Goal: Task Accomplishment & Management: Use online tool/utility

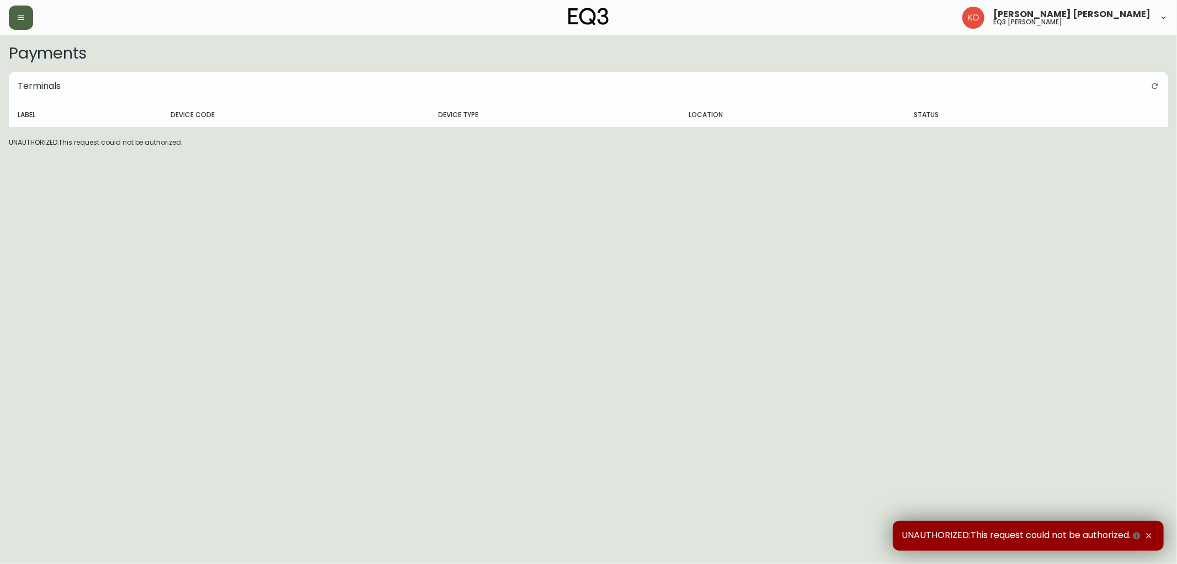
click at [25, 25] on button "button" at bounding box center [21, 18] width 24 height 24
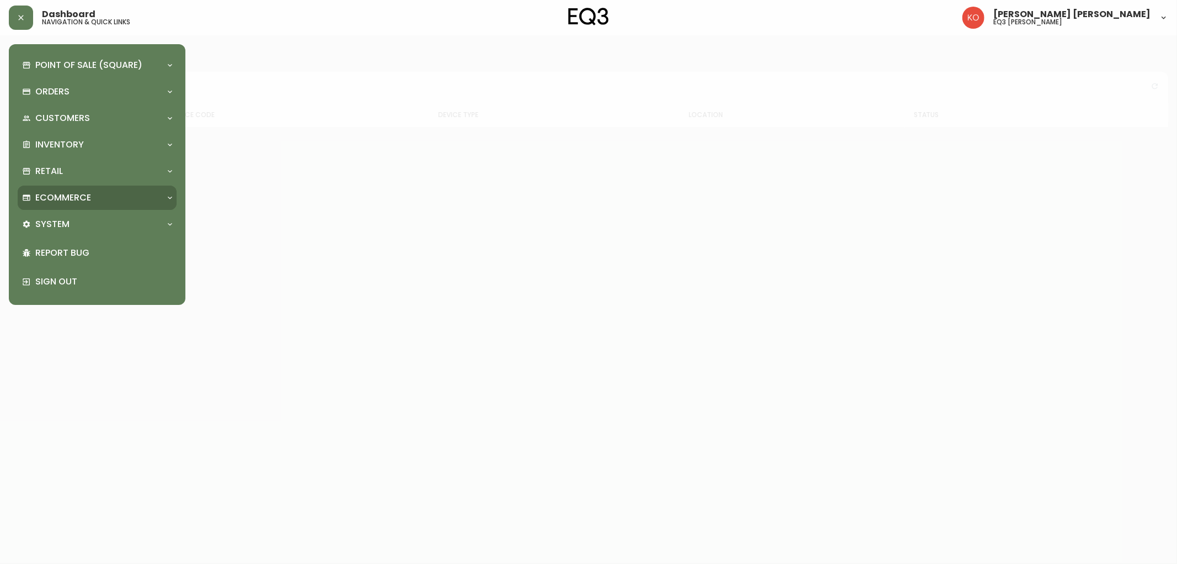
click at [89, 206] on div "Ecommerce" at bounding box center [97, 197] width 159 height 24
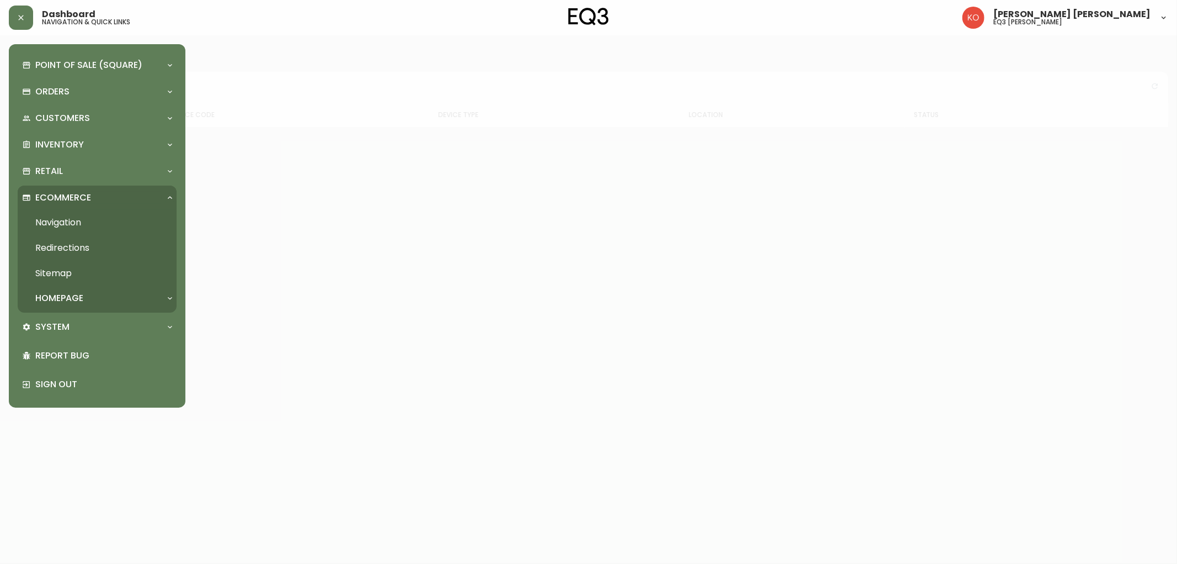
click at [89, 206] on div "Ecommerce" at bounding box center [97, 197] width 159 height 24
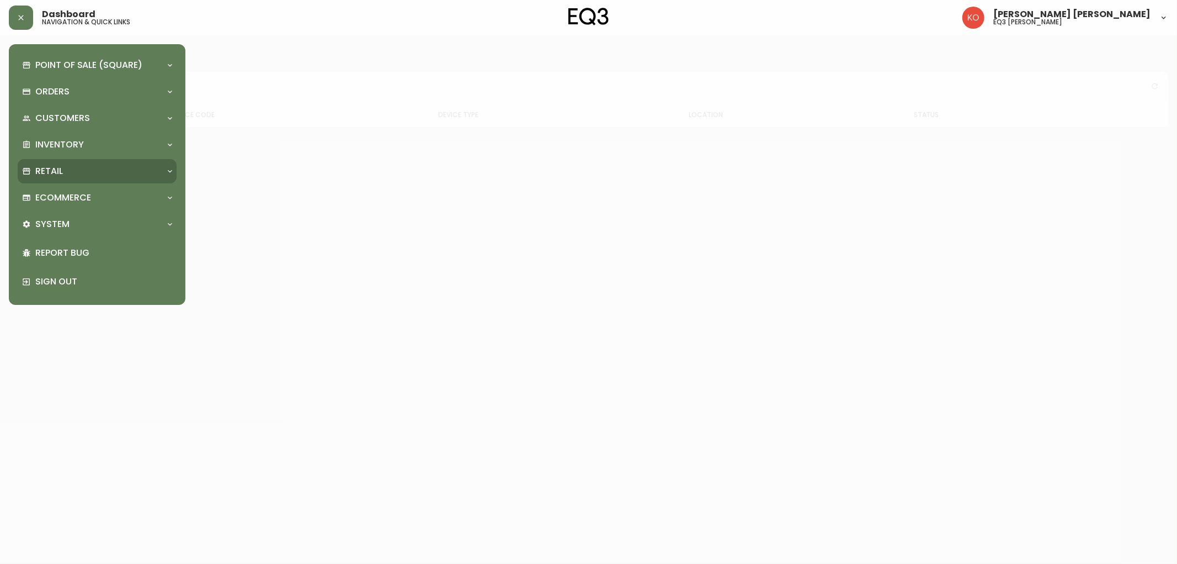
click at [84, 167] on div "Retail" at bounding box center [91, 171] width 139 height 12
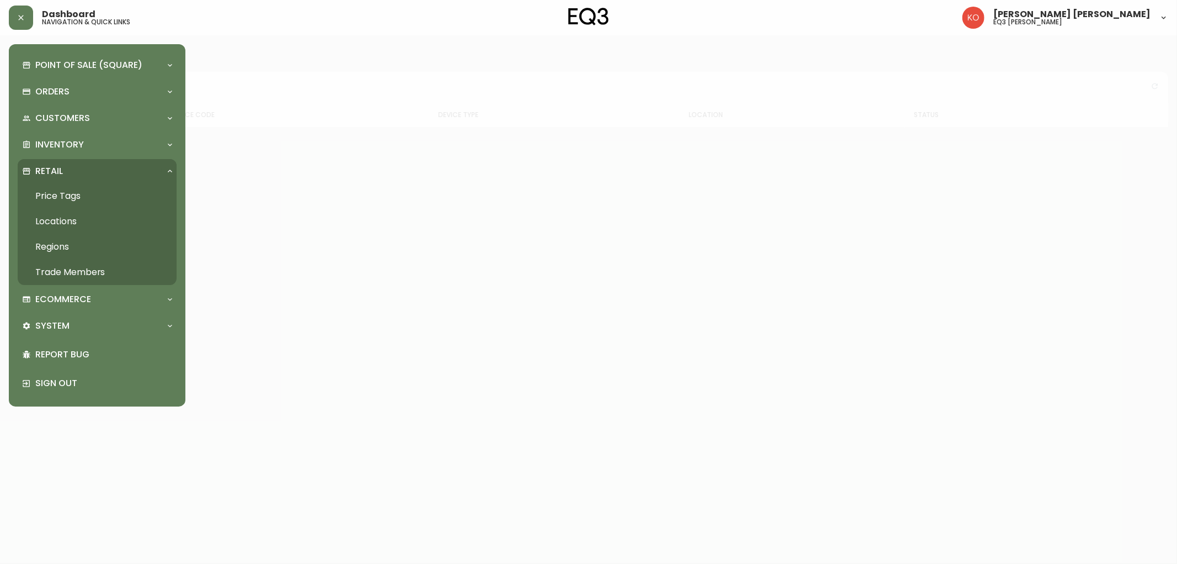
click at [69, 167] on div "Retail" at bounding box center [91, 171] width 139 height 12
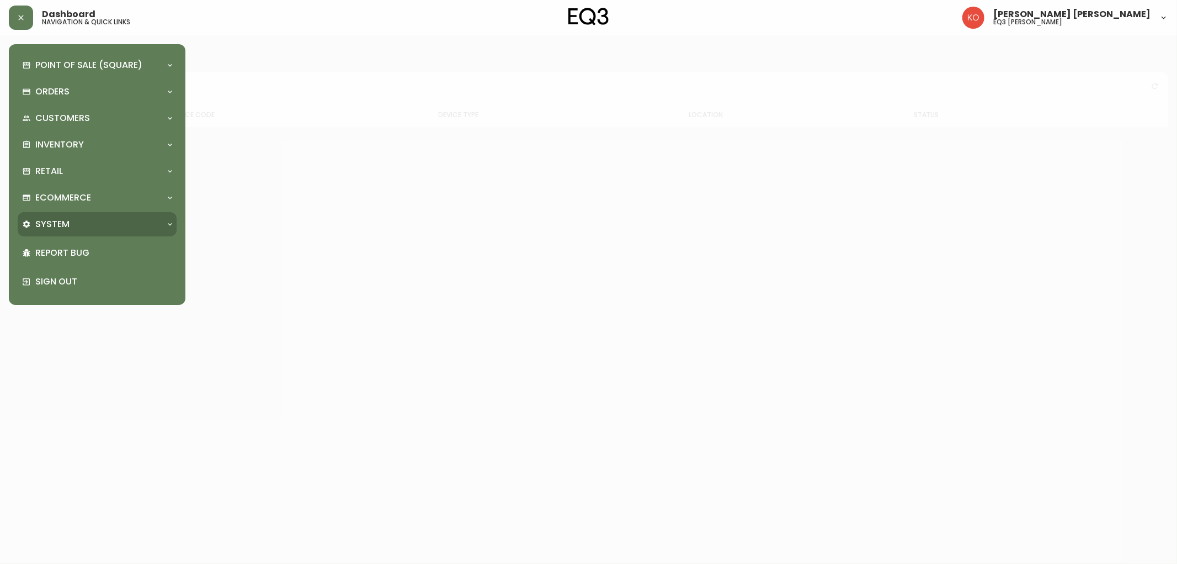
click at [104, 220] on div "System" at bounding box center [91, 224] width 139 height 12
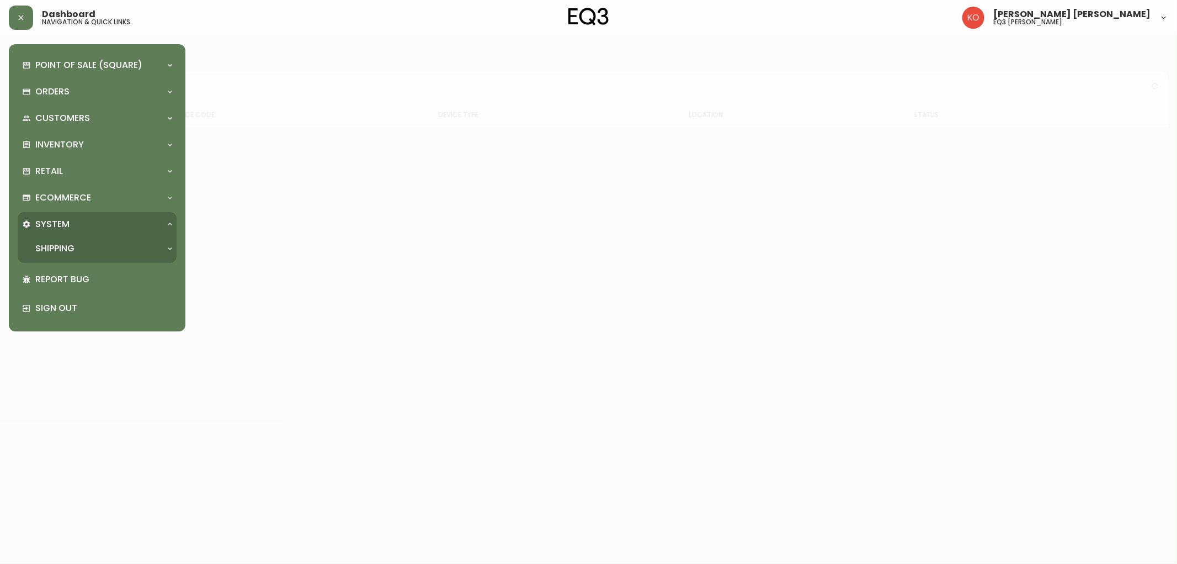
click at [104, 220] on div "System" at bounding box center [91, 224] width 139 height 12
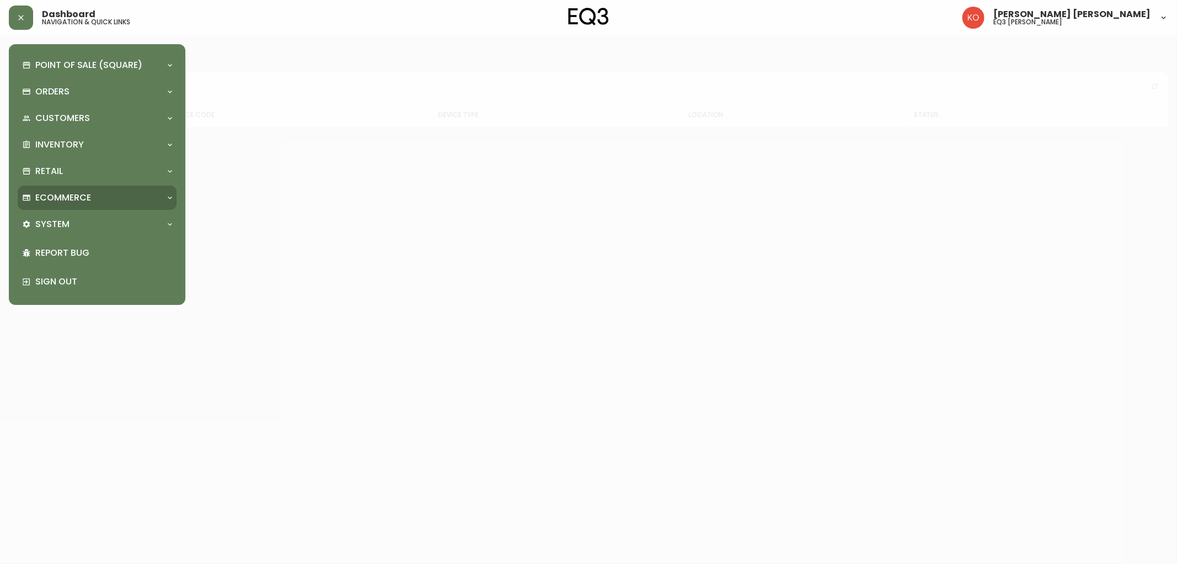
click at [97, 200] on div "Ecommerce" at bounding box center [91, 198] width 139 height 12
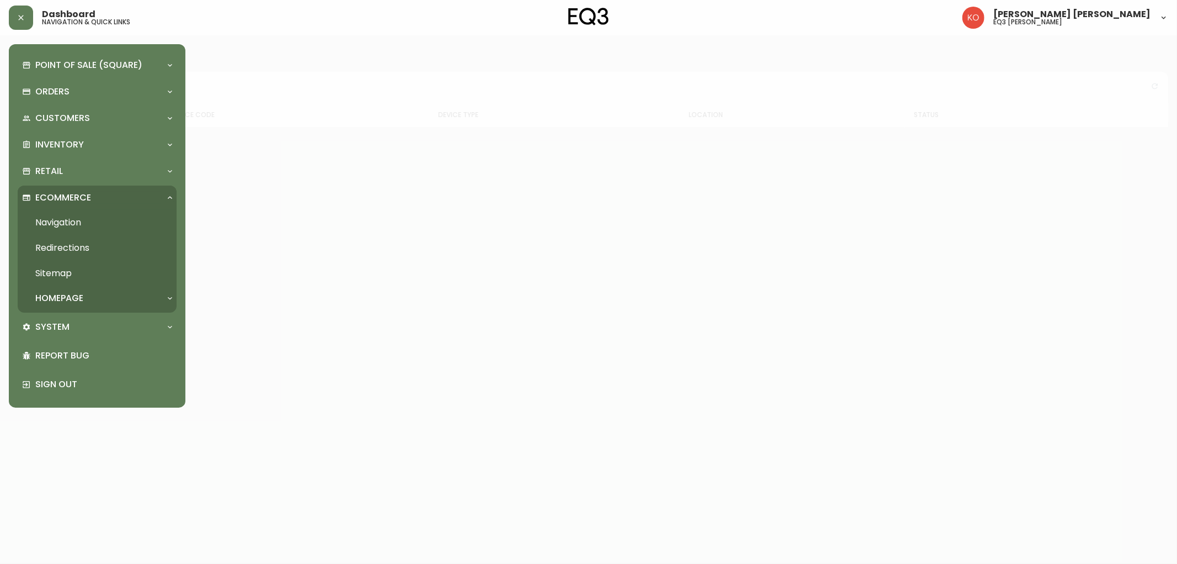
click at [97, 200] on div "Ecommerce" at bounding box center [91, 198] width 139 height 12
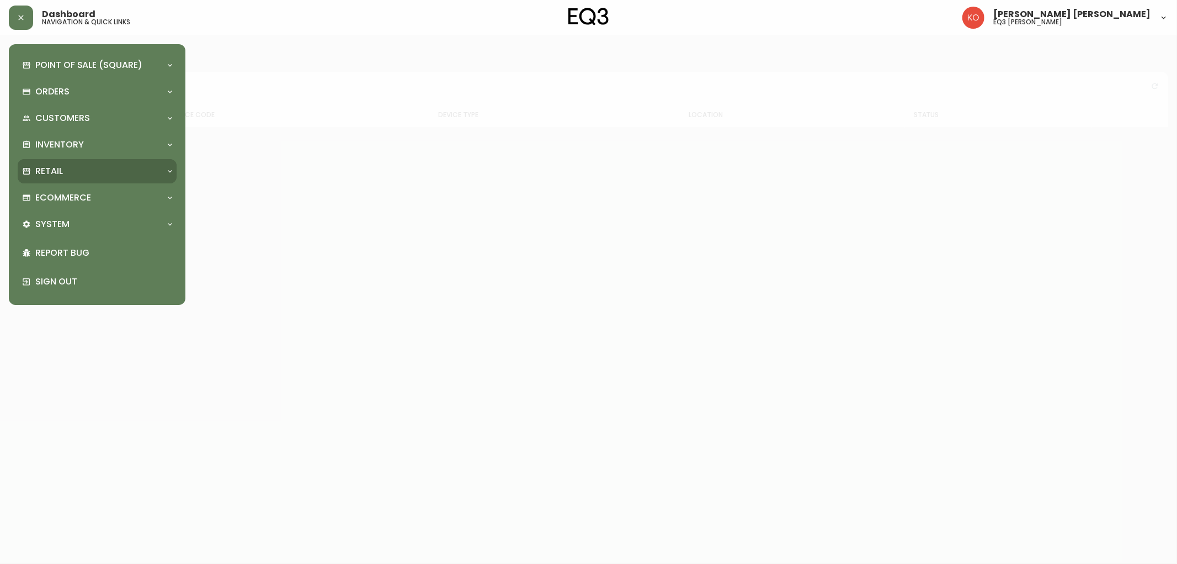
click at [91, 175] on div "Retail" at bounding box center [91, 171] width 139 height 12
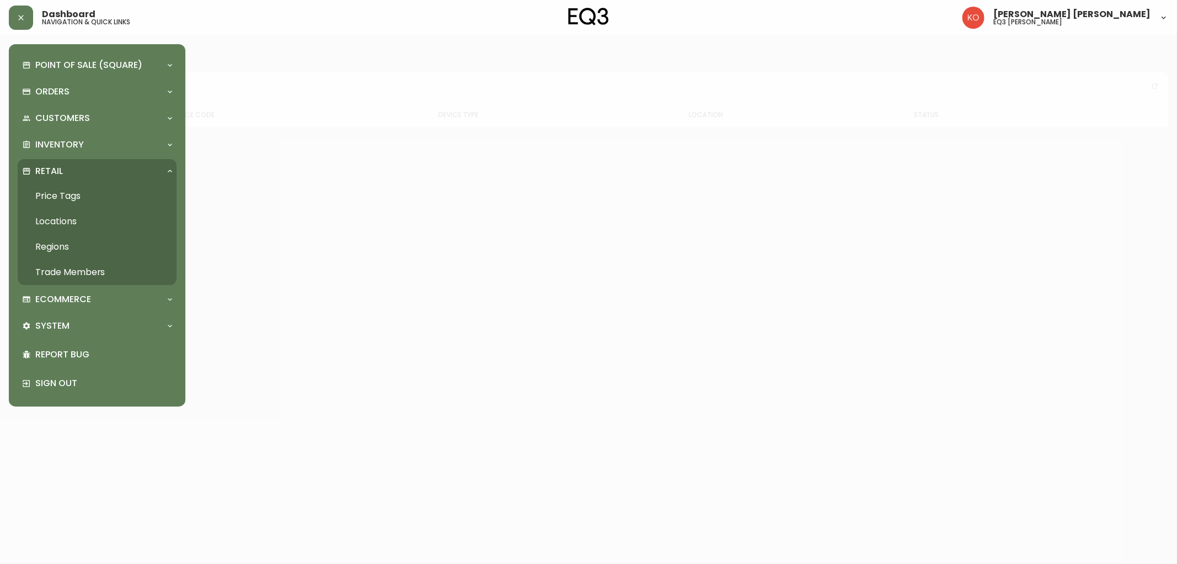
click at [75, 199] on link "Price Tags" at bounding box center [97, 195] width 159 height 25
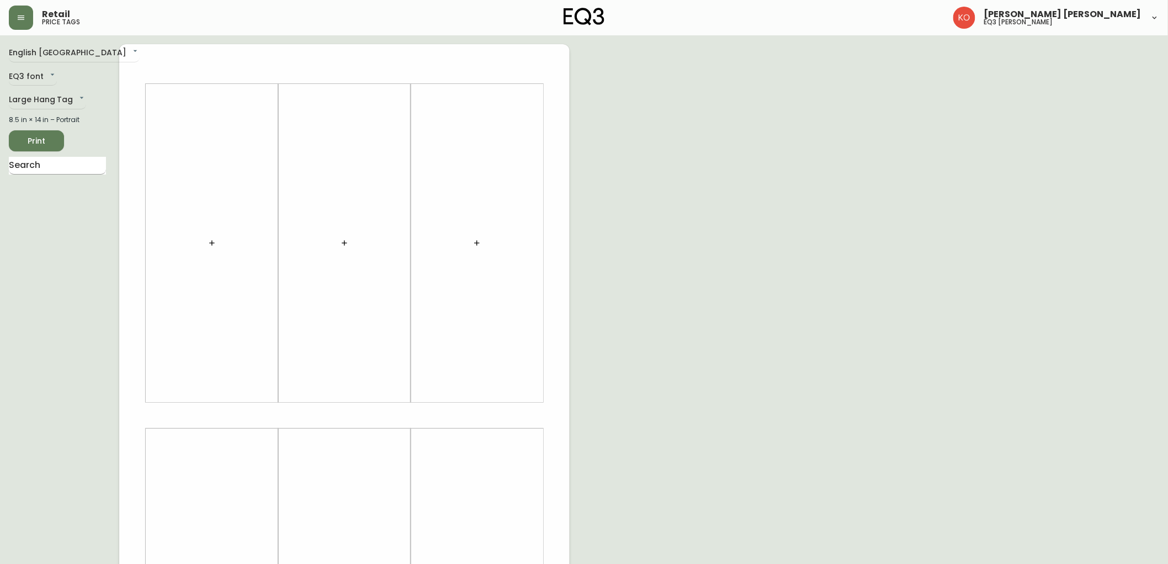
click at [61, 172] on input "text" at bounding box center [57, 166] width 97 height 18
type input "MARCEL"
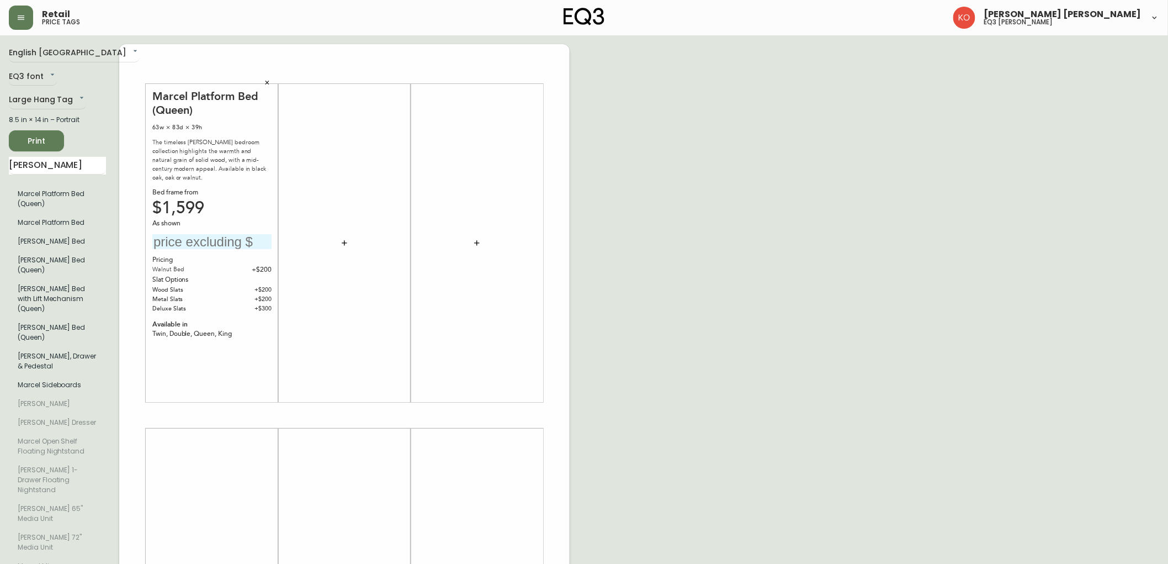
click at [50, 147] on button "Print" at bounding box center [36, 140] width 55 height 21
click at [50, 134] on span "Print" at bounding box center [37, 141] width 38 height 14
click at [73, 51] on body "Retail price tags Karine Olaizola Bernier eq3 laval - le corbusier English Cana…" at bounding box center [588, 393] width 1177 height 786
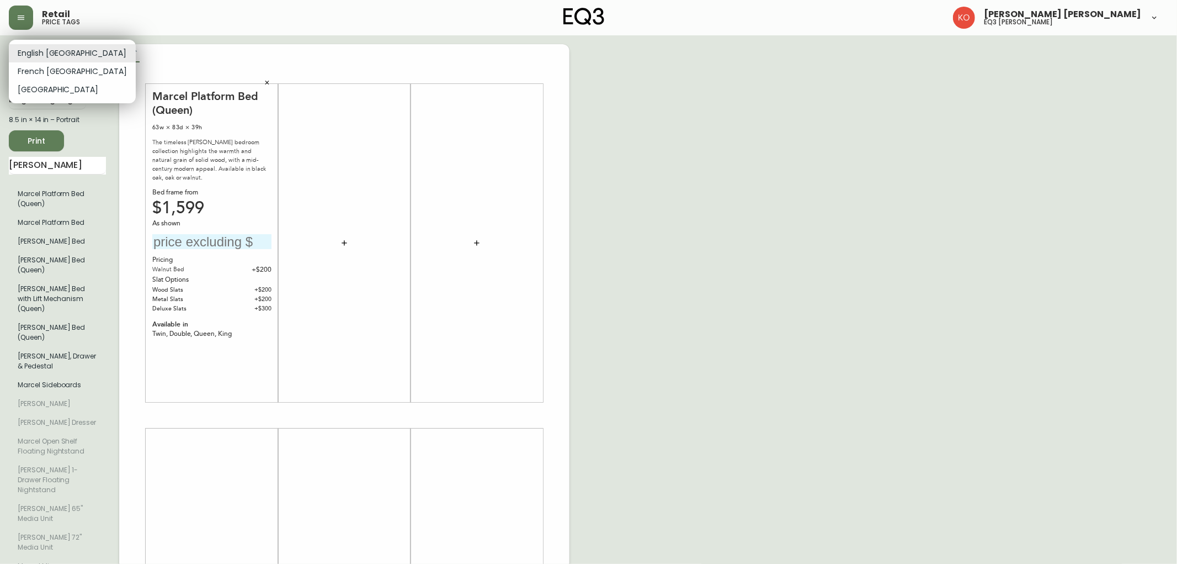
click at [60, 64] on li "French Canada" at bounding box center [72, 71] width 127 height 18
type input "fr_CA"
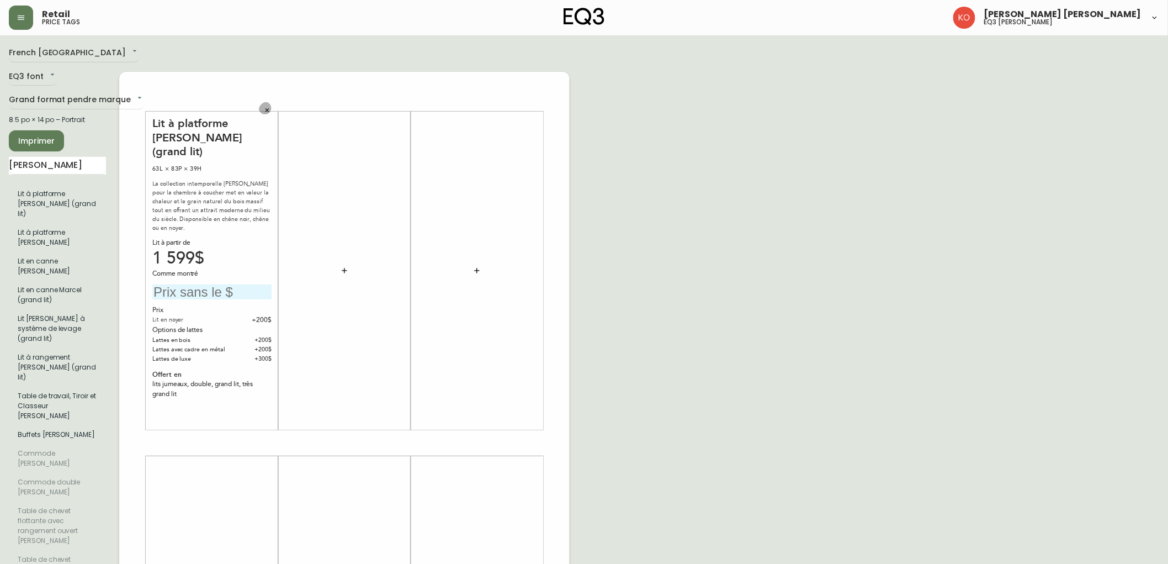
click at [262, 102] on button "button" at bounding box center [267, 110] width 17 height 17
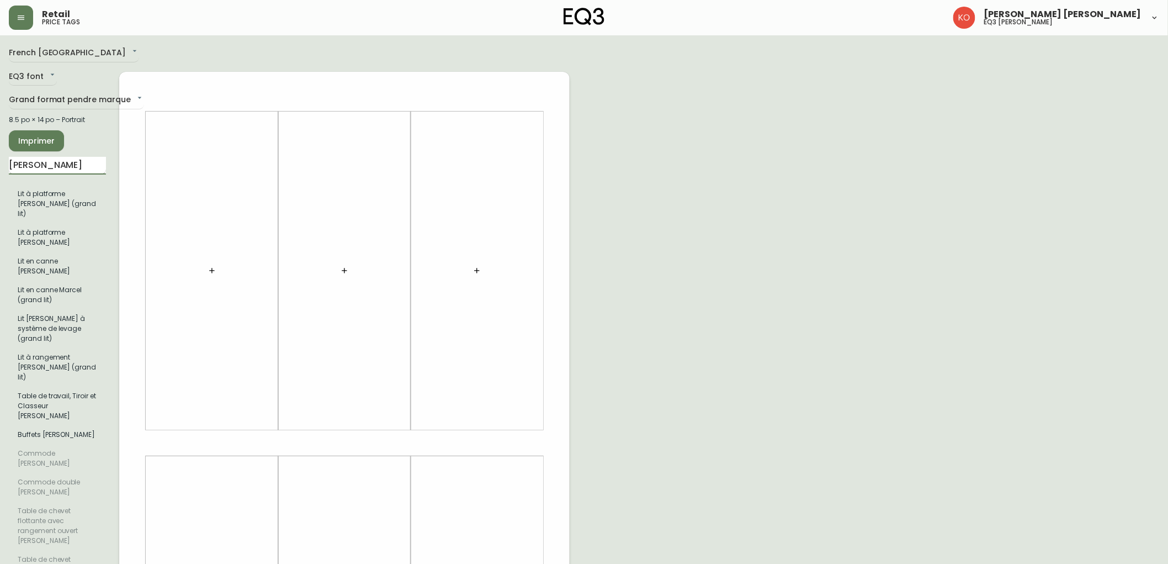
click at [77, 165] on input "MARCEL" at bounding box center [57, 166] width 97 height 18
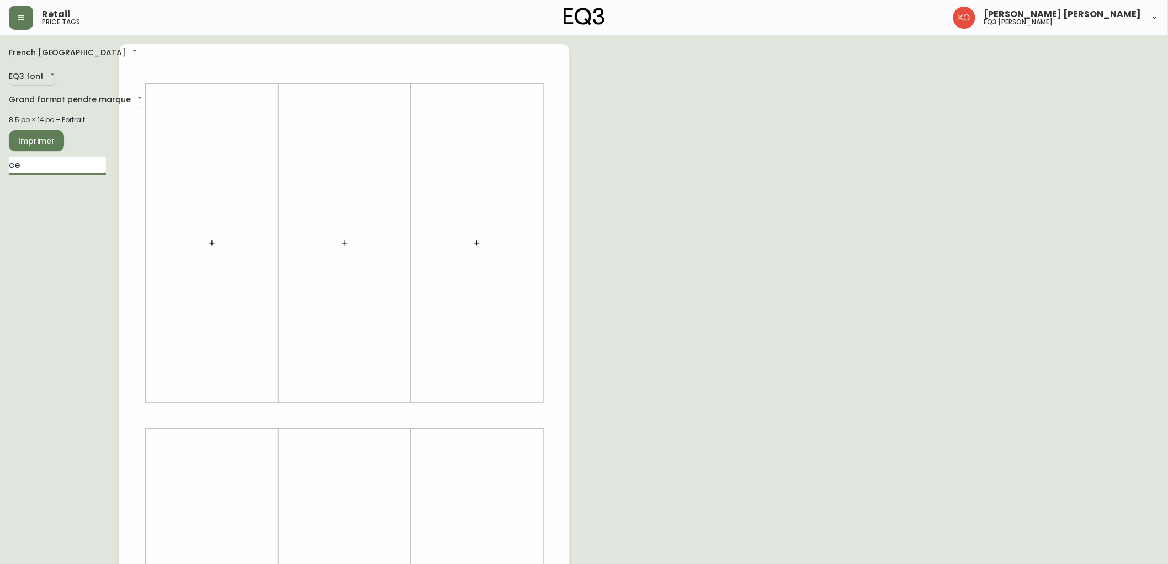
type input "c"
click at [214, 247] on button "button" at bounding box center [212, 243] width 22 height 22
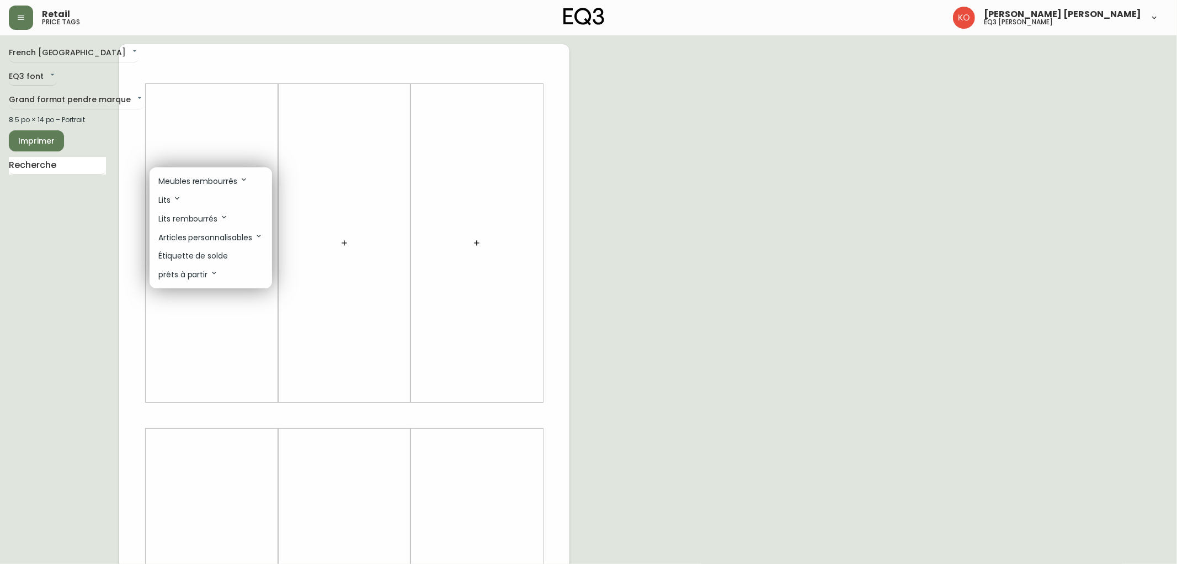
click at [220, 185] on p "Meubles rembourrés" at bounding box center [203, 181] width 90 height 12
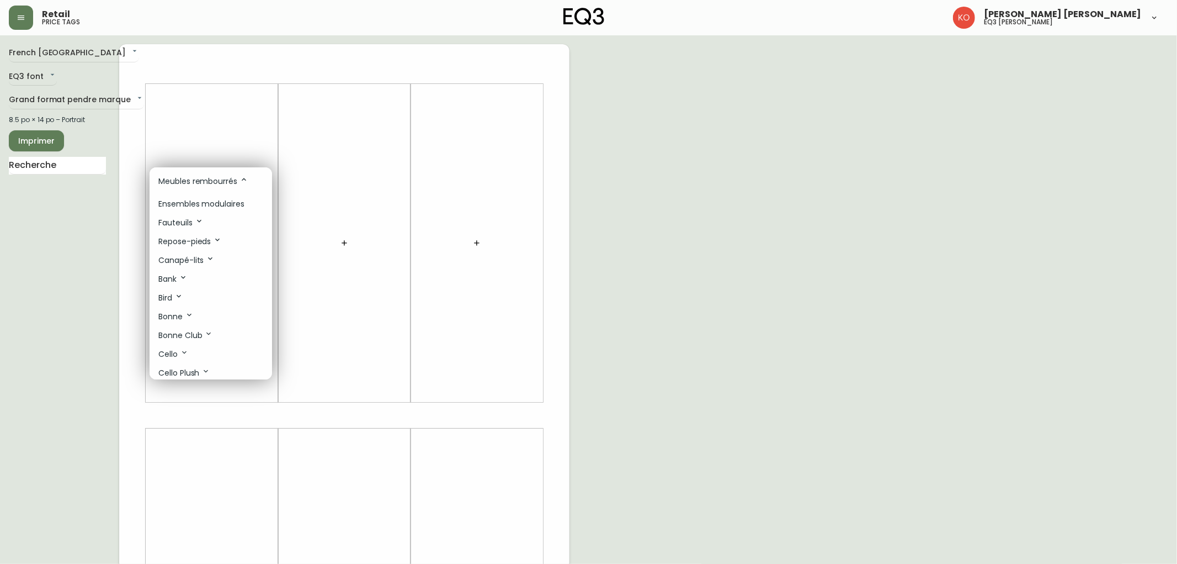
click at [219, 206] on p "Ensembles modulaires" at bounding box center [201, 204] width 86 height 12
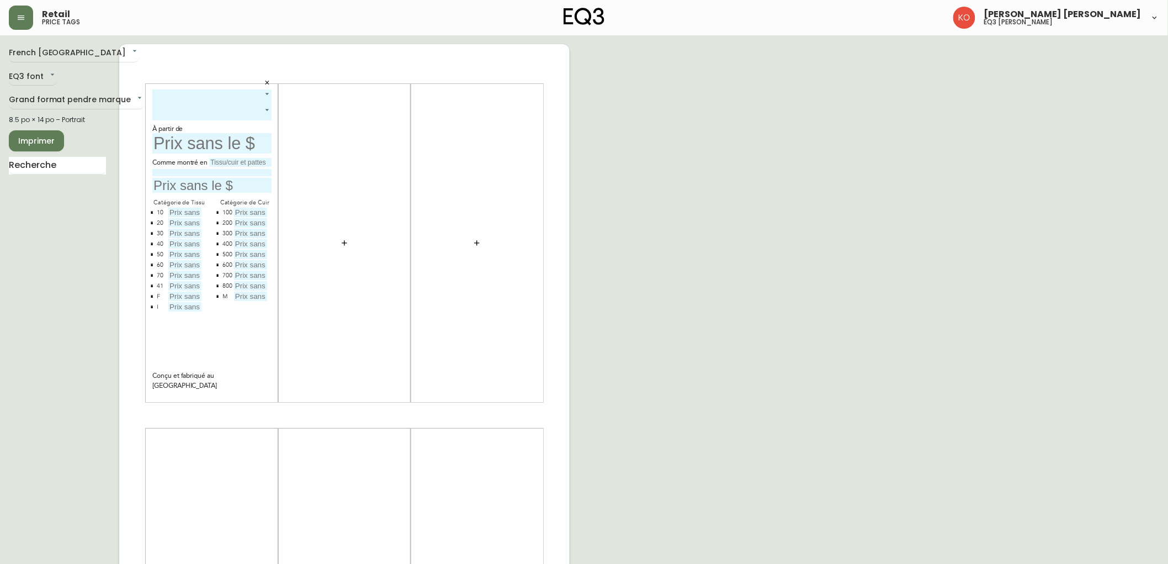
click at [266, 92] on body "Retail price tags Karine Olaizola Bernier eq3 laval - le corbusier French Canad…" at bounding box center [584, 393] width 1168 height 786
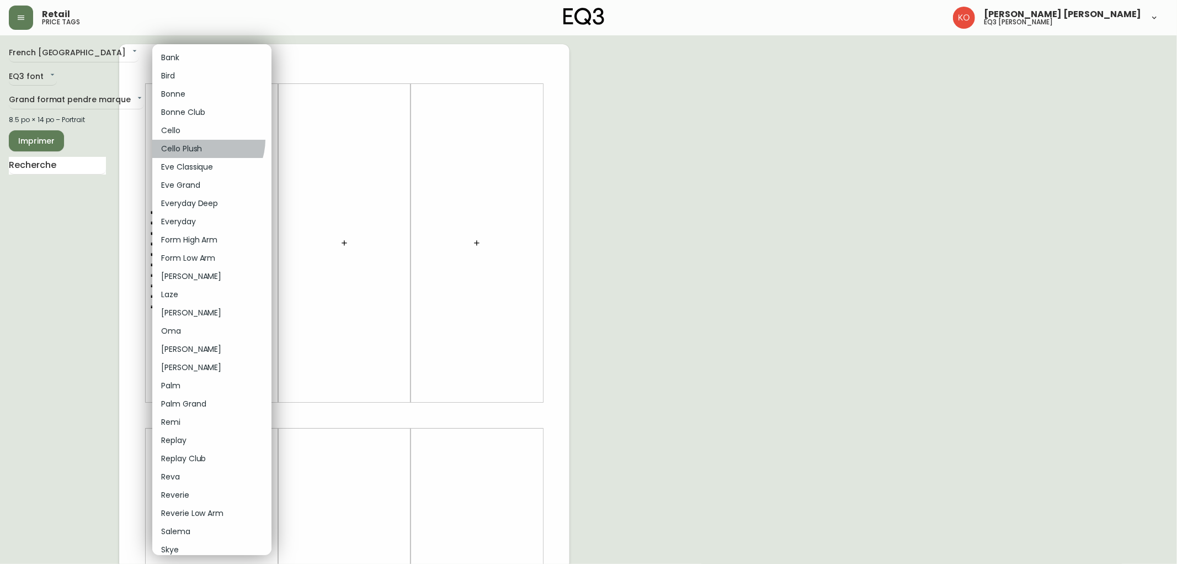
click at [201, 140] on li "Cello Plush" at bounding box center [211, 149] width 119 height 18
type input "5"
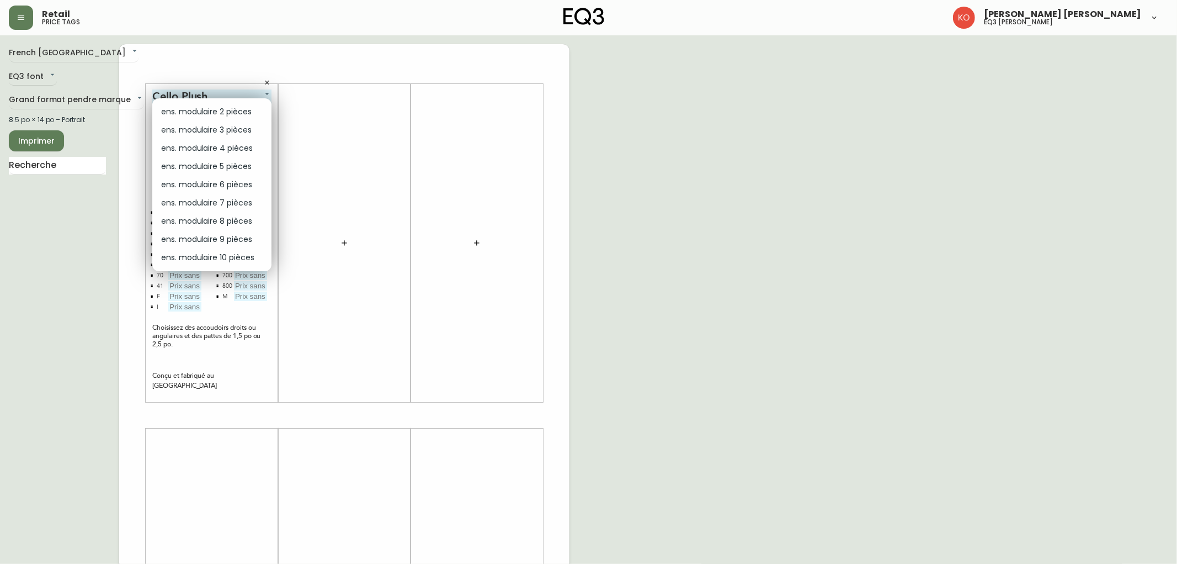
click at [194, 108] on body "Retail price tags Karine Olaizola Bernier eq3 laval - le corbusier French Canad…" at bounding box center [588, 393] width 1177 height 786
click at [234, 145] on li "ens. modulaire 4 pièces" at bounding box center [211, 148] width 119 height 18
type input "2"
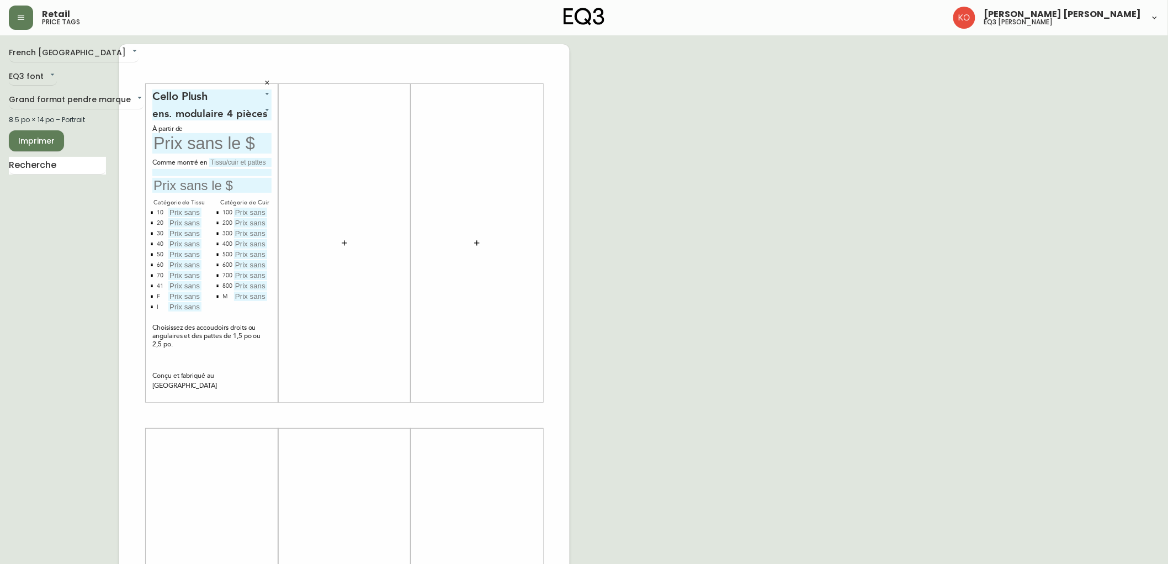
click at [219, 145] on input "text" at bounding box center [211, 143] width 119 height 20
type input "6399$"
click at [223, 161] on input "text" at bounding box center [240, 162] width 62 height 9
type input "a"
type input "Aspen pebble"
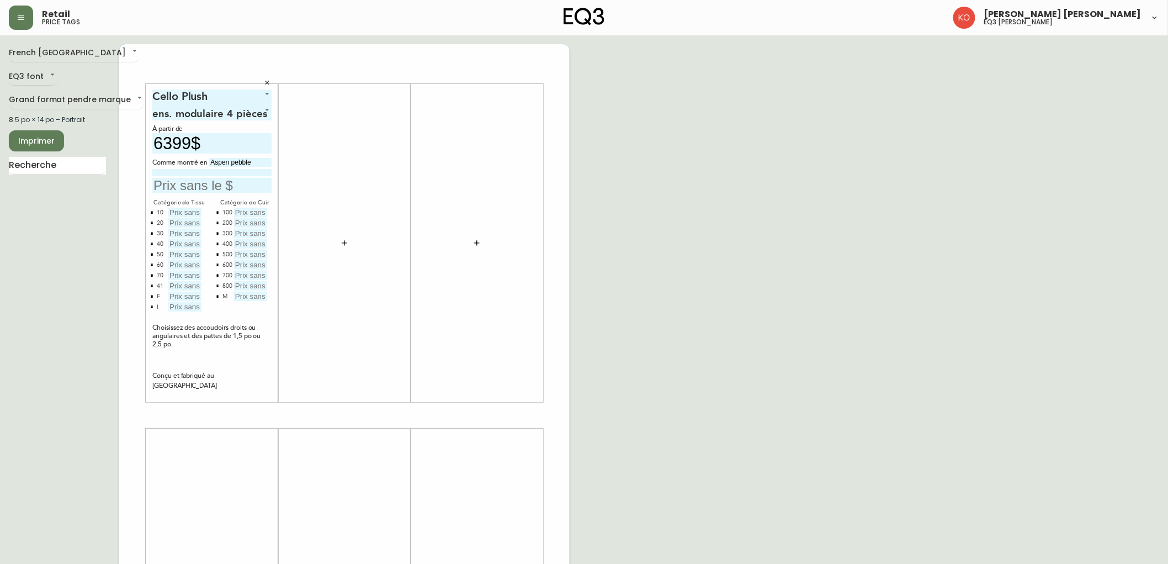
click at [201, 172] on input at bounding box center [211, 172] width 119 height 7
type input "Grade 50 Pattes1.5"
click at [189, 188] on input "text" at bounding box center [211, 185] width 119 height 15
type input "8399$"
click at [192, 214] on input "text" at bounding box center [184, 212] width 33 height 9
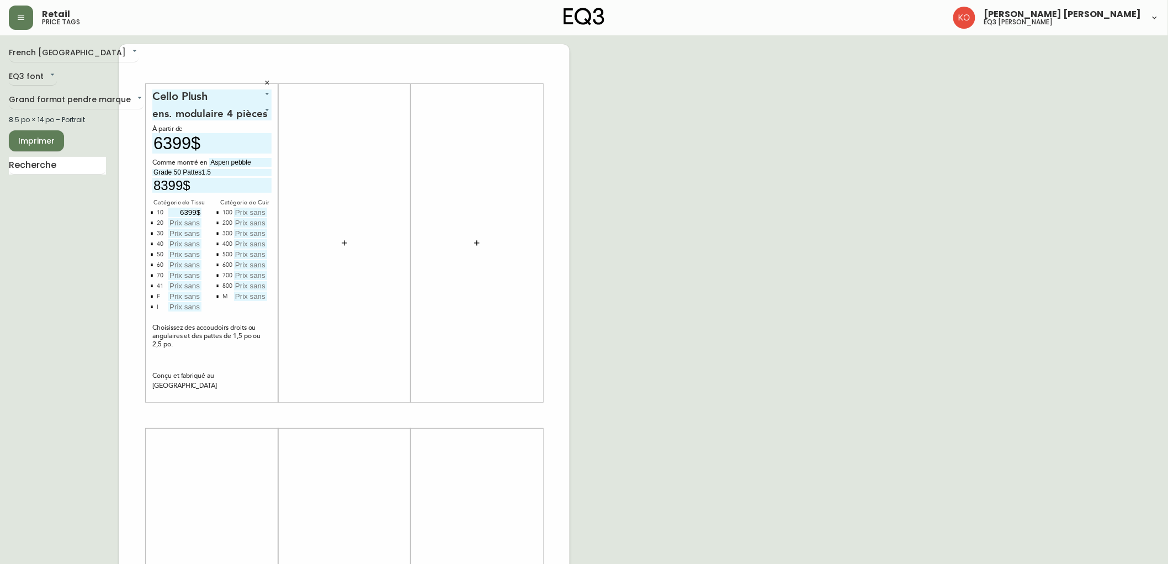
type input "6399$"
click at [181, 224] on input "text" at bounding box center [184, 222] width 33 height 9
type input "6899$"
click at [188, 235] on input "text" at bounding box center [184, 233] width 33 height 9
type input "7399$"
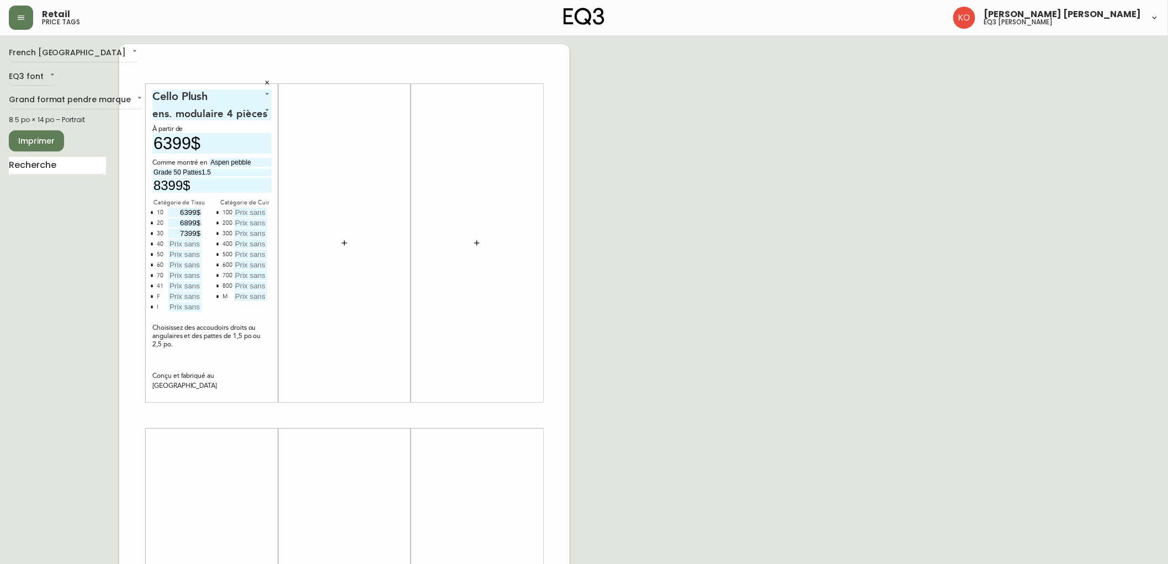
click at [183, 247] on input "text" at bounding box center [184, 243] width 33 height 9
type input "7899$"
click at [185, 254] on input "text" at bounding box center [184, 254] width 33 height 9
type input "8399$"
click at [190, 267] on input "text" at bounding box center [184, 264] width 33 height 9
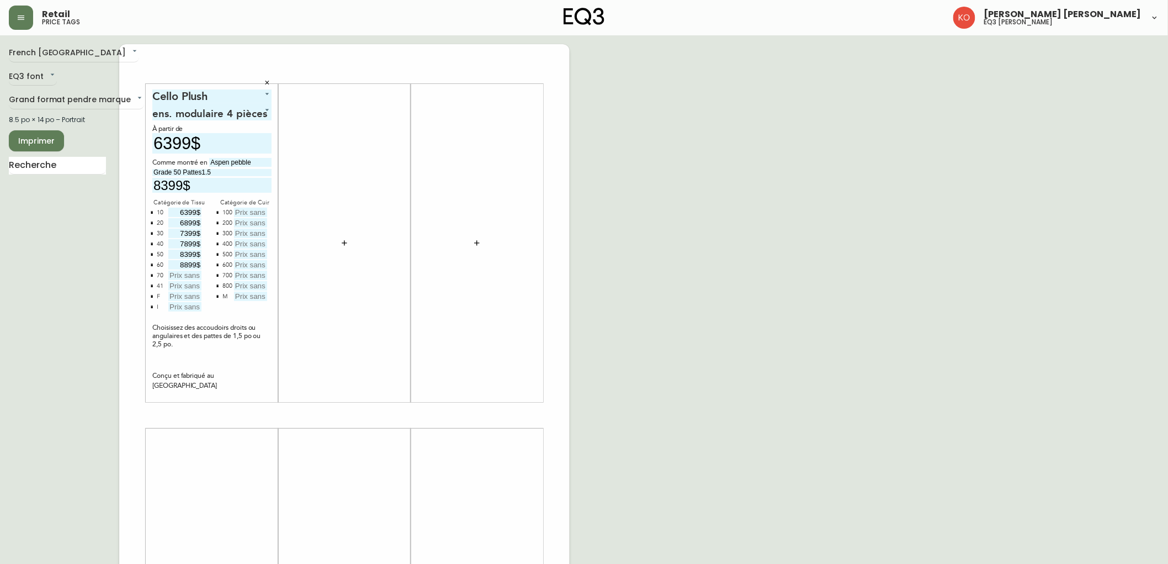
type input "8899$"
click at [184, 273] on input "text" at bounding box center [184, 274] width 33 height 9
type input "9399$"
click at [173, 305] on input "text" at bounding box center [184, 306] width 33 height 9
type input "17399$"
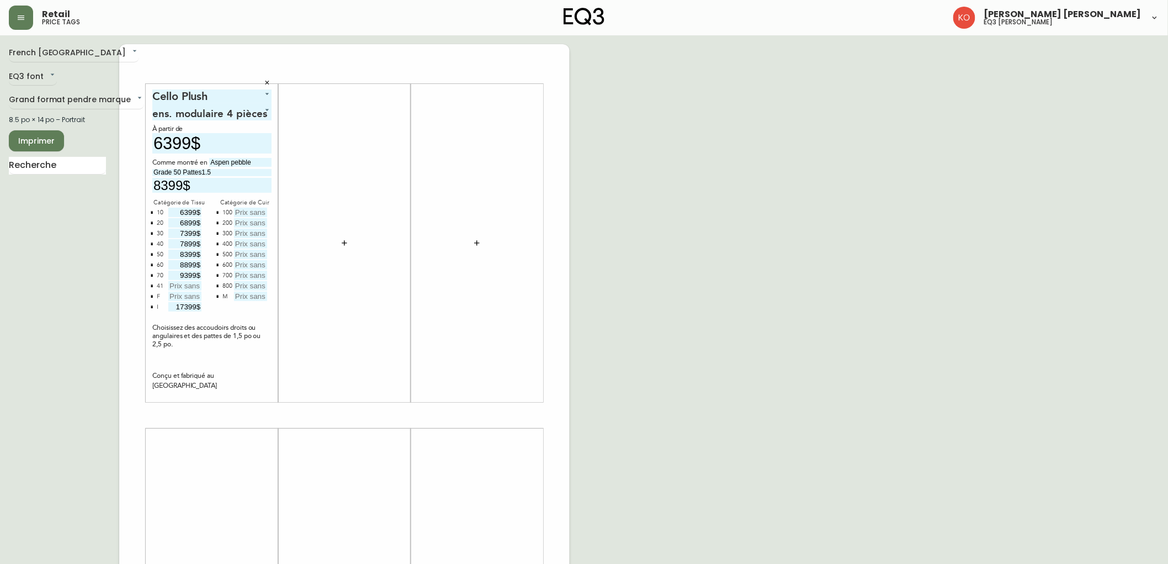
click at [248, 213] on input "text" at bounding box center [250, 212] width 33 height 9
type input "1$"
click at [250, 223] on input "text" at bounding box center [250, 222] width 33 height 9
type input "10399$"
click at [245, 236] on input "text" at bounding box center [250, 233] width 33 height 9
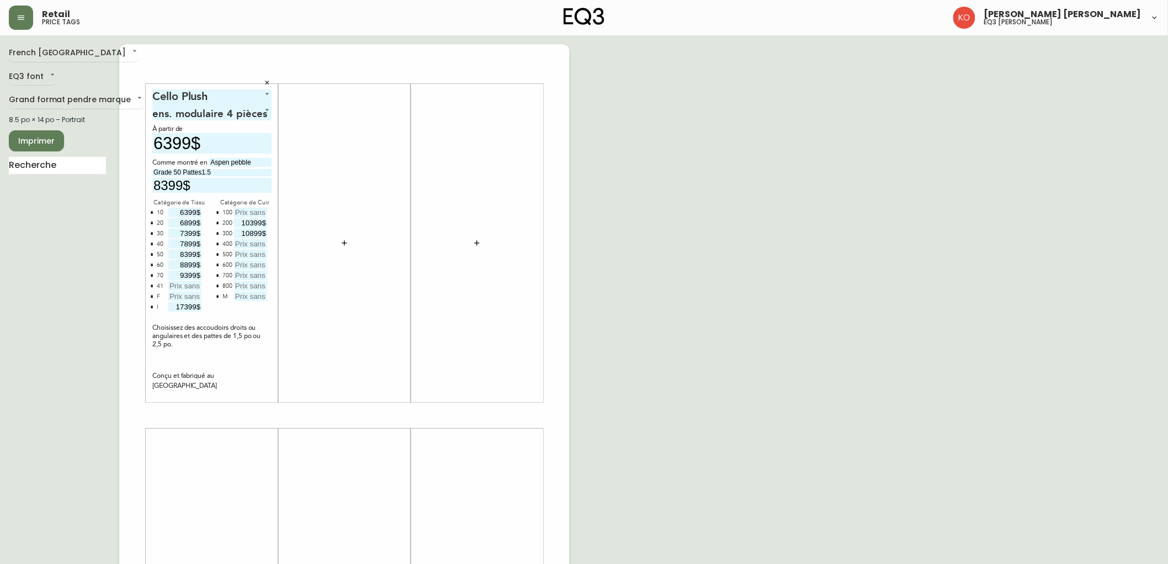
type input "10899$"
click at [247, 255] on input "text" at bounding box center [250, 254] width 33 height 9
type input "11899$"
click at [246, 266] on input "text" at bounding box center [250, 264] width 33 height 9
type input "12399$"
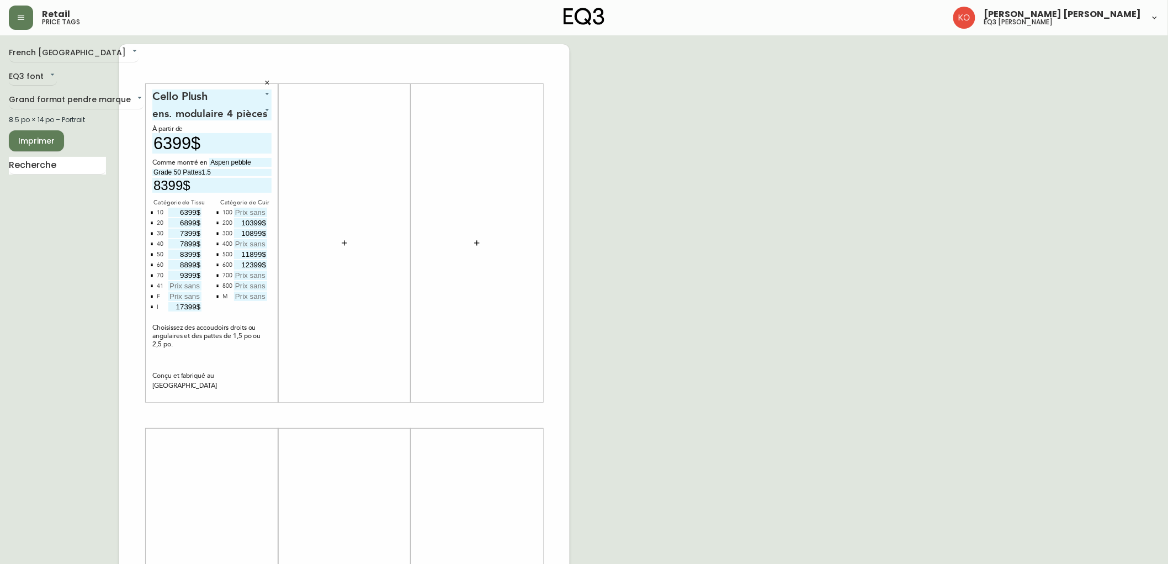
click at [253, 278] on input "text" at bounding box center [250, 274] width 33 height 9
type input "12899$"
click at [250, 282] on input "text" at bounding box center [250, 285] width 33 height 9
type input "13399$"
click at [45, 166] on input "text" at bounding box center [57, 166] width 97 height 18
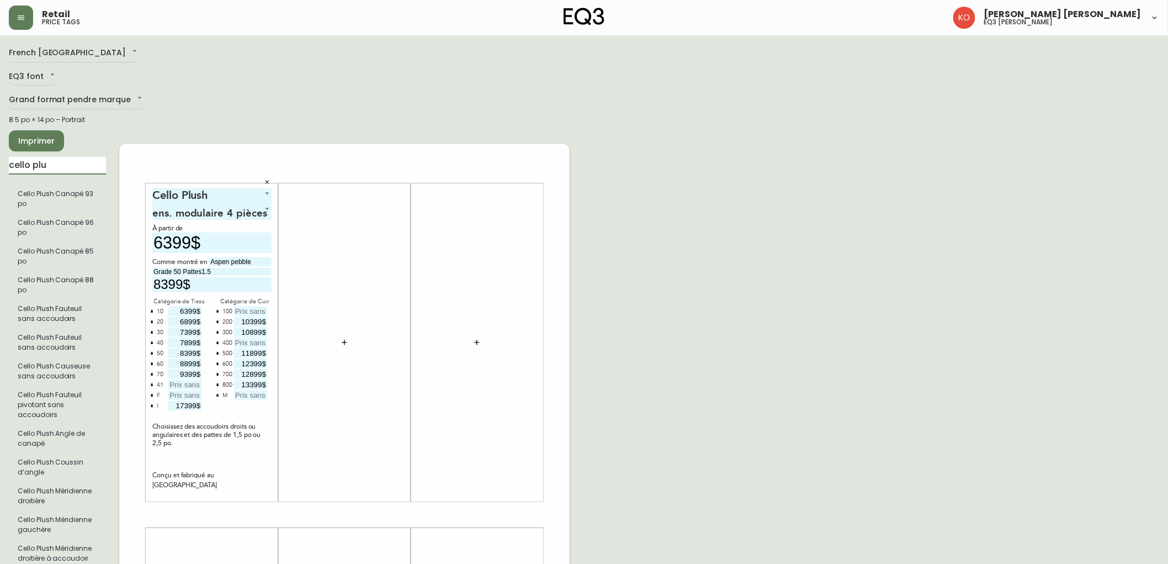
type input "cello plush"
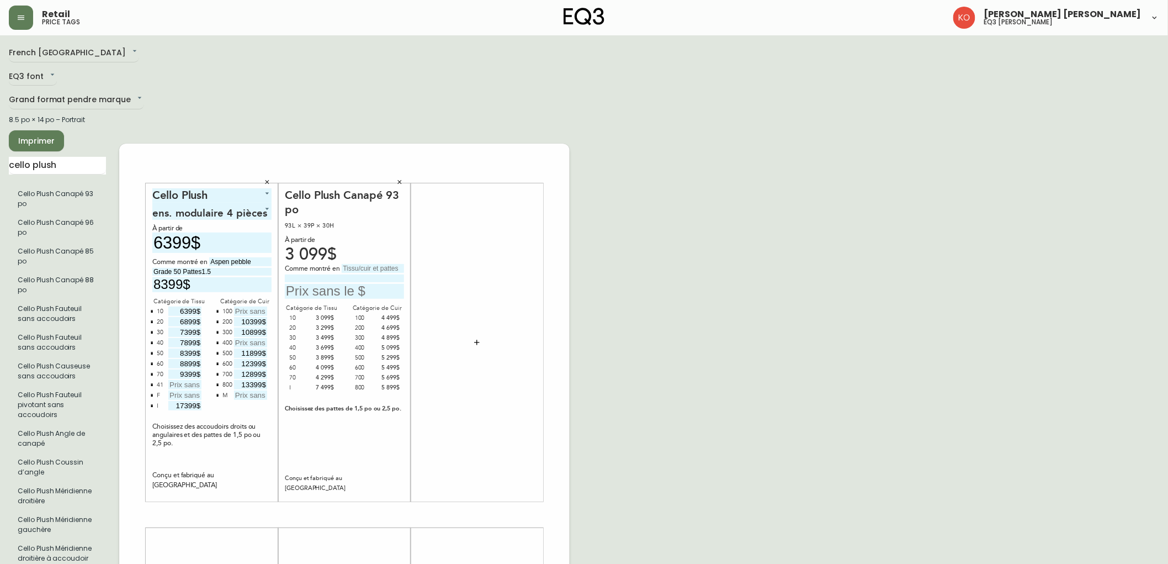
click at [364, 265] on input "text" at bounding box center [373, 268] width 62 height 9
type input "Donna Dark Brown"
click at [356, 279] on input at bounding box center [344, 277] width 119 height 7
type input "Grade 800"
click at [354, 289] on input "text" at bounding box center [344, 291] width 119 height 15
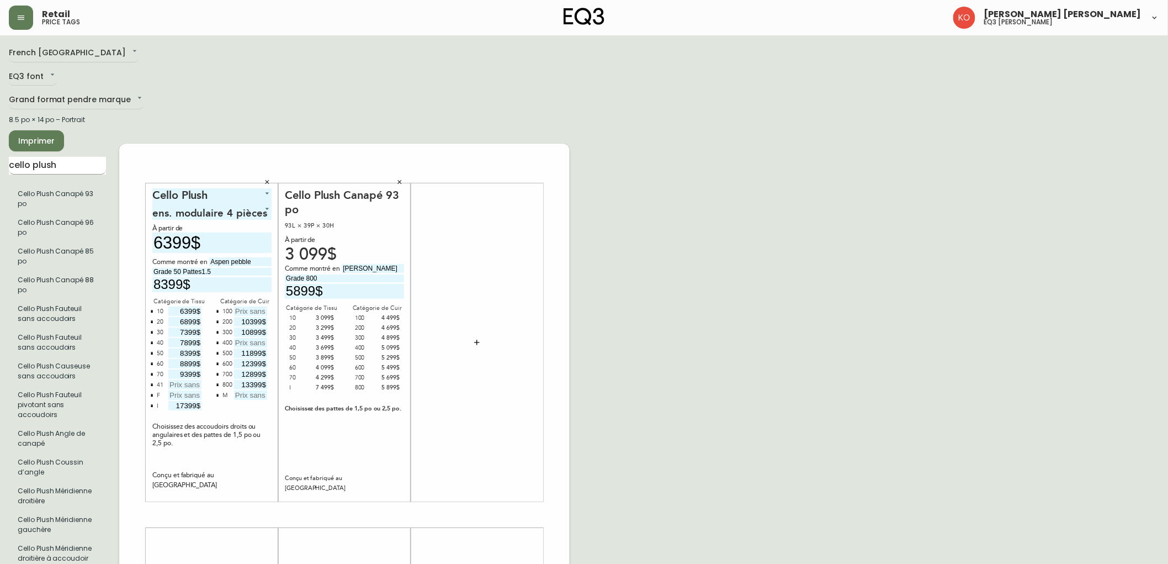
type input "5899$"
click at [89, 168] on input "cello plush" at bounding box center [57, 166] width 97 height 18
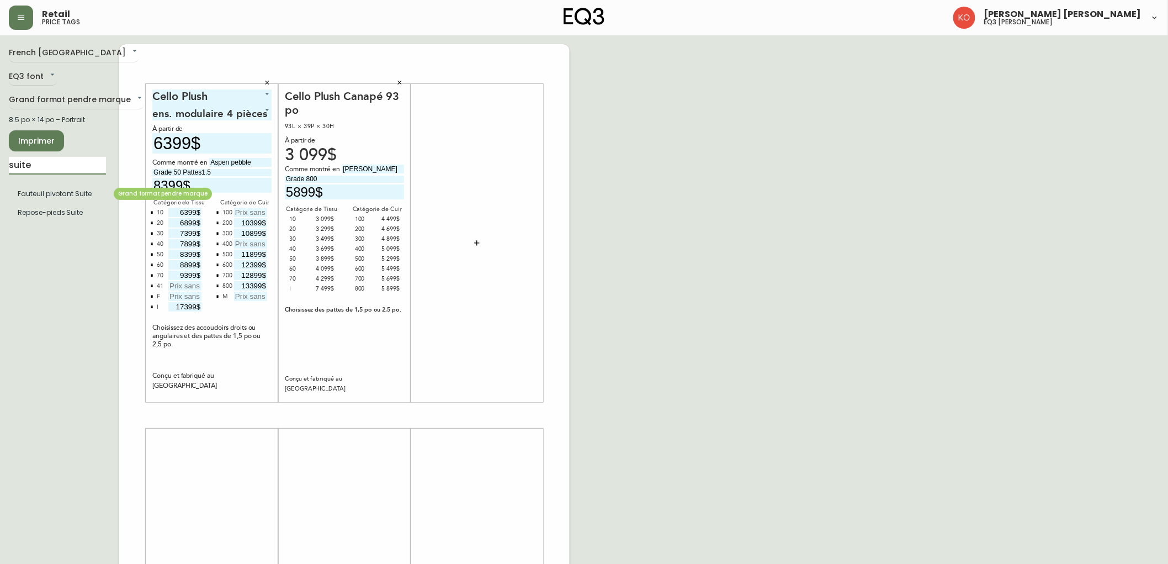
type input "suite"
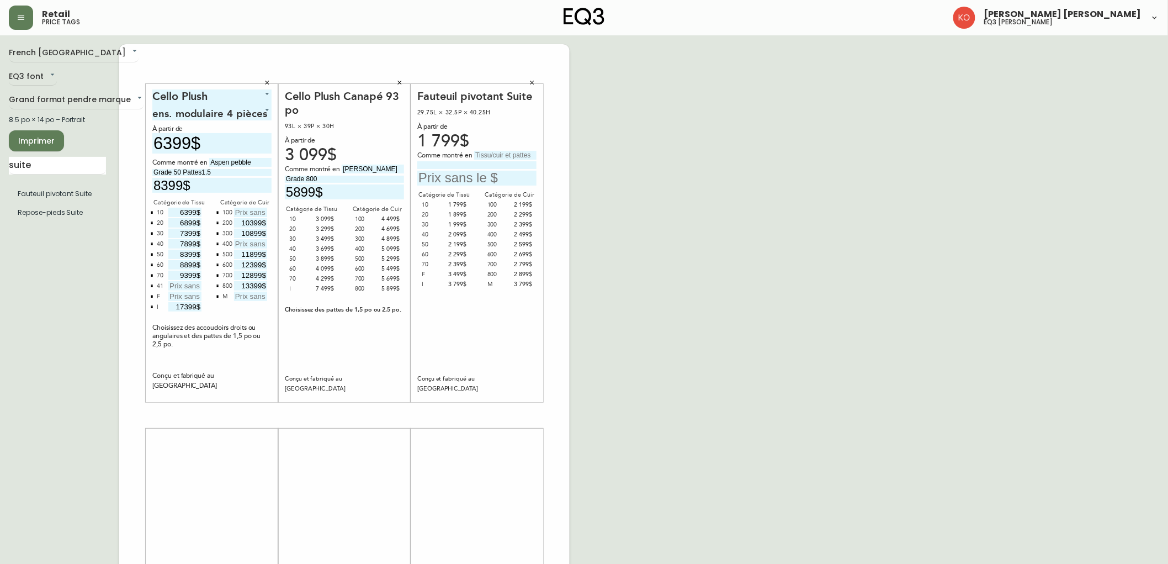
click at [503, 155] on input "text" at bounding box center [505, 155] width 62 height 9
click at [512, 158] on input "Paloma Deer /" at bounding box center [505, 155] width 62 height 9
click at [519, 156] on input "Paloma Deer /" at bounding box center [505, 155] width 62 height 9
type input "Paloma Bourbon"
click at [506, 163] on input at bounding box center [476, 164] width 119 height 7
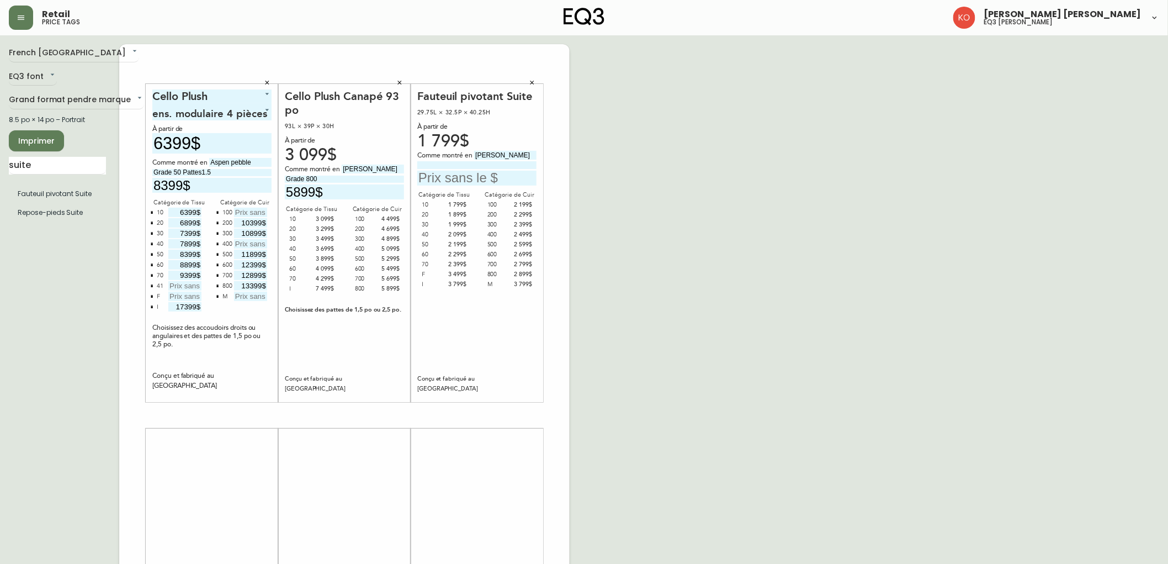
type input "g"
type input "Grade 800"
click at [495, 183] on input "text" at bounding box center [476, 178] width 119 height 15
type input "2899$"
click at [763, 346] on div "French Canada fr_CA EQ3 font EQ3 Grand format pendre marque large 8.5 po × 14 p…" at bounding box center [584, 415] width 1150 height 742
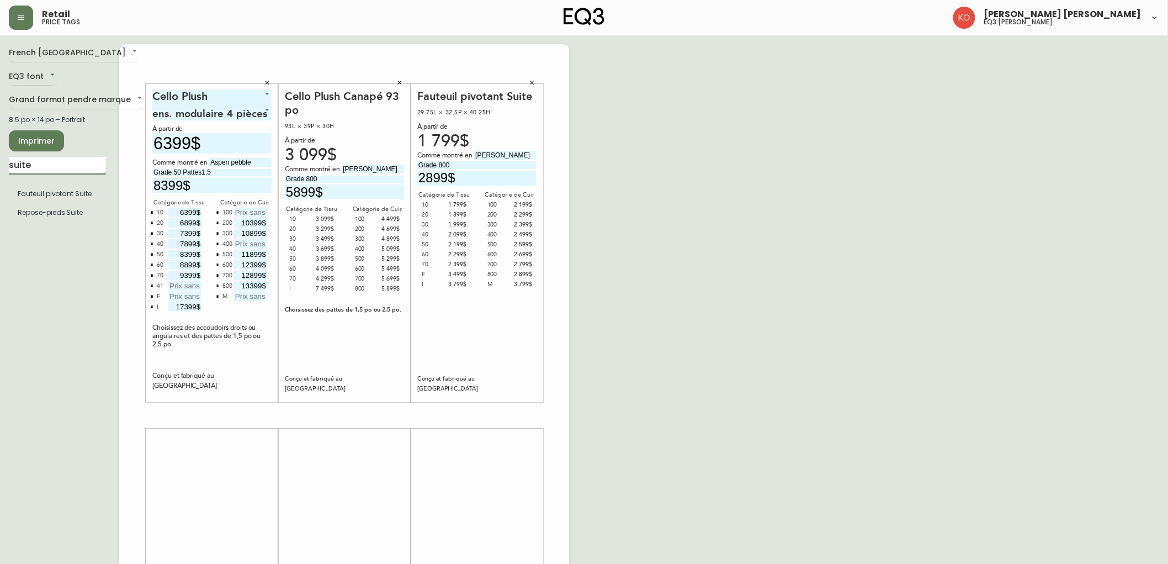
click at [94, 167] on input "suite" at bounding box center [57, 166] width 97 height 18
type input "suite"
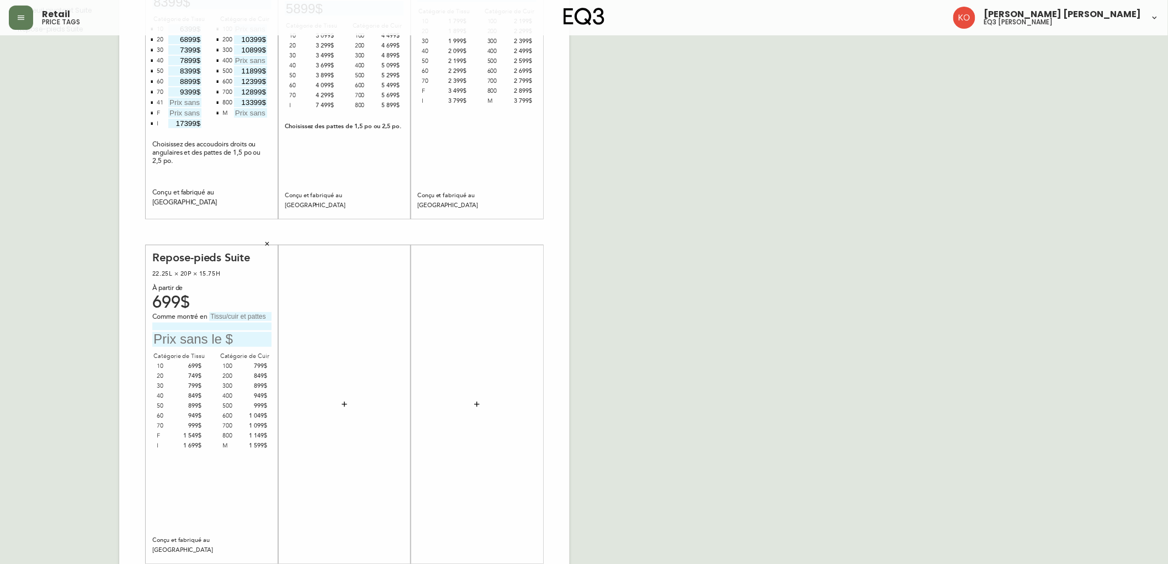
scroll to position [184, 0]
click at [240, 319] on input "text" at bounding box center [240, 315] width 62 height 9
type input "Paloma Bourbon"
click at [232, 326] on input at bounding box center [211, 325] width 119 height 7
type input "1"
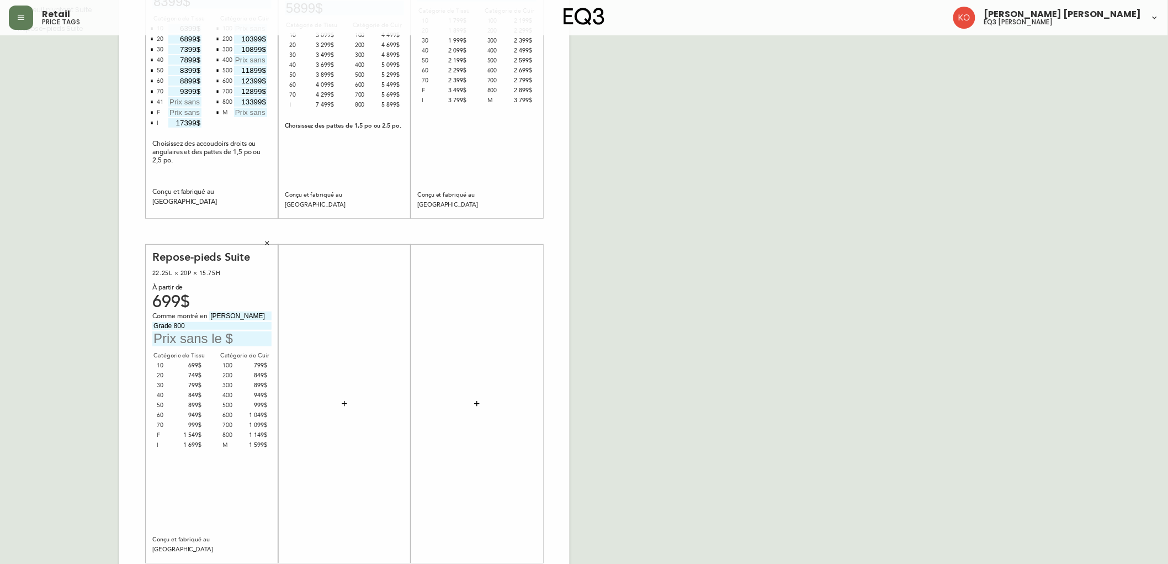
type input "Grade 800"
click at [225, 340] on input "text" at bounding box center [211, 338] width 119 height 15
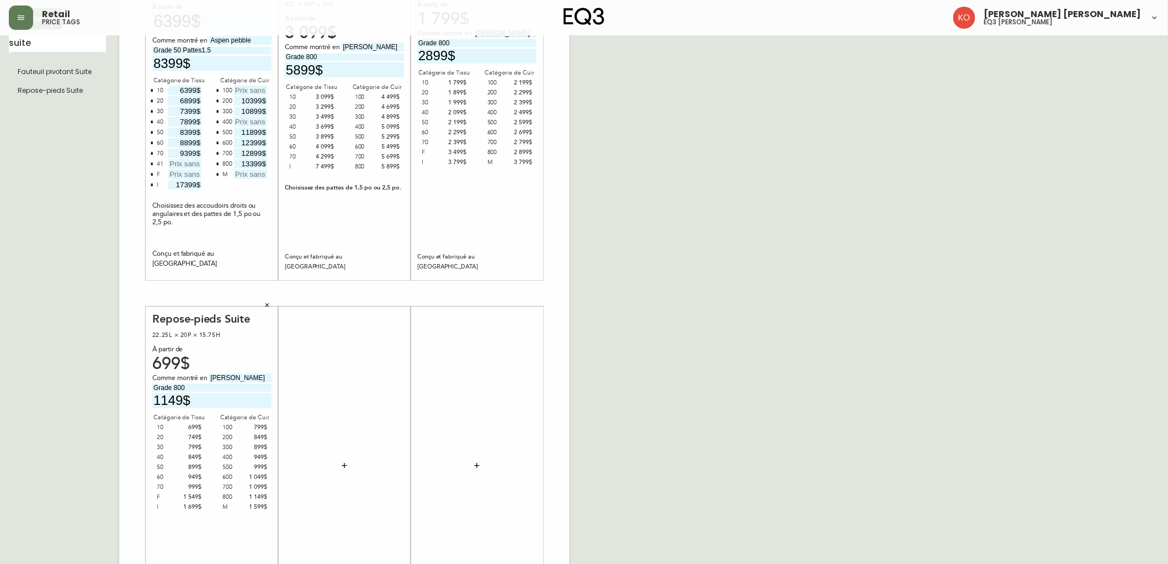
scroll to position [0, 0]
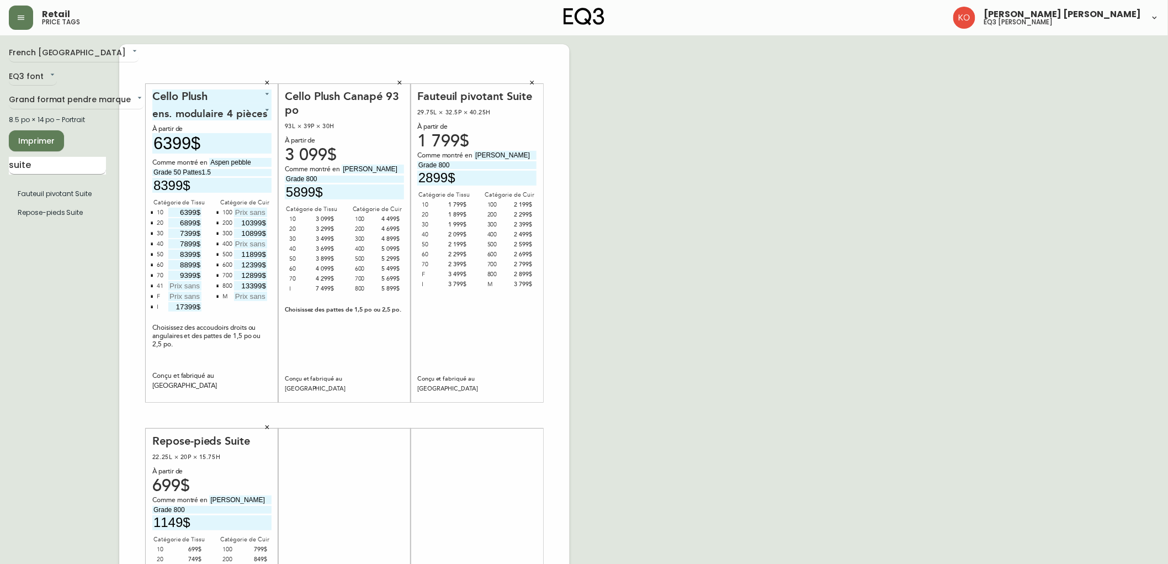
type input "1149$"
click at [85, 169] on input "suite" at bounding box center [57, 166] width 97 height 18
type input "o"
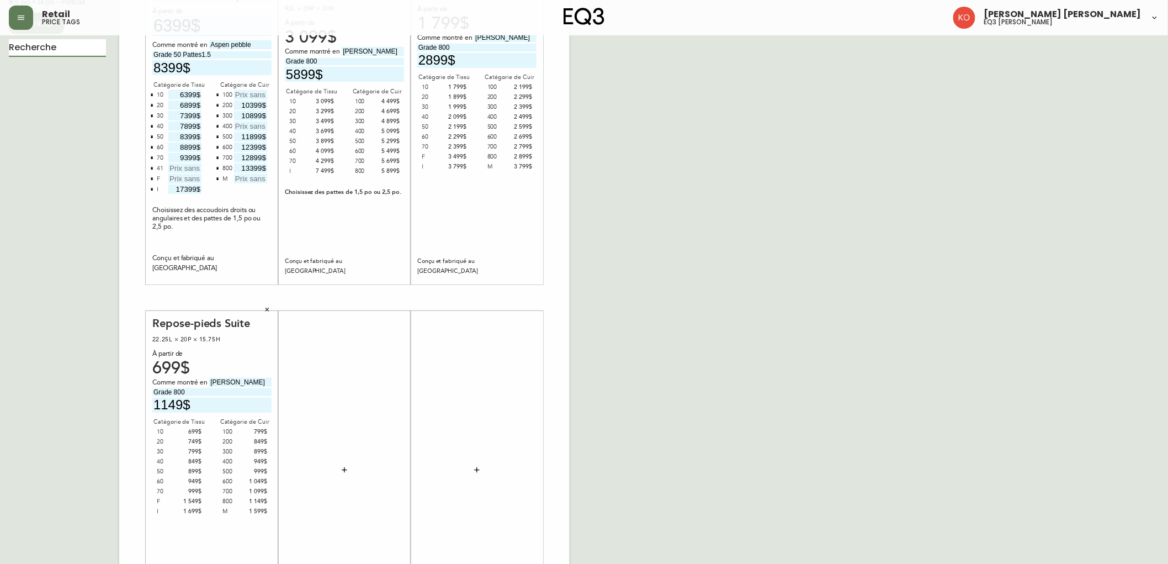
scroll to position [123, 0]
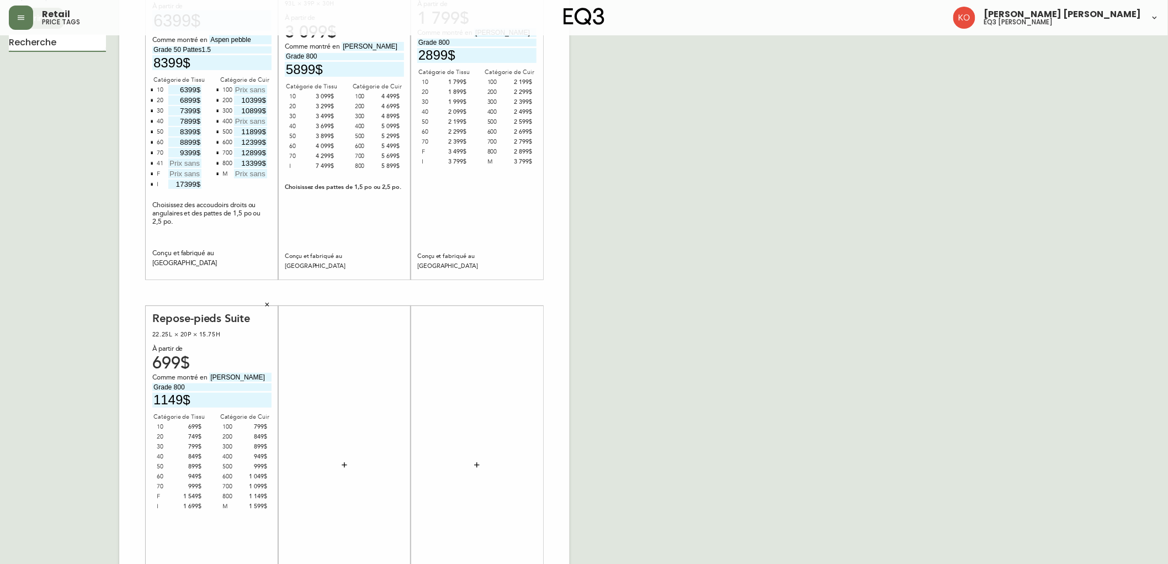
click at [343, 464] on icon "button" at bounding box center [344, 464] width 5 height 5
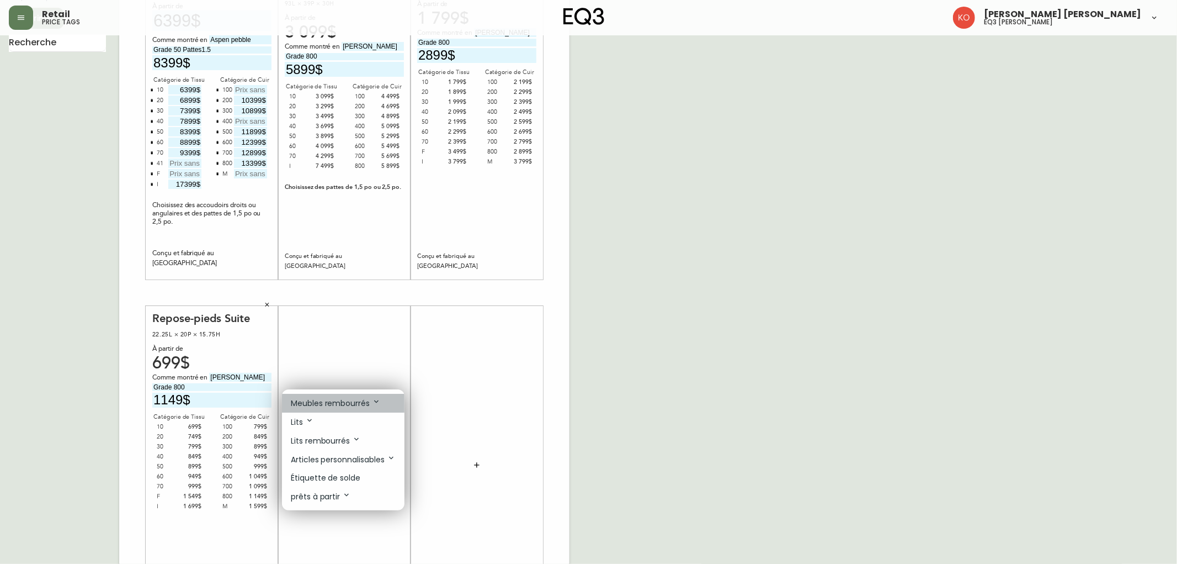
click at [355, 404] on p "Meubles rembourrés" at bounding box center [336, 403] width 90 height 12
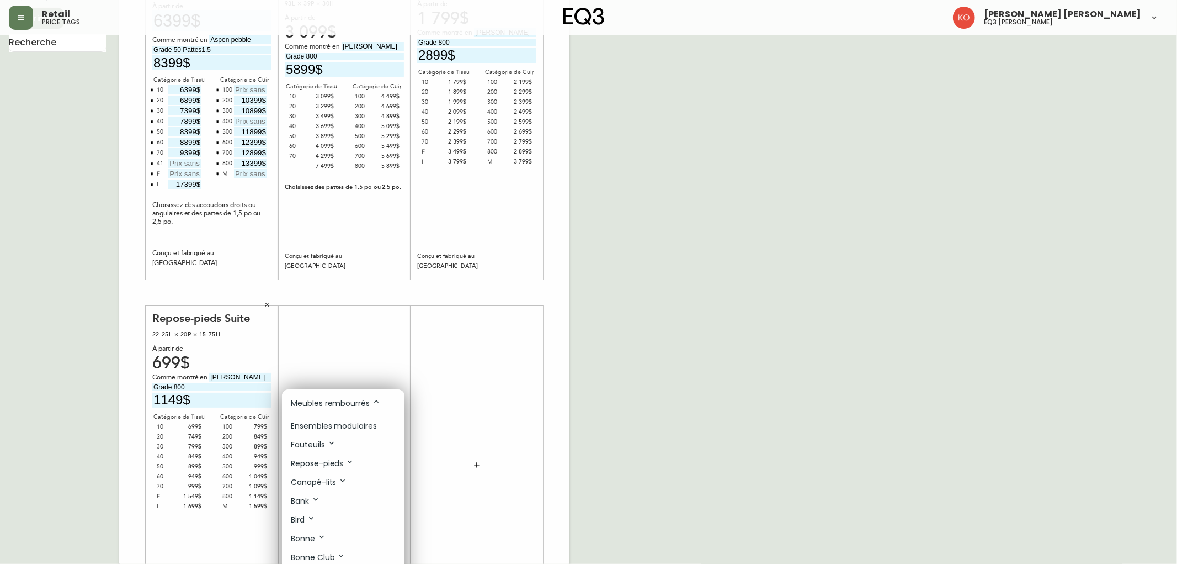
click at [343, 427] on p "Ensembles modulaires" at bounding box center [334, 426] width 86 height 12
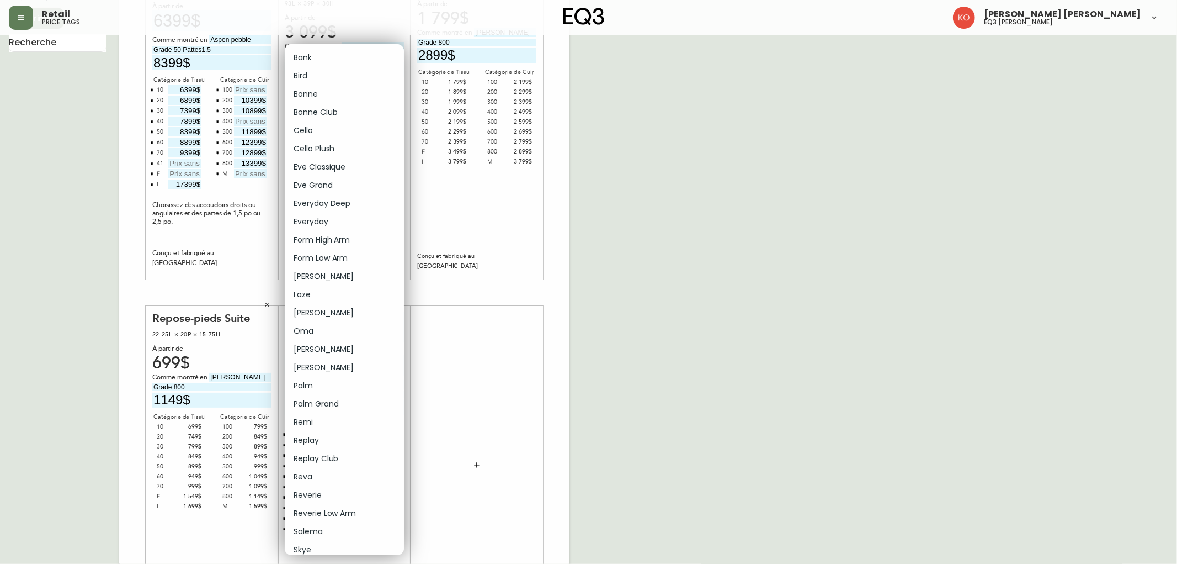
click at [397, 312] on body "Retail price tags Karine Olaizola Bernier eq3 laval - le corbusier French Canad…" at bounding box center [588, 270] width 1177 height 786
click at [341, 325] on li "Oma" at bounding box center [344, 331] width 119 height 18
type input "15"
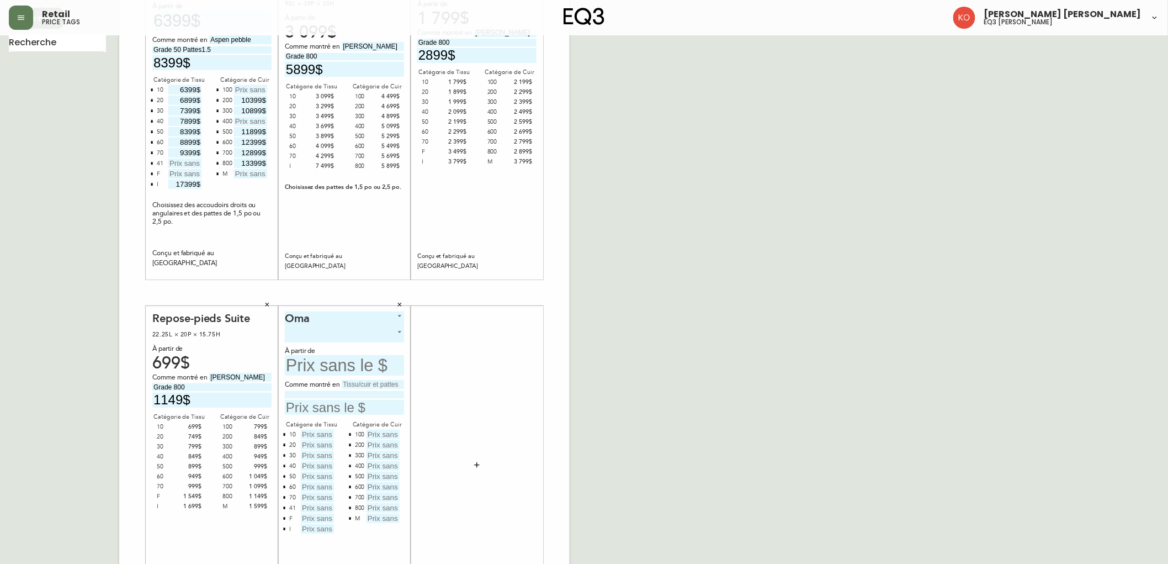
click at [400, 327] on body "Retail price tags Karine Olaizola Bernier eq3 laval - le corbusier French Canad…" at bounding box center [584, 270] width 1168 height 786
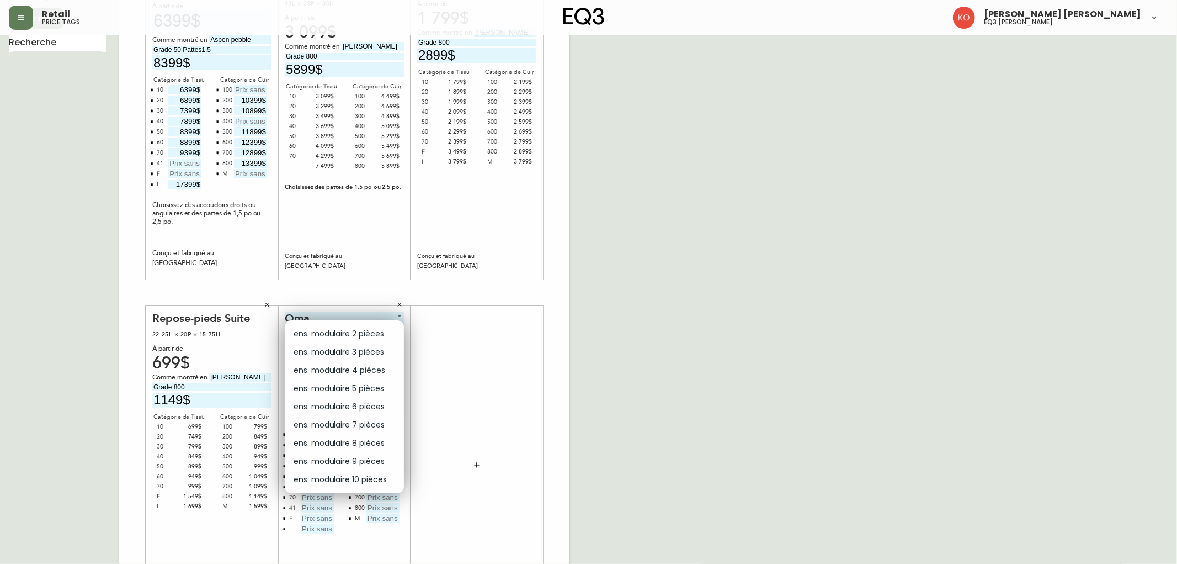
click at [375, 332] on li "ens. modulaire 2 pièces" at bounding box center [344, 334] width 119 height 18
type input "0"
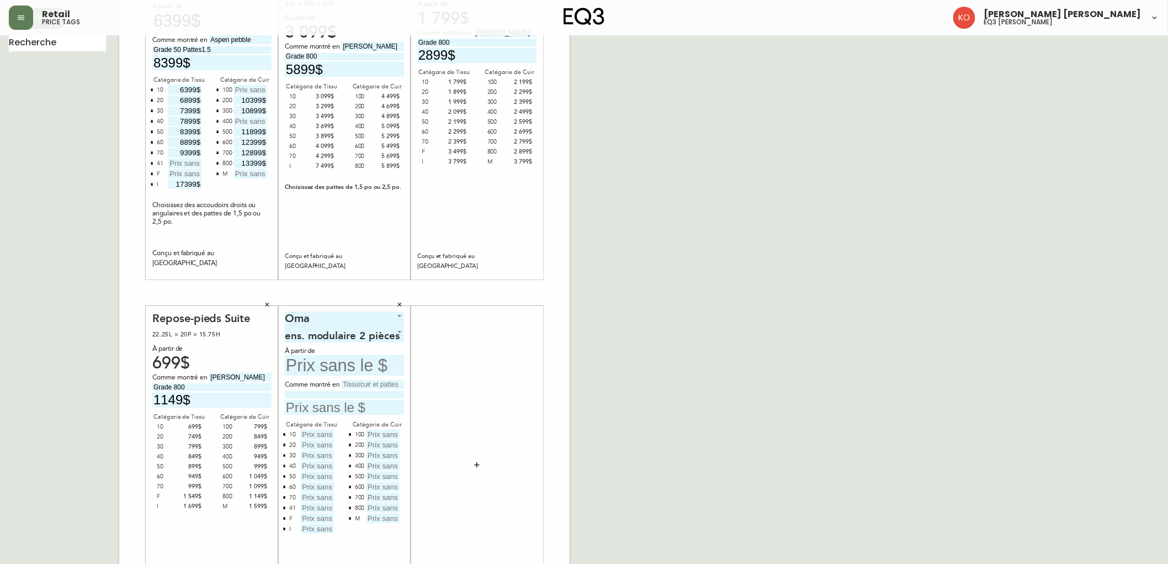
click at [352, 369] on input "text" at bounding box center [344, 365] width 119 height 20
type input "4799$"
click at [358, 384] on input "text" at bounding box center [373, 384] width 62 height 9
type input "Maria Pearl"
click at [381, 394] on input at bounding box center [344, 394] width 119 height 7
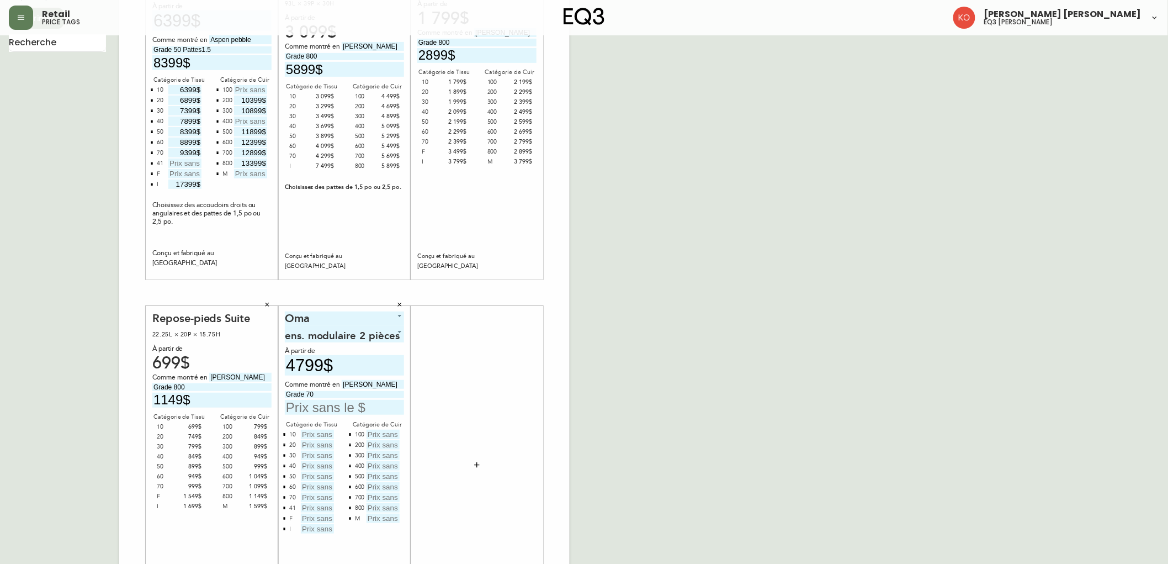
type input "Grade 70"
click at [380, 408] on input "text" at bounding box center [344, 407] width 119 height 15
type input "6599$"
click at [328, 429] on input "text" at bounding box center [317, 433] width 33 height 9
type input "4799$"
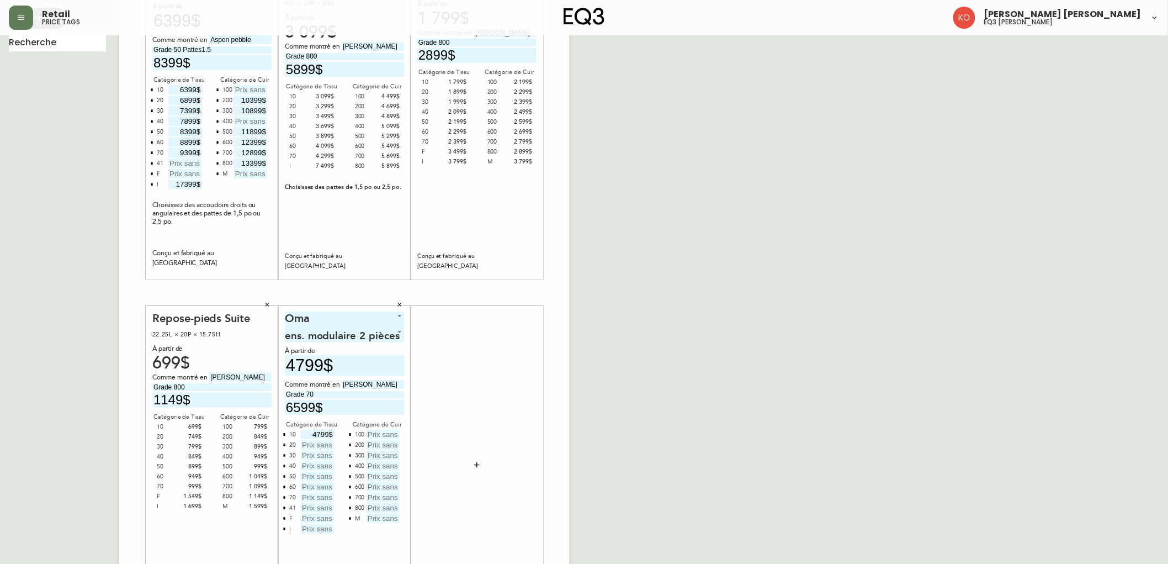
click at [316, 446] on input "text" at bounding box center [317, 444] width 33 height 9
type input "5099$"
click at [321, 456] on input "text" at bounding box center [317, 454] width 33 height 9
type input "5399$"
click at [321, 468] on input "text" at bounding box center [317, 465] width 33 height 9
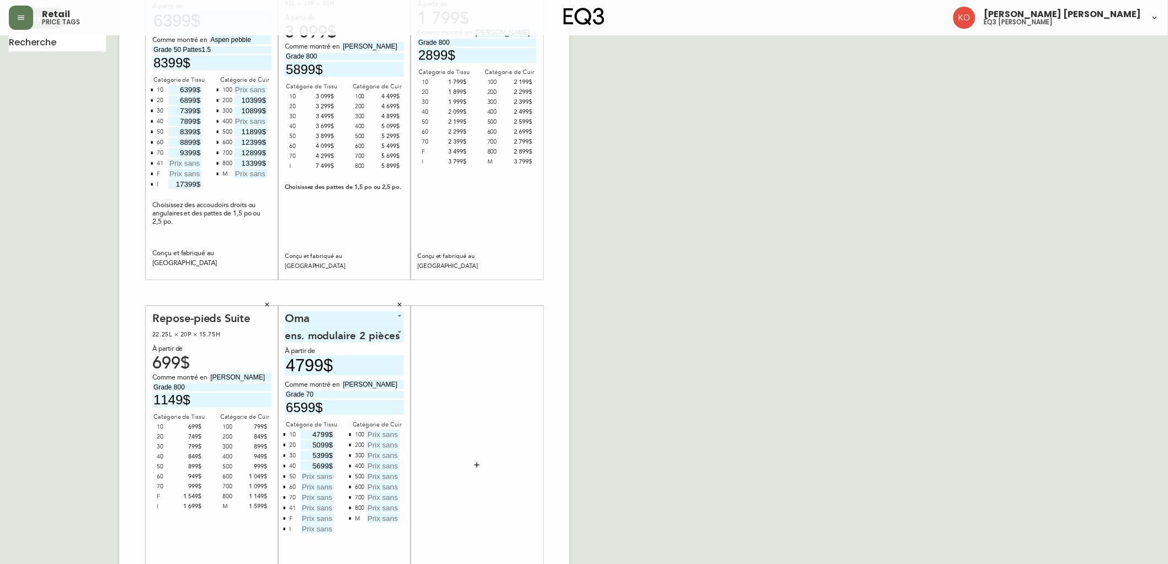
type input "5699$"
click at [326, 478] on input "text" at bounding box center [317, 475] width 33 height 9
type input "5999$"
click at [319, 489] on input "text" at bounding box center [317, 486] width 33 height 9
type input "6299$"
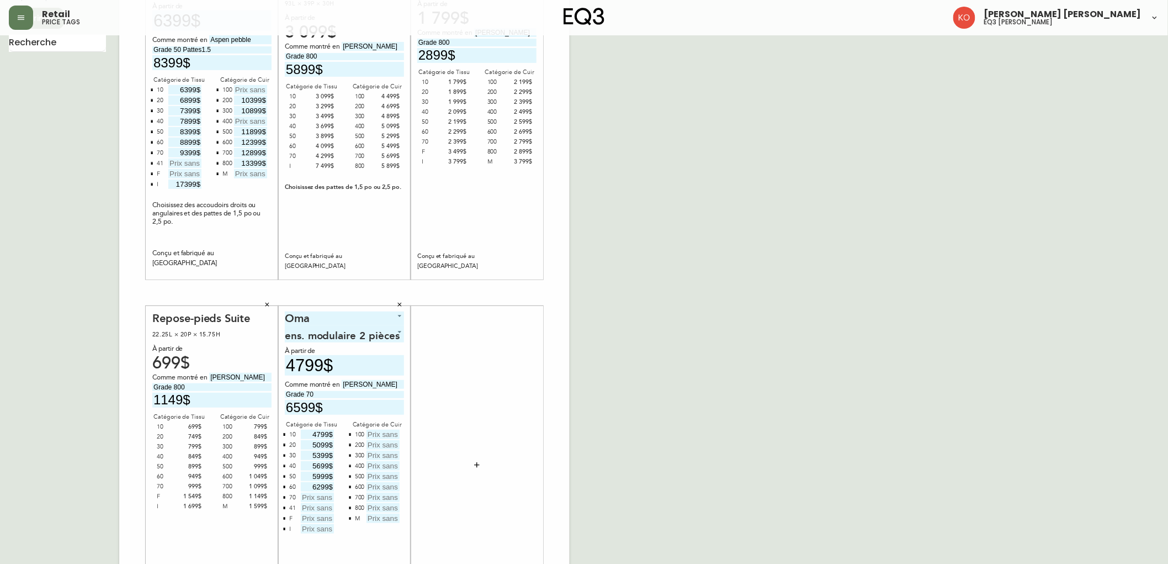
click at [319, 498] on input "text" at bounding box center [317, 496] width 33 height 9
type input "6599$"
click at [322, 526] on input "text" at bounding box center [317, 528] width 33 height 9
type input "10799$"
click at [388, 443] on input "text" at bounding box center [383, 444] width 33 height 9
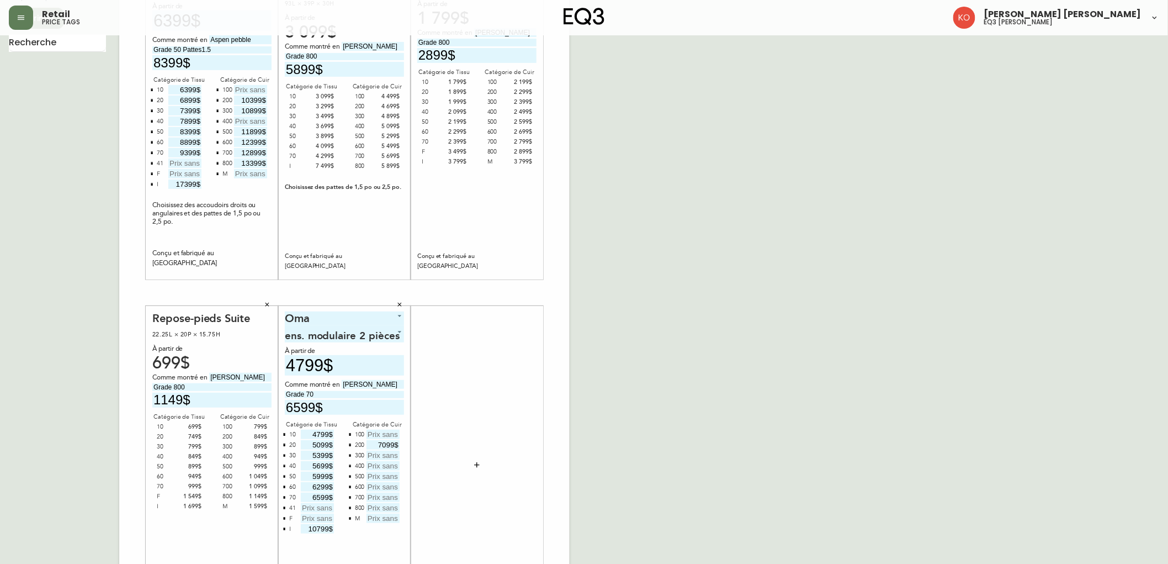
type input "7099$"
click at [389, 458] on input "text" at bounding box center [383, 454] width 33 height 9
type input "7399$"
click at [379, 475] on input "text" at bounding box center [383, 475] width 33 height 9
type input "7999$"
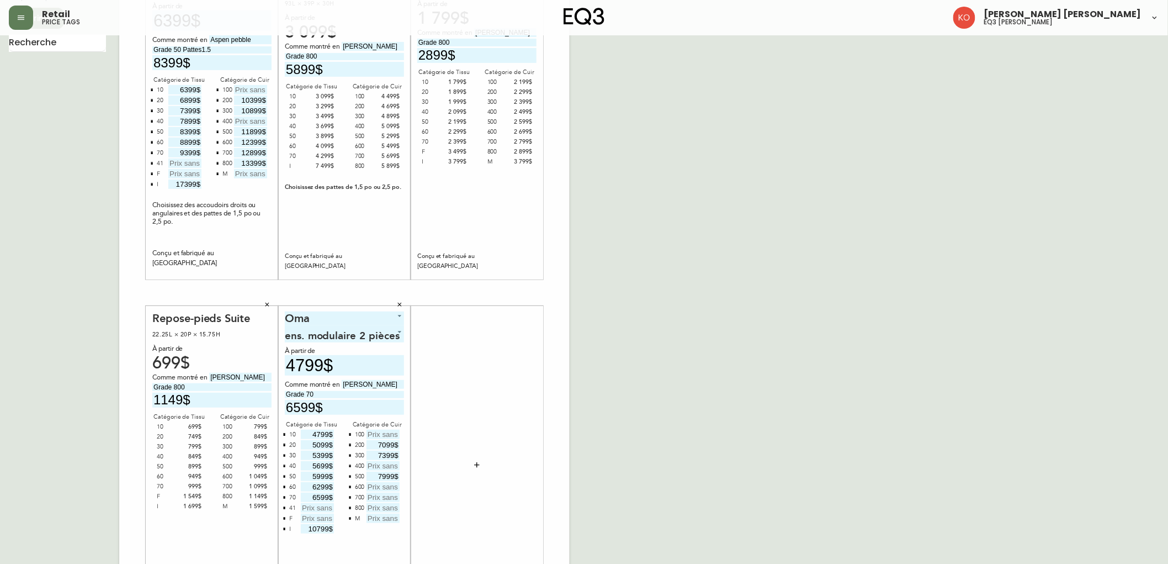
click at [388, 486] on input "text" at bounding box center [383, 486] width 33 height 9
type input "8299$"
click at [394, 498] on input "text" at bounding box center [383, 496] width 33 height 9
type input "8599$"
click at [385, 509] on input "text" at bounding box center [383, 507] width 33 height 9
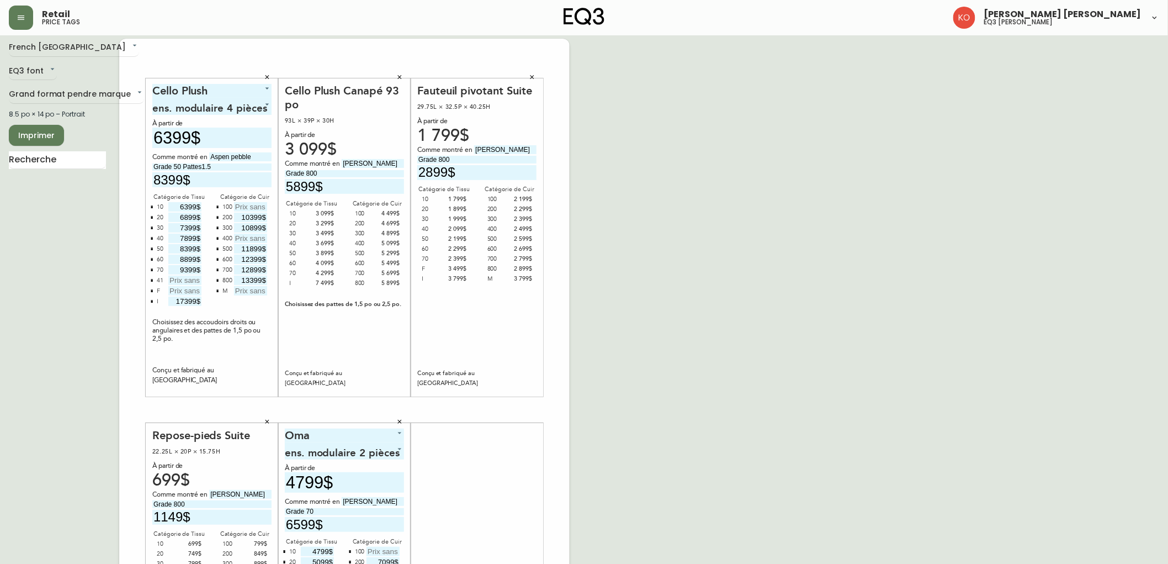
scroll to position [0, 0]
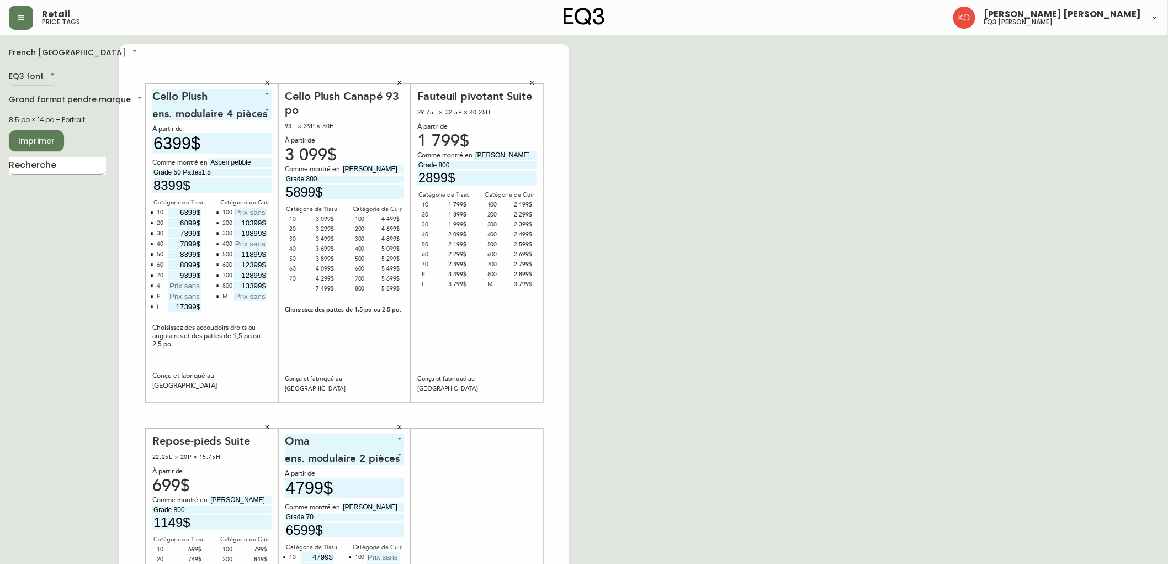
type input "8899$"
click at [76, 169] on input "text" at bounding box center [57, 166] width 97 height 18
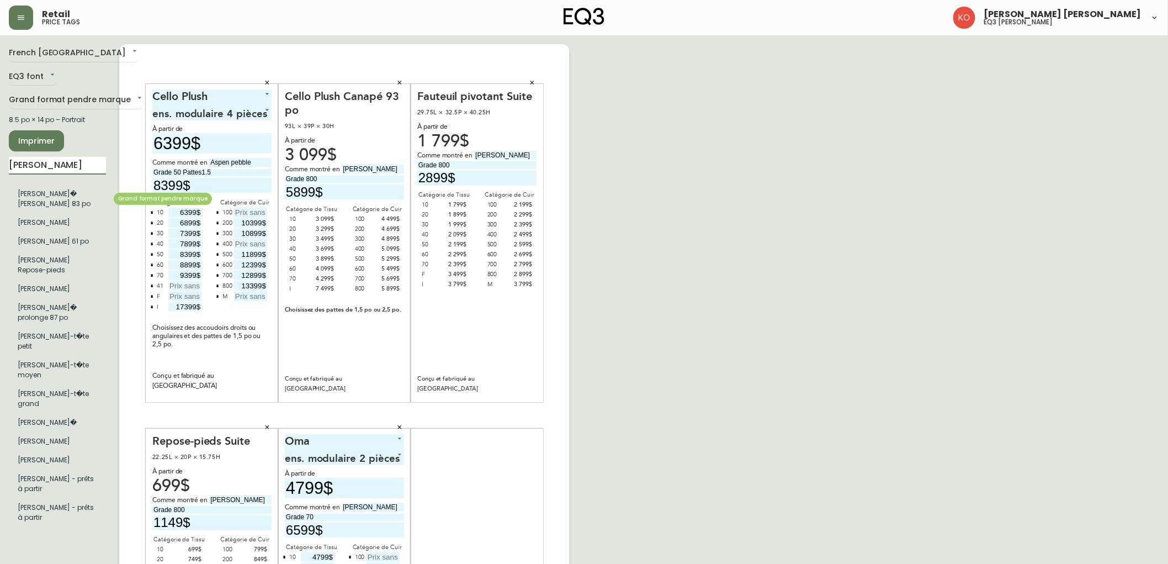
type input "joan"
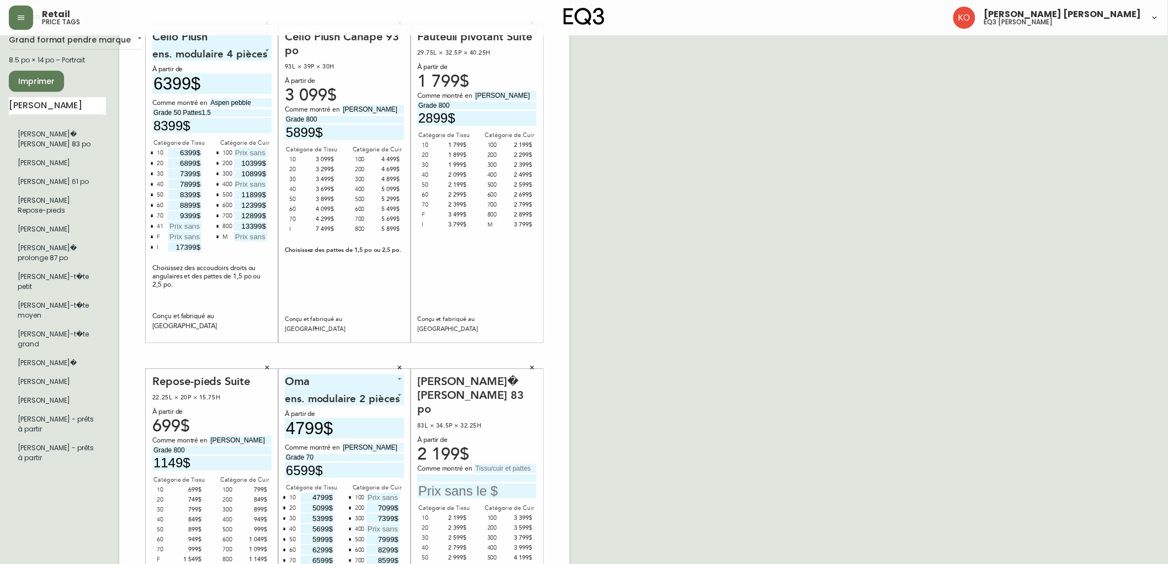
scroll to position [184, 0]
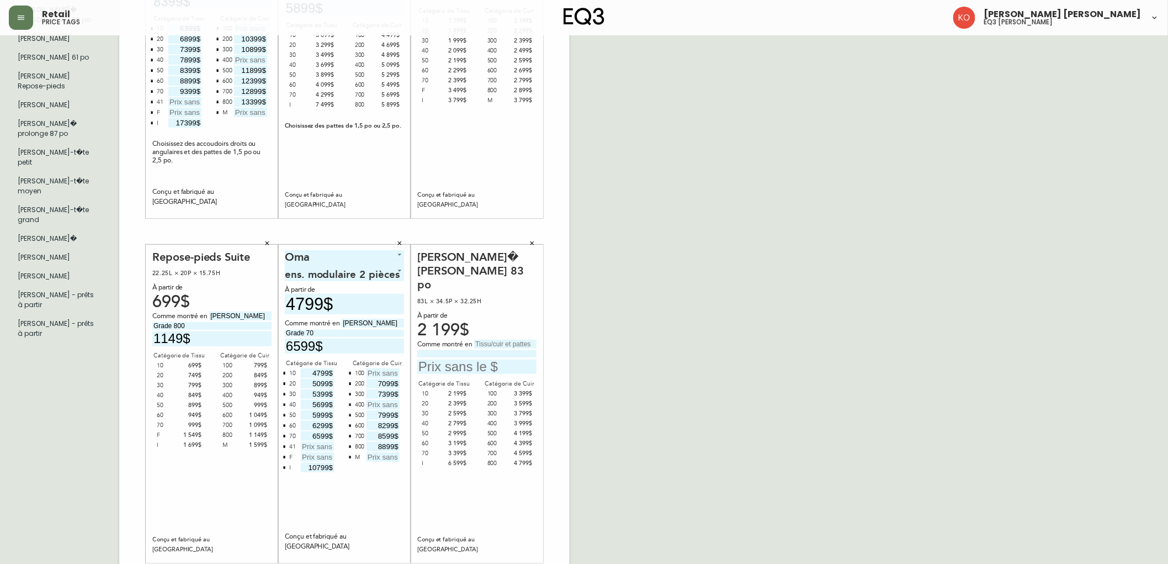
click at [499, 339] on input "text" at bounding box center [505, 343] width 62 height 9
type input "Paloma Deep green"
click at [532, 359] on input "text" at bounding box center [476, 366] width 119 height 15
type input "4799$"
click at [504, 350] on input at bounding box center [476, 353] width 119 height 7
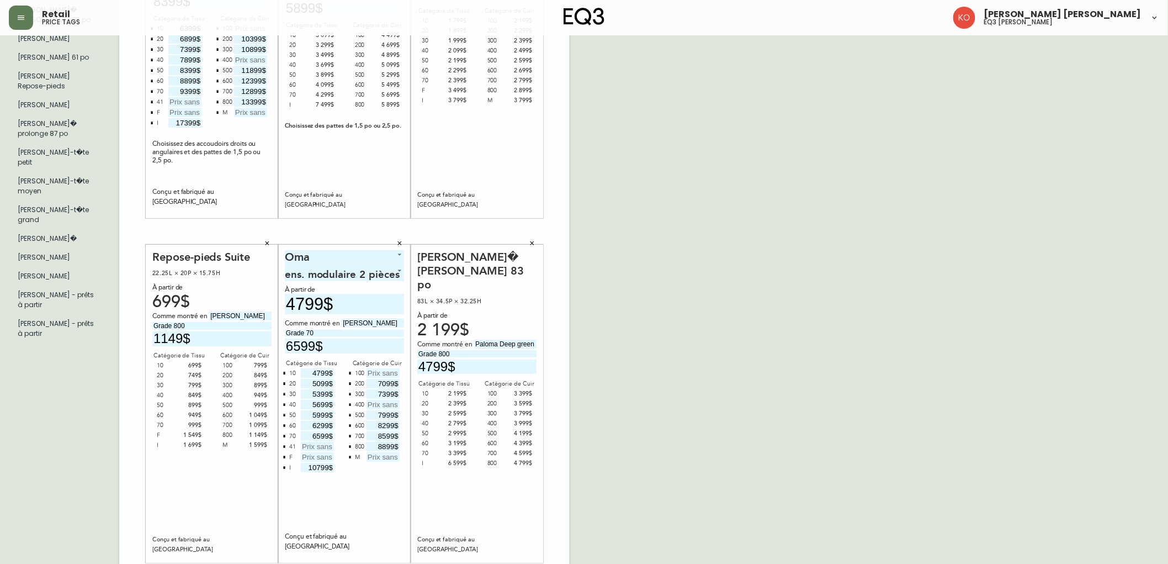
type input "Grade 800"
click at [641, 359] on div "French Canada fr_CA EQ3 font EQ3 Grand format pendre marque large 8.5 po × 14 p…" at bounding box center [584, 231] width 1150 height 742
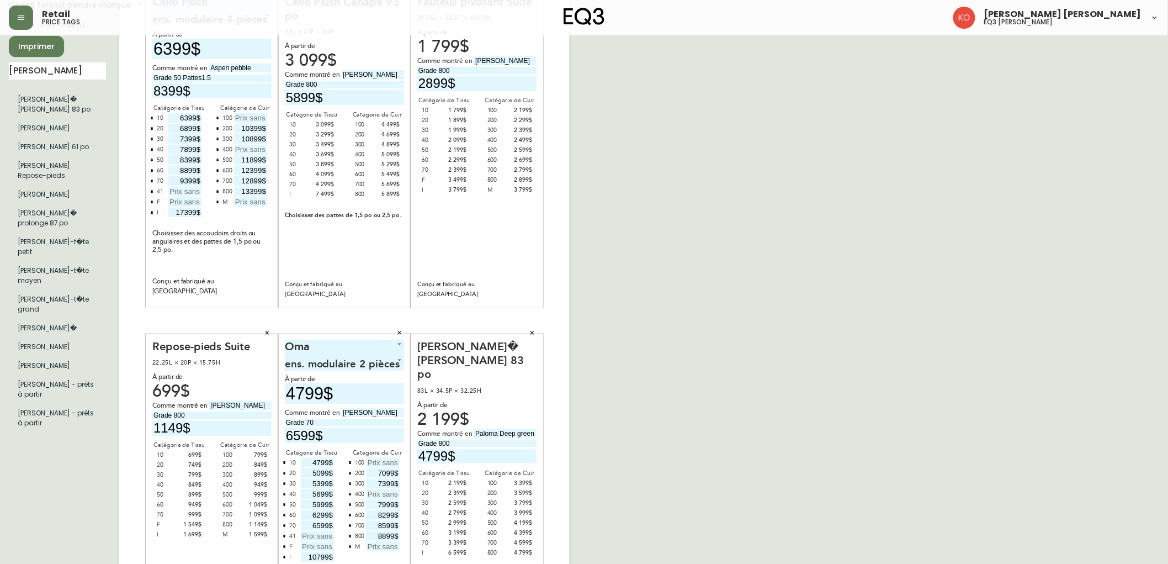
scroll to position [0, 0]
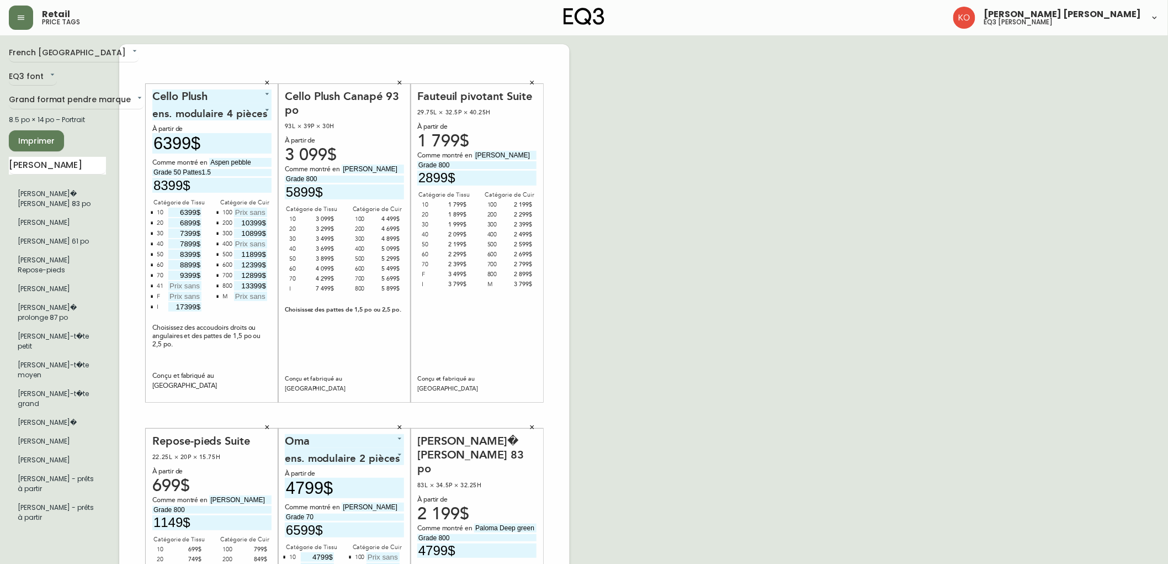
click at [53, 142] on span "Imprimer" at bounding box center [37, 141] width 38 height 14
click at [268, 79] on icon "button" at bounding box center [267, 82] width 7 height 7
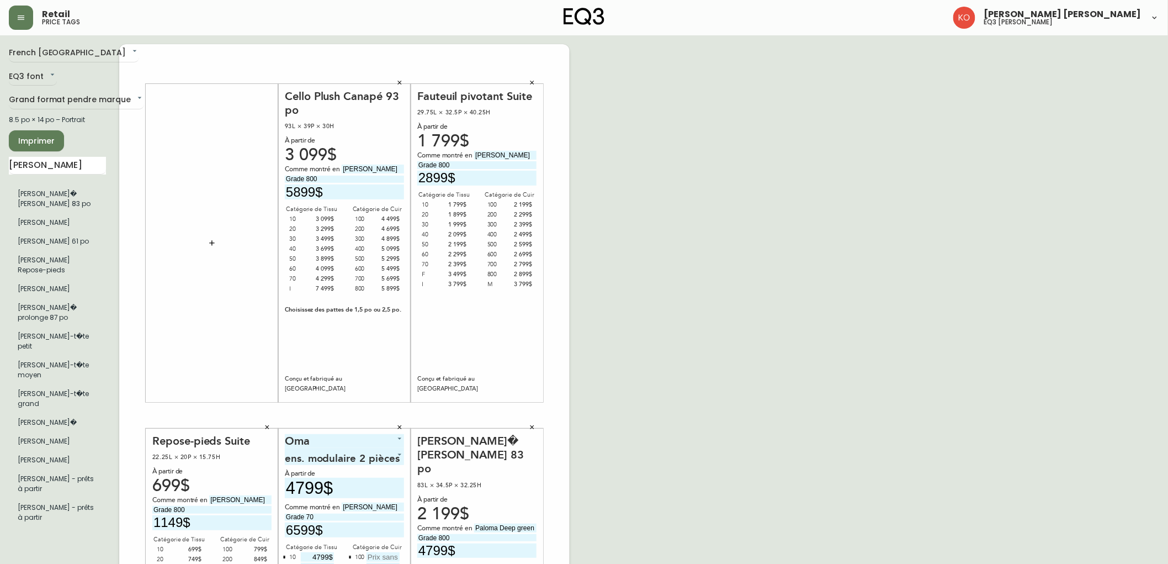
click at [400, 82] on icon "button" at bounding box center [399, 82] width 7 height 7
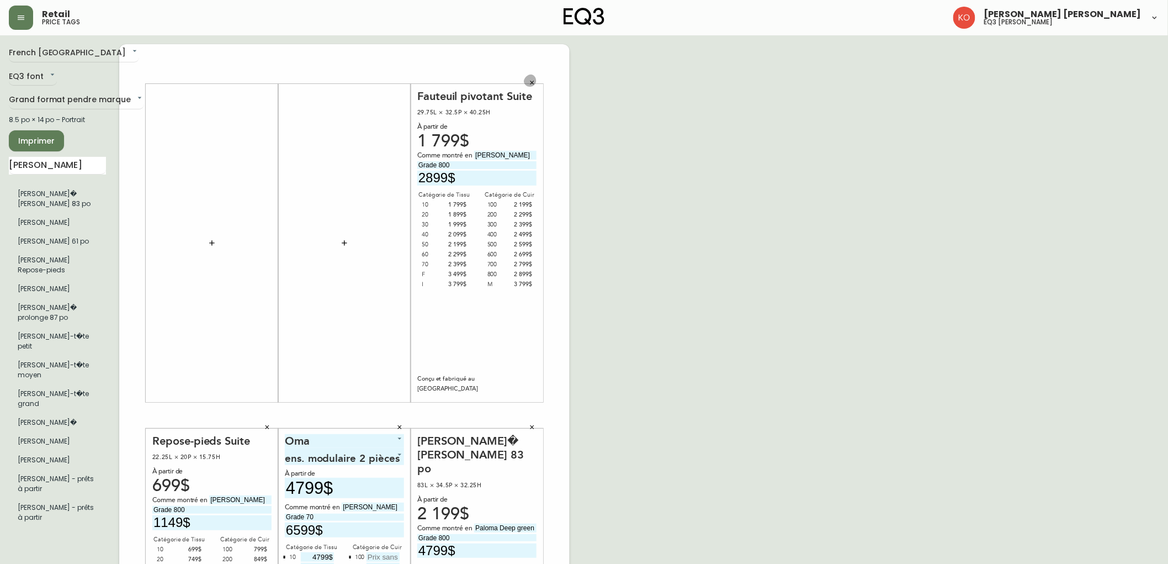
click at [533, 85] on icon "button" at bounding box center [532, 82] width 7 height 7
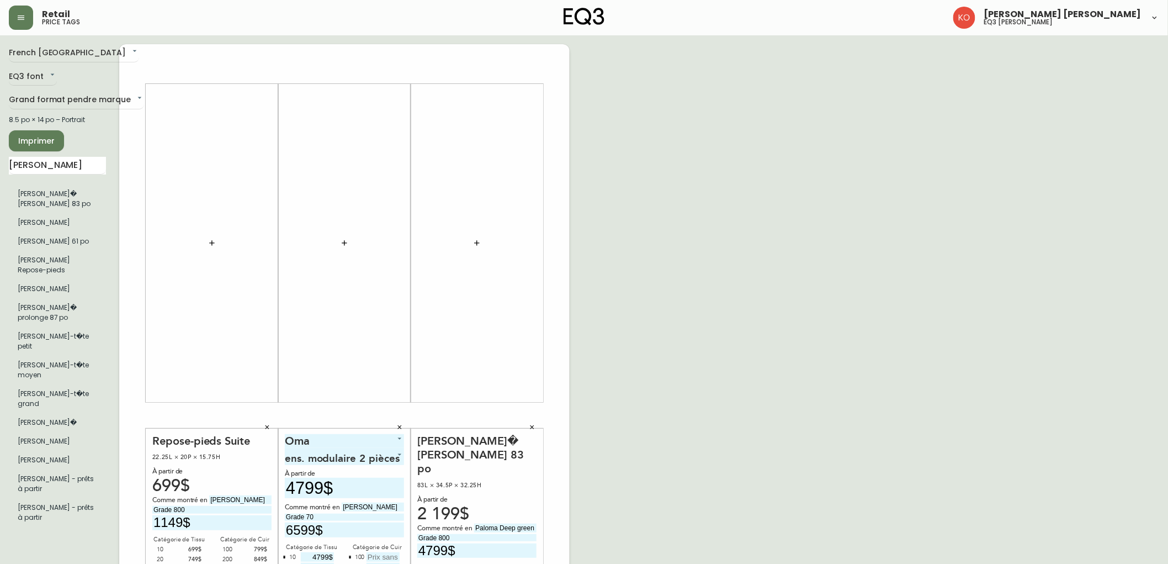
click at [268, 424] on icon "button" at bounding box center [267, 427] width 7 height 7
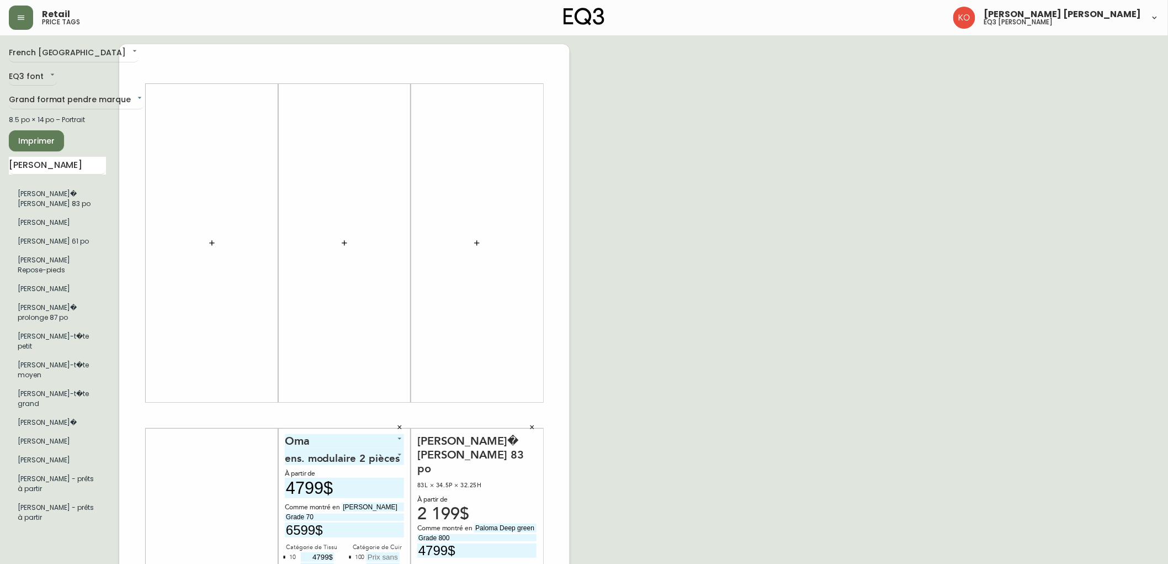
click at [402, 425] on icon "button" at bounding box center [399, 427] width 7 height 7
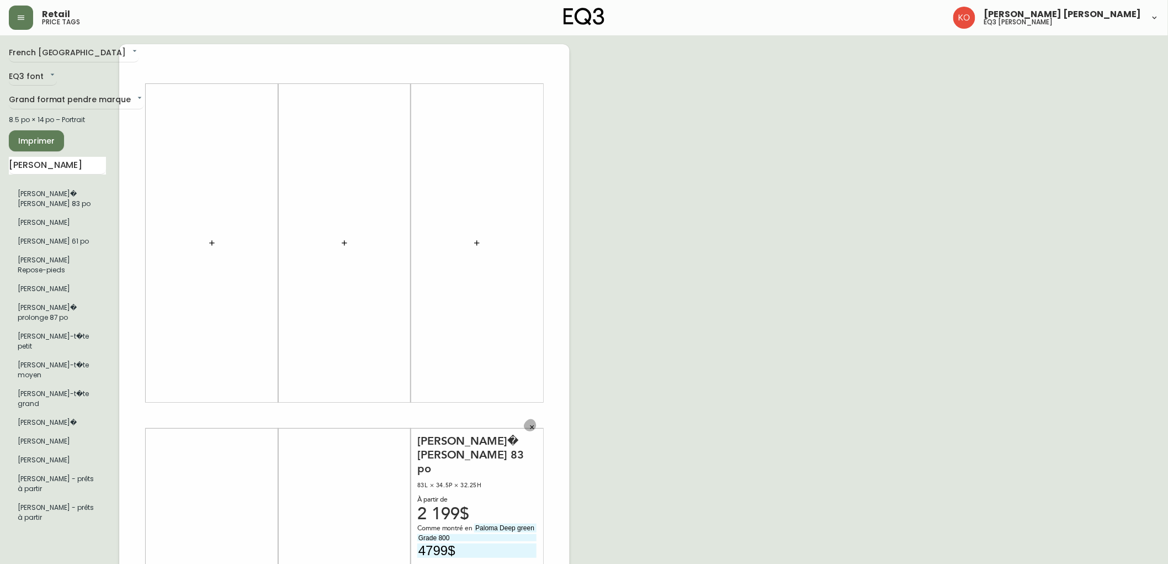
click at [534, 427] on icon "button" at bounding box center [532, 427] width 7 height 7
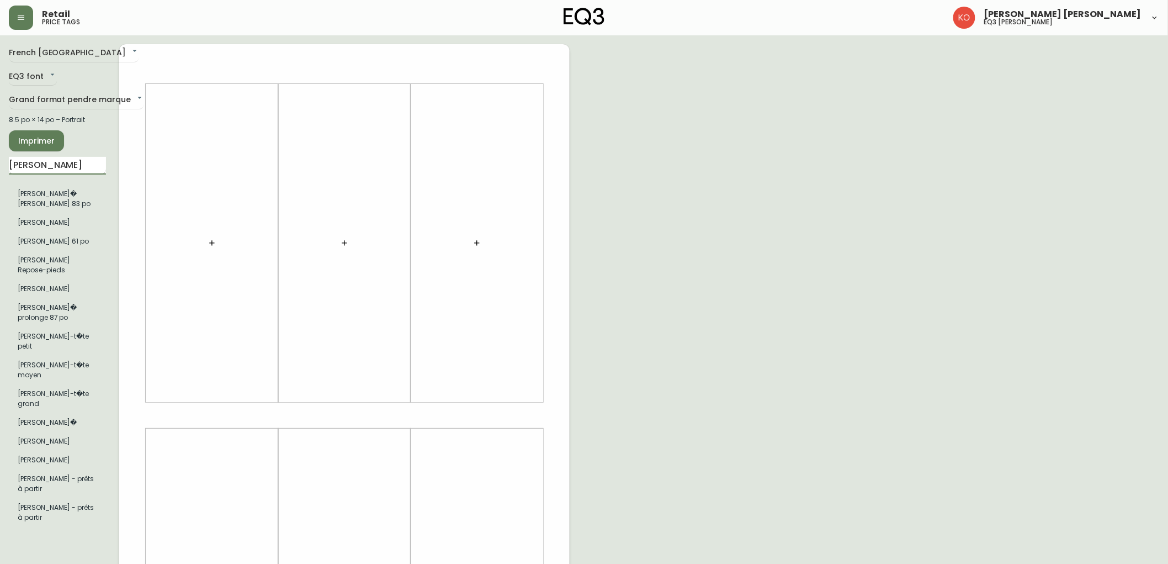
click at [94, 172] on input "joan" at bounding box center [57, 166] width 97 height 18
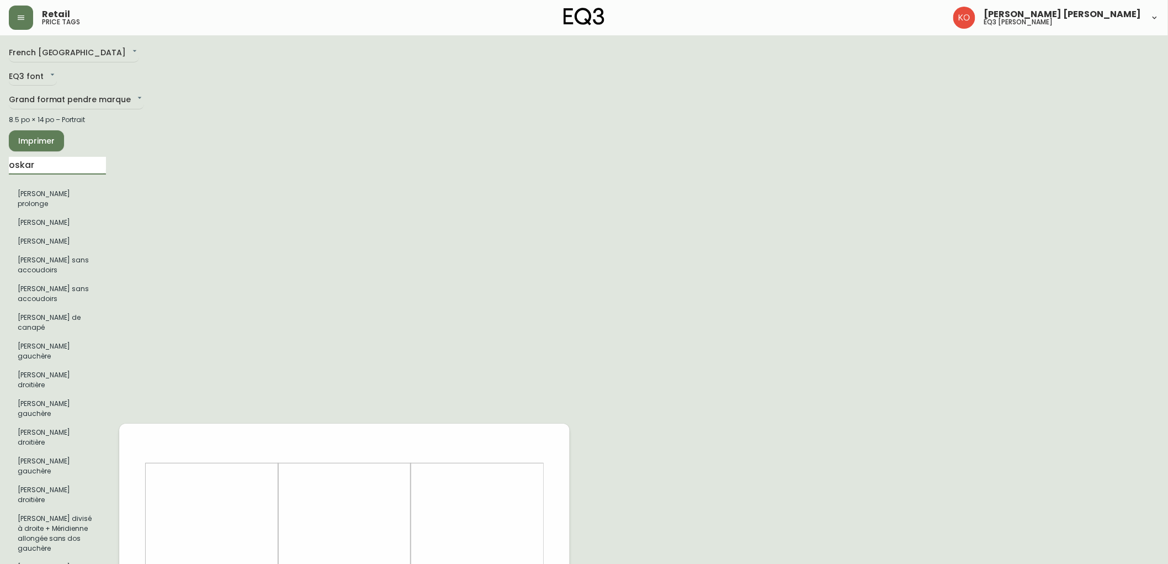
click at [91, 169] on input "oskar" at bounding box center [57, 166] width 97 height 18
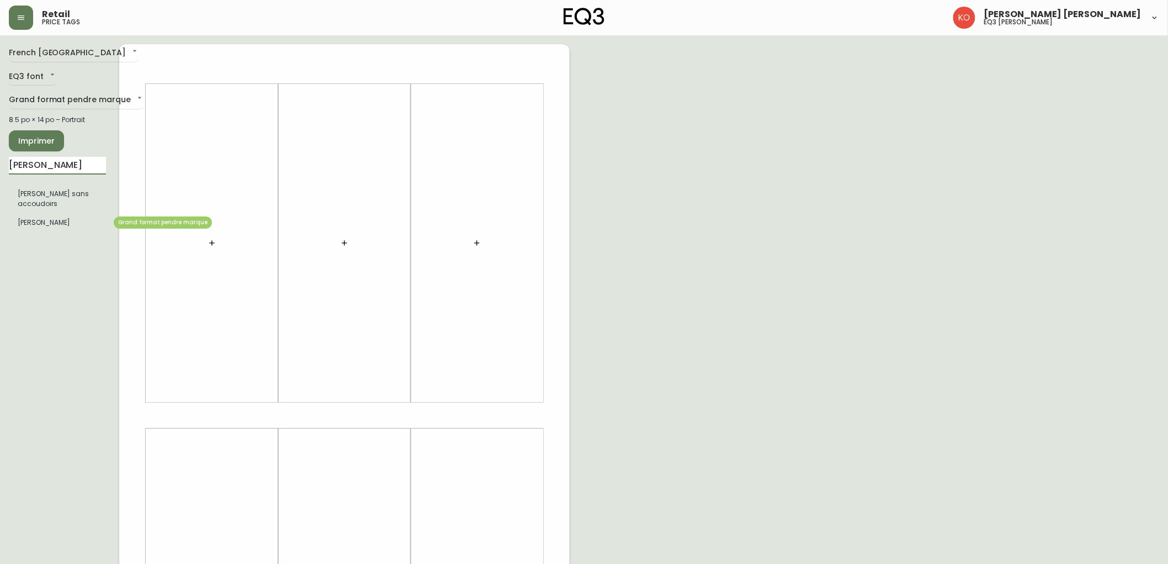
type input "oskar fa"
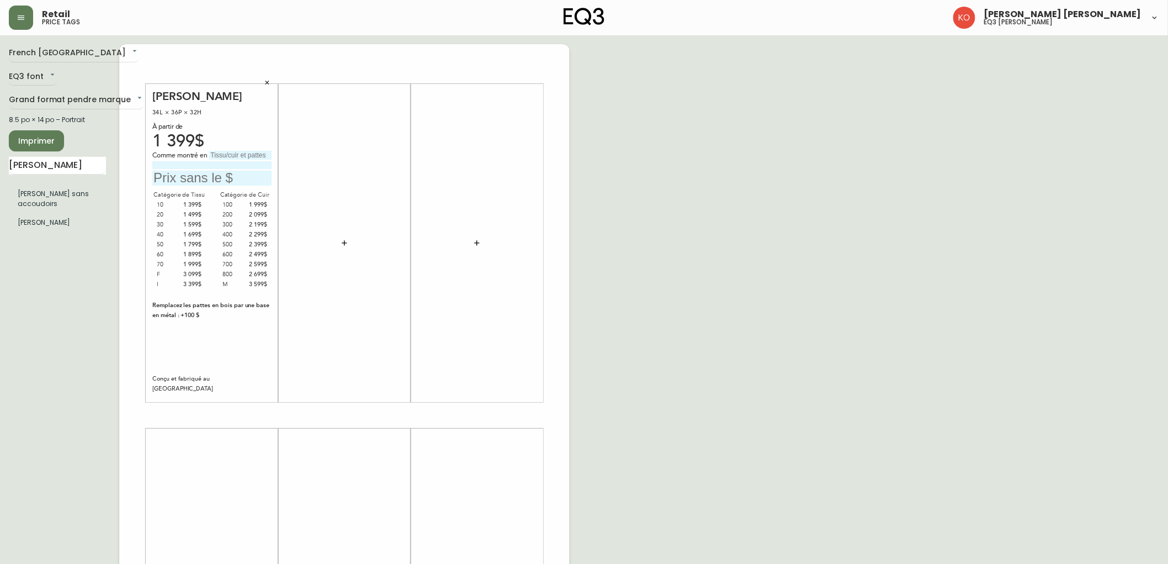
click at [243, 156] on input "text" at bounding box center [240, 155] width 62 height 9
type input "solana africa"
click at [239, 166] on input at bounding box center [211, 164] width 119 height 7
type input "grade 300"
click at [205, 180] on input "text" at bounding box center [211, 178] width 119 height 15
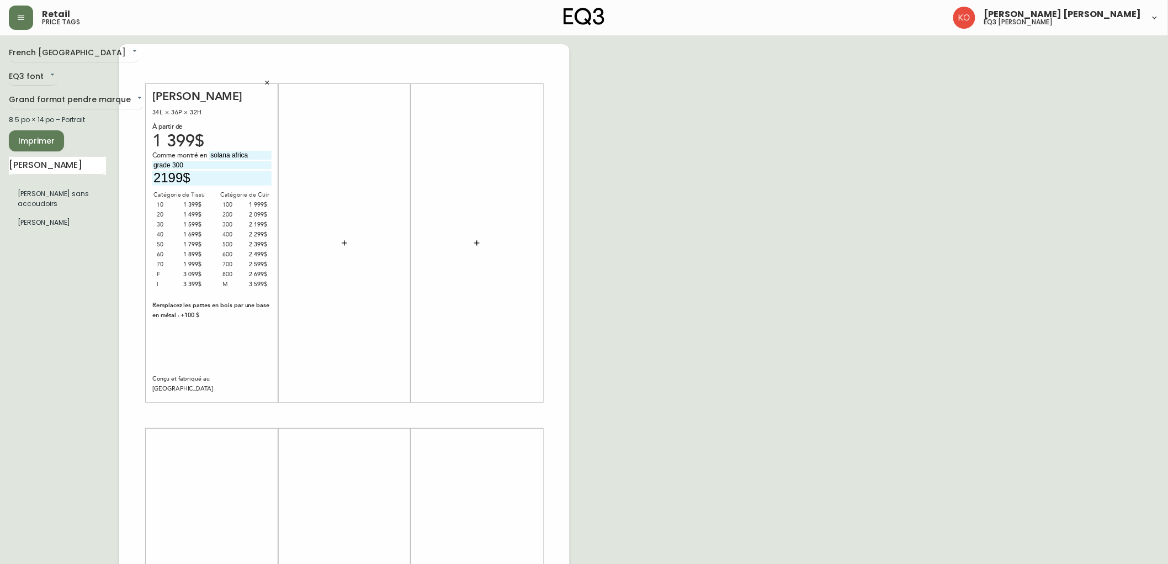
type input "2199$"
click at [52, 167] on input "oskar fa" at bounding box center [57, 166] width 97 height 18
type input "o"
click at [52, 164] on input "text" at bounding box center [57, 166] width 97 height 18
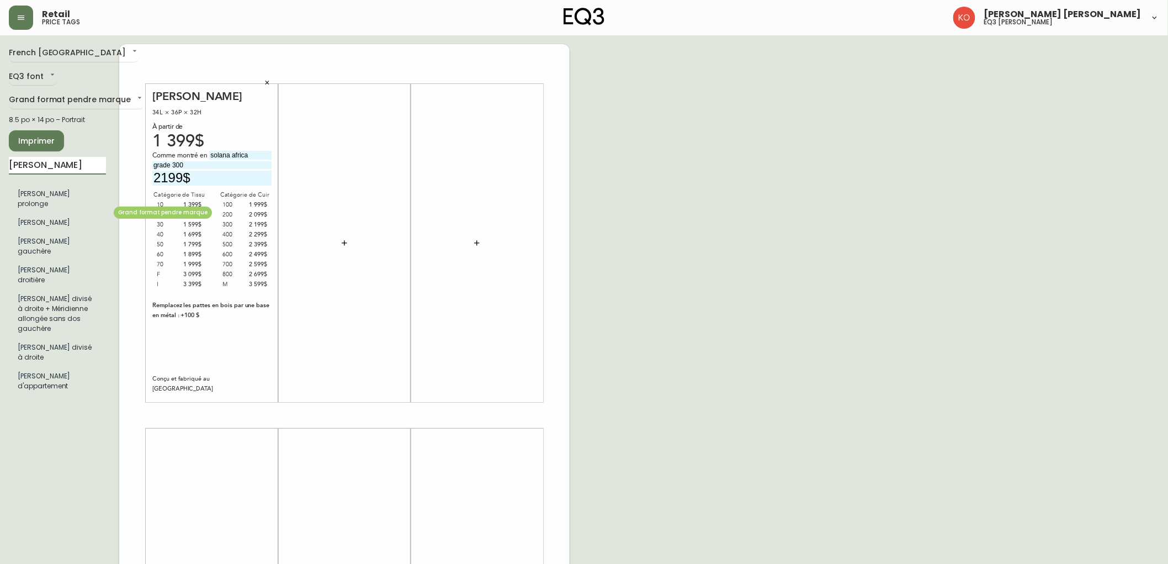
type input "oskar cana"
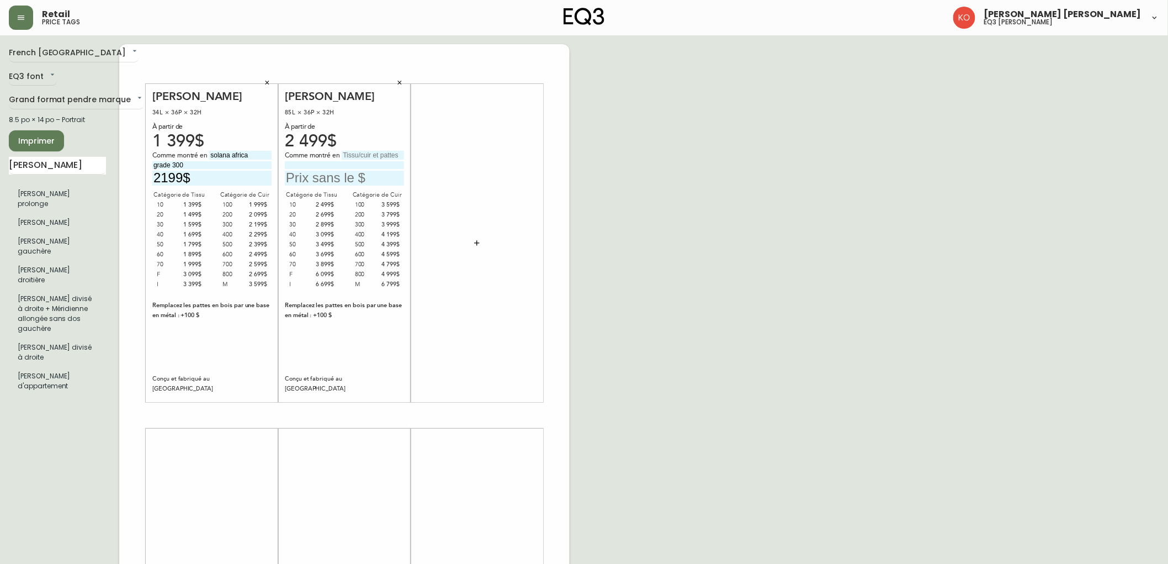
click at [355, 176] on input "text" at bounding box center [344, 178] width 119 height 15
type input "2899$"
click at [376, 152] on input "text" at bounding box center [373, 155] width 62 height 9
type input "O"
click at [368, 156] on input "Caitrin pepecorn" at bounding box center [373, 155] width 62 height 9
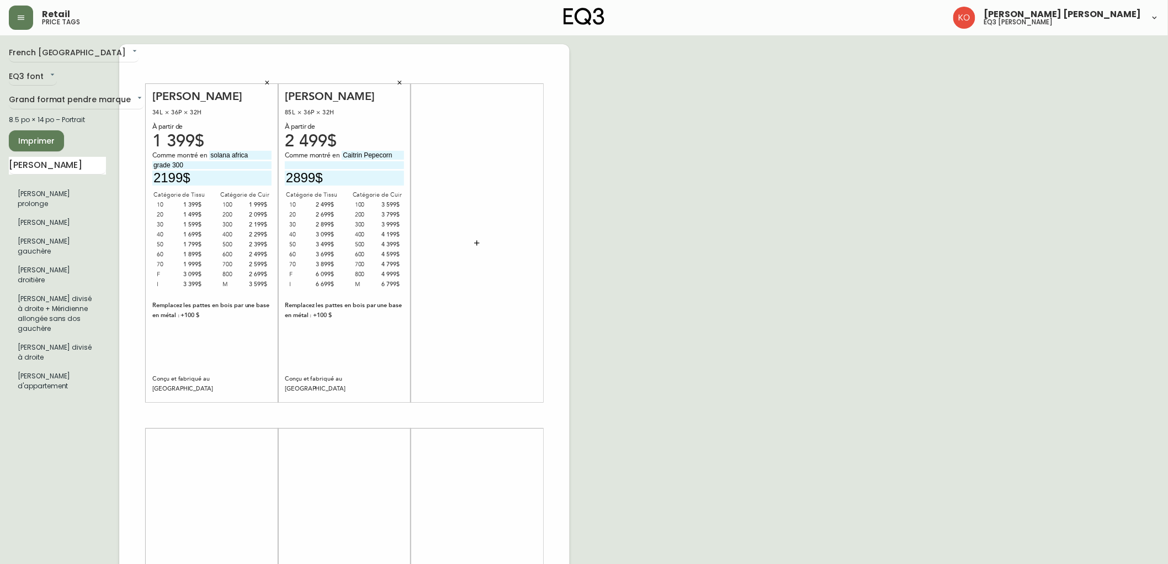
click at [378, 157] on input "Caitrin Pepecorn" at bounding box center [373, 155] width 62 height 9
click at [397, 153] on input "Caitrin Pepercorn" at bounding box center [373, 155] width 62 height 9
click at [352, 155] on input "Caitrin Pepercorn" at bounding box center [373, 155] width 62 height 9
click at [352, 156] on input "Caitrin Pepercorn" at bounding box center [373, 155] width 62 height 9
click at [354, 156] on input "Caitrin Pepercorn" at bounding box center [373, 155] width 62 height 9
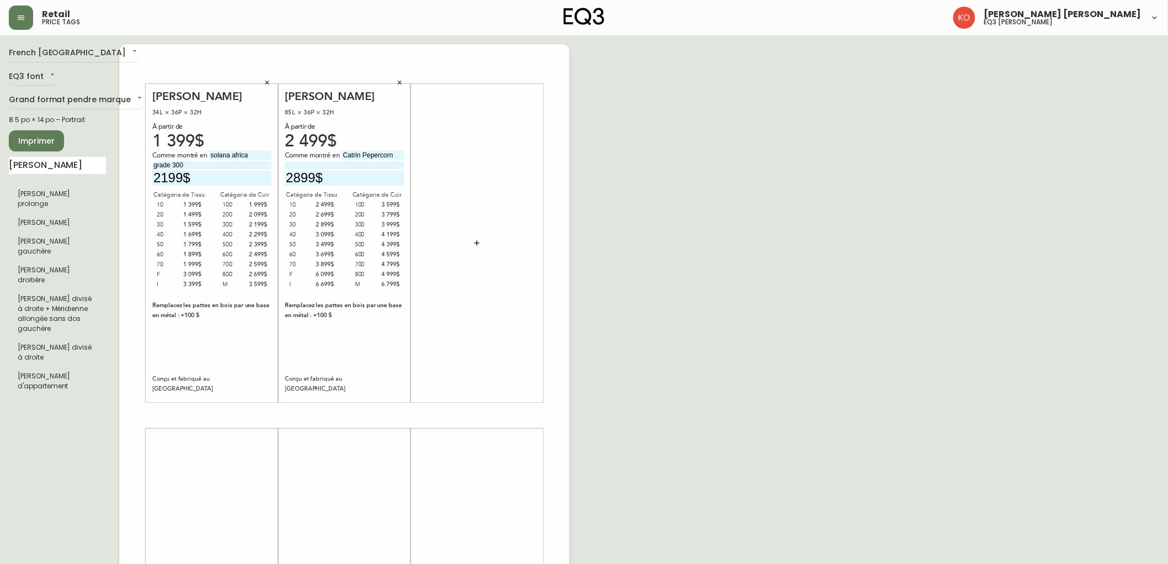
type input "Catrin Pepercorn"
click at [362, 165] on input at bounding box center [344, 164] width 119 height 7
type input "Grade 300"
click at [89, 169] on input "oskar cana" at bounding box center [57, 166] width 97 height 18
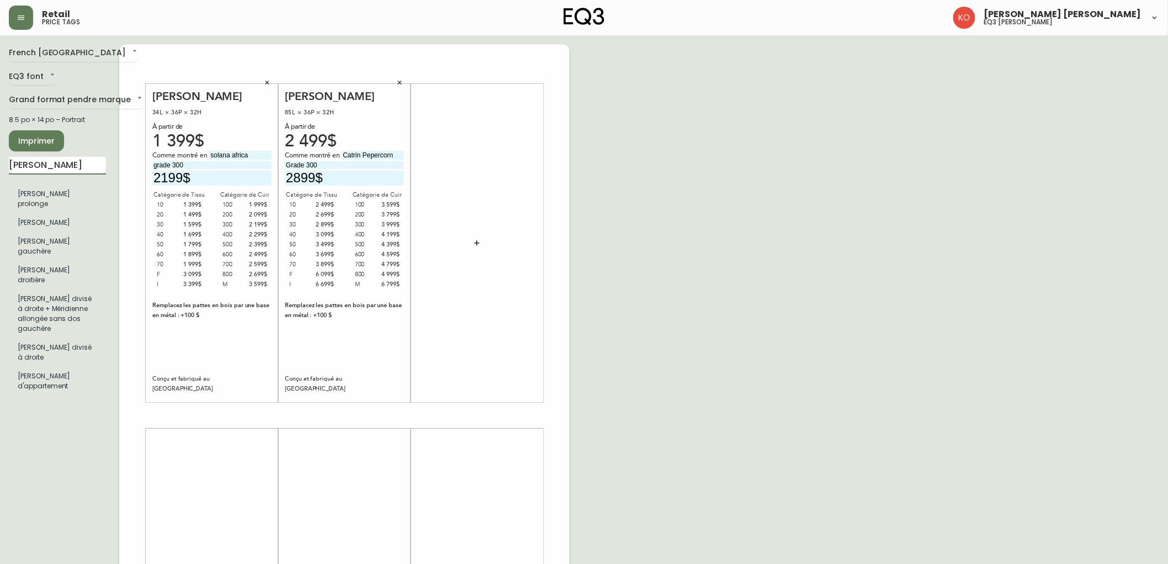
click at [89, 169] on input "oskar cana" at bounding box center [57, 166] width 97 height 18
click at [191, 217] on div "1 499$" at bounding box center [190, 215] width 23 height 10
click at [90, 169] on input "oskar cana" at bounding box center [57, 166] width 97 height 18
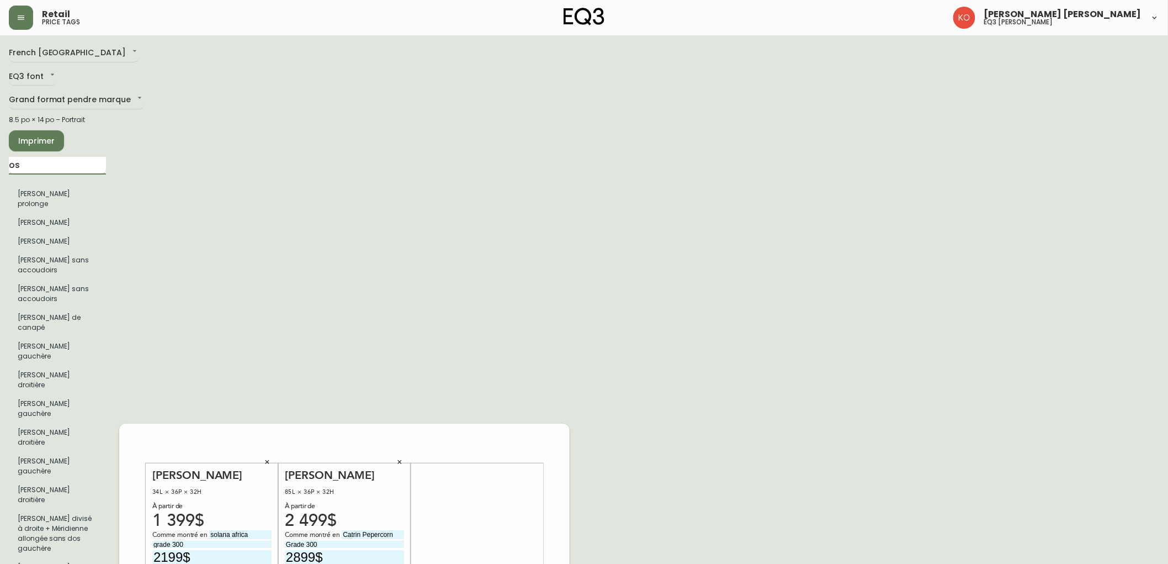
type input "o"
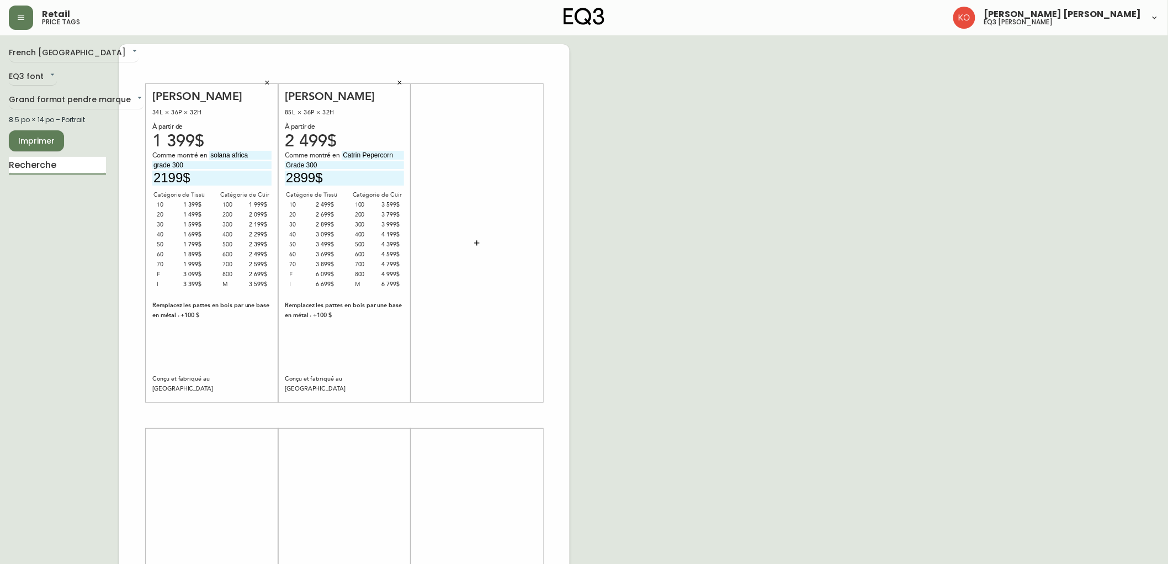
click at [479, 240] on icon "button" at bounding box center [477, 242] width 9 height 9
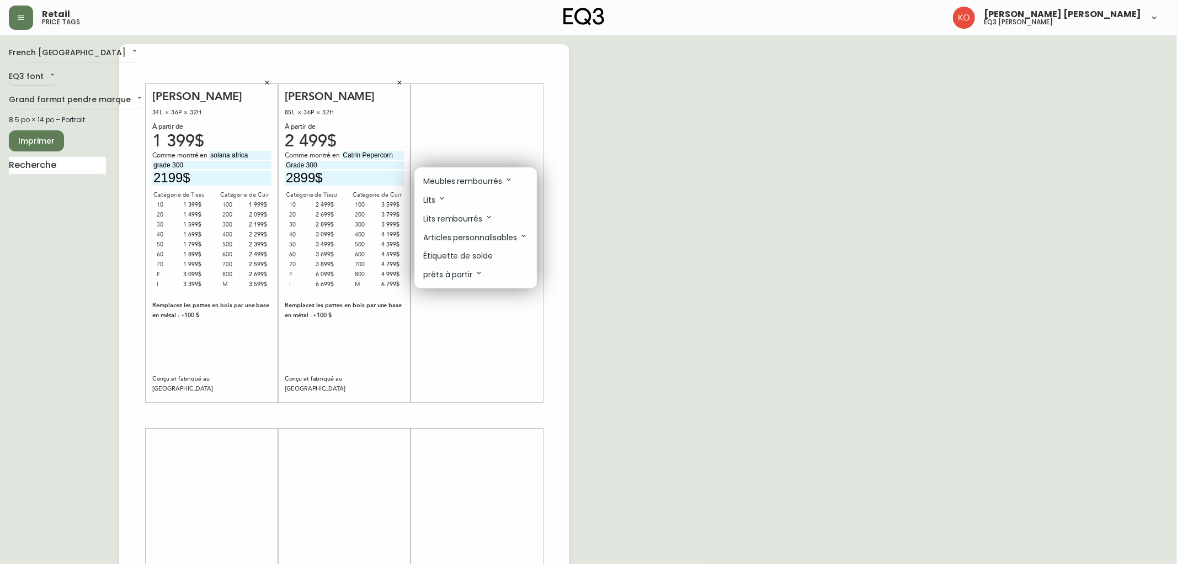
click at [491, 178] on p "Meubles rembourrés" at bounding box center [468, 181] width 90 height 12
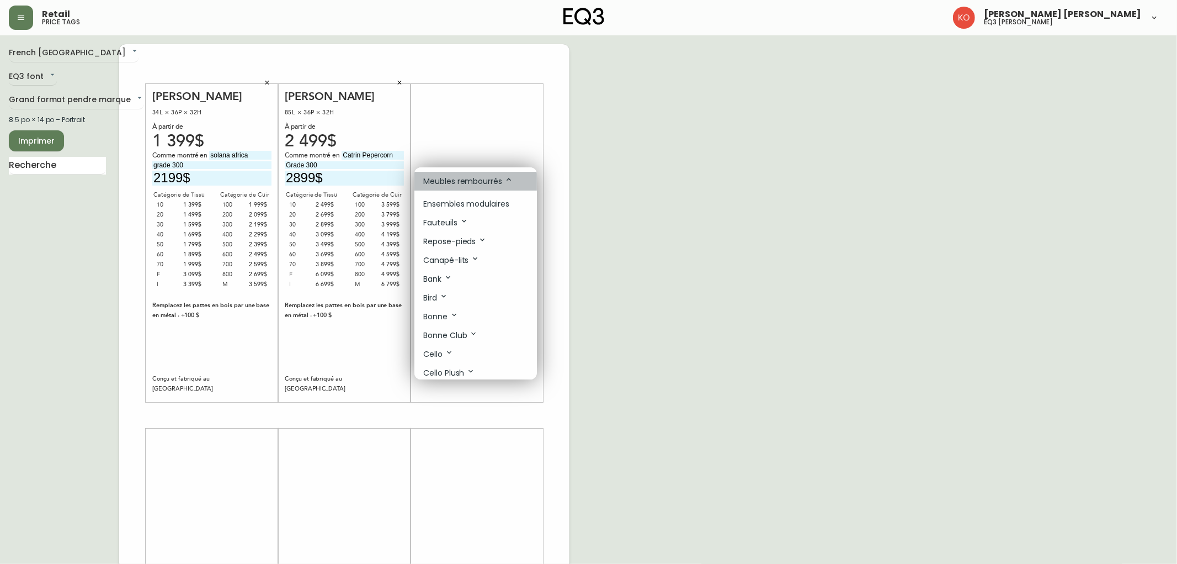
click at [491, 178] on p "Meubles rembourrés" at bounding box center [468, 181] width 90 height 12
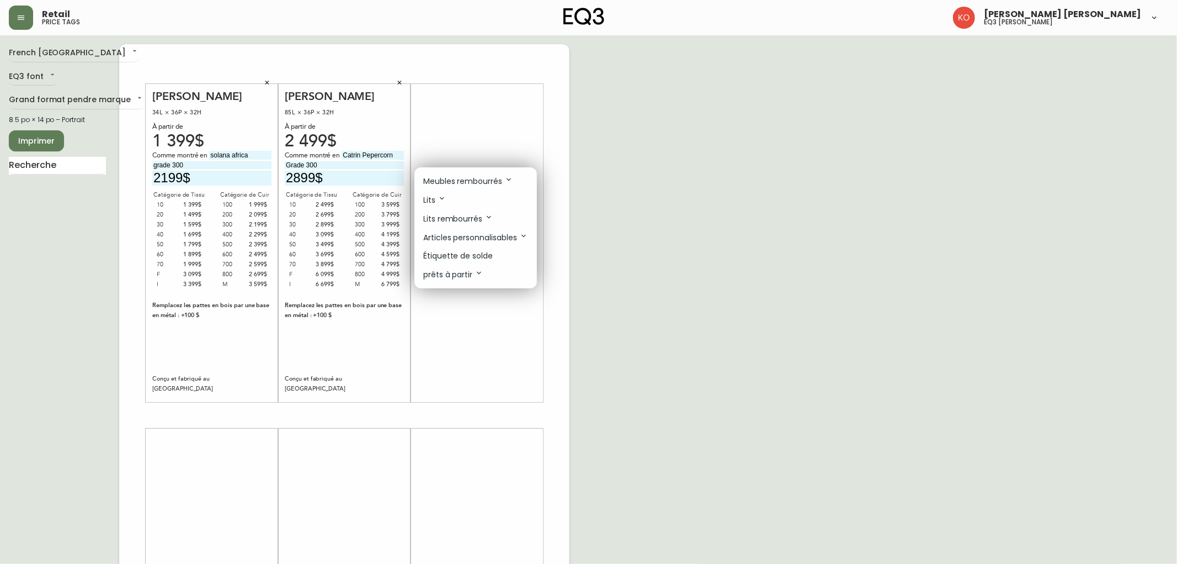
click at [491, 178] on p "Meubles rembourrés" at bounding box center [468, 181] width 90 height 12
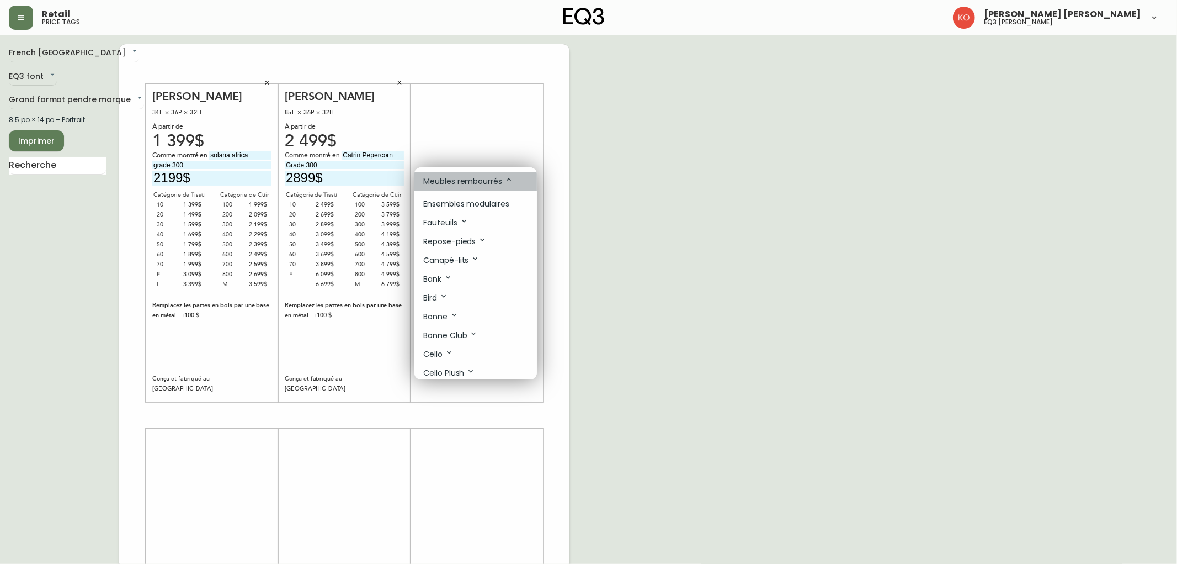
click at [500, 180] on p "Meubles rembourrés" at bounding box center [468, 181] width 90 height 12
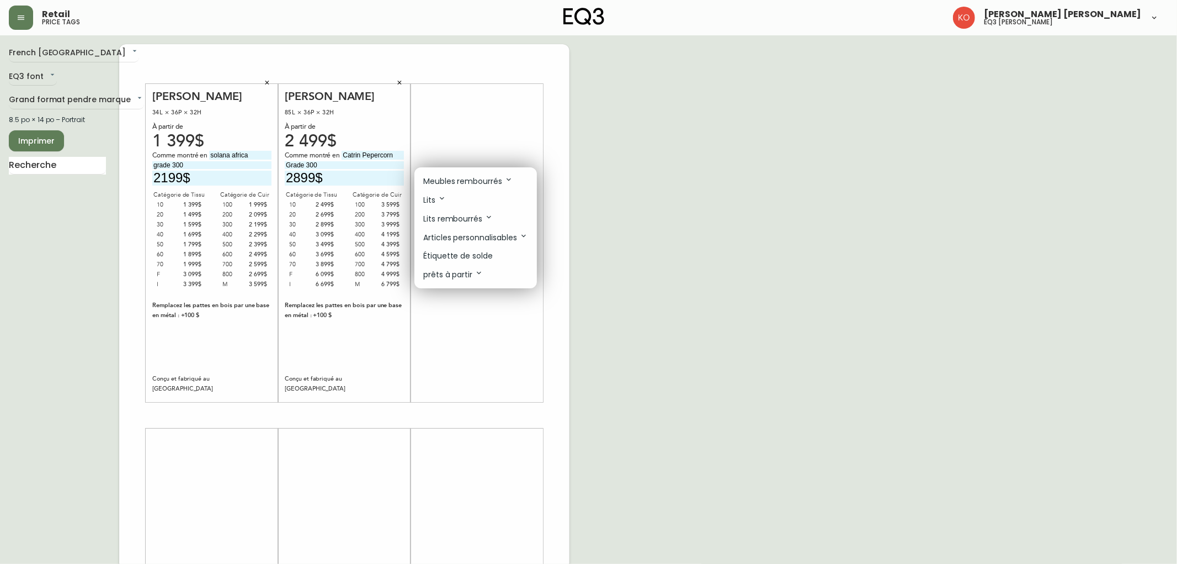
click at [500, 180] on p "Meubles rembourrés" at bounding box center [468, 181] width 90 height 12
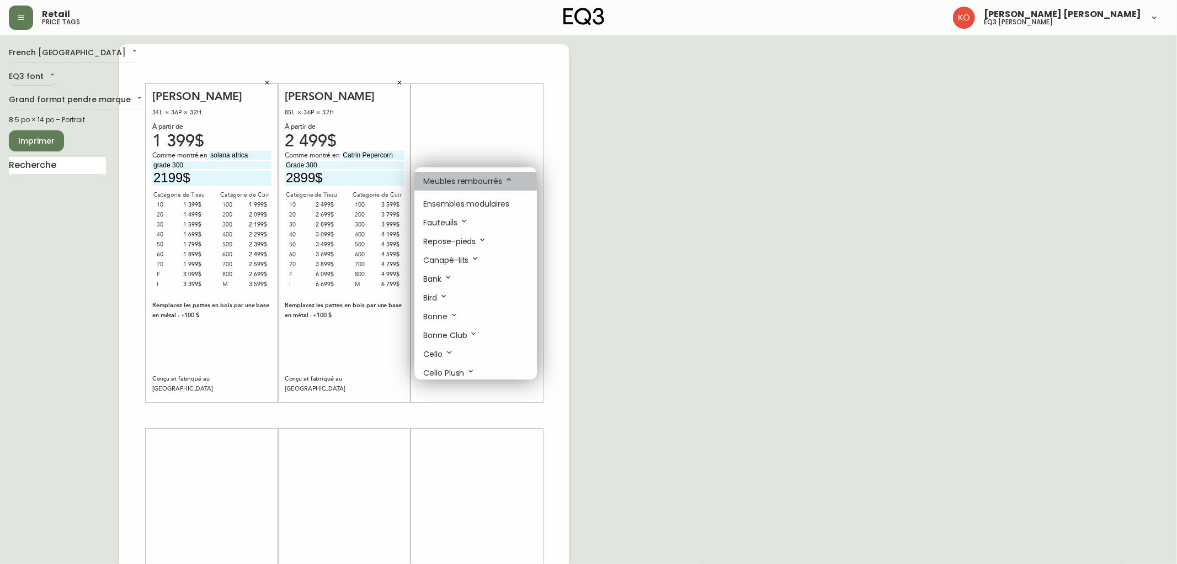
click at [500, 180] on p "Meubles rembourrés" at bounding box center [468, 181] width 90 height 12
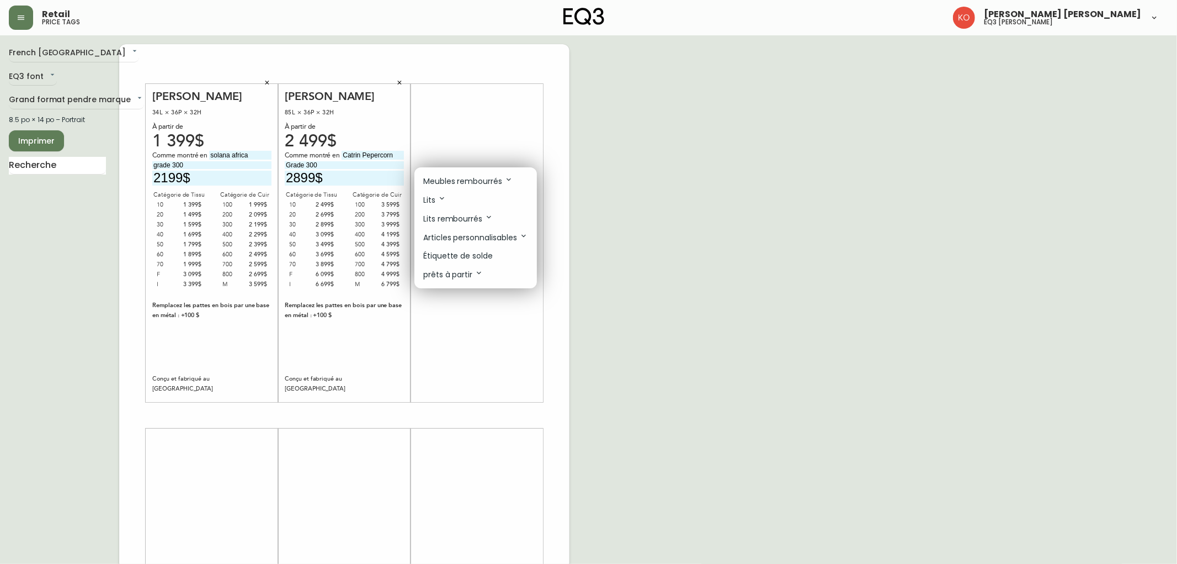
click at [71, 168] on div at bounding box center [588, 282] width 1177 height 564
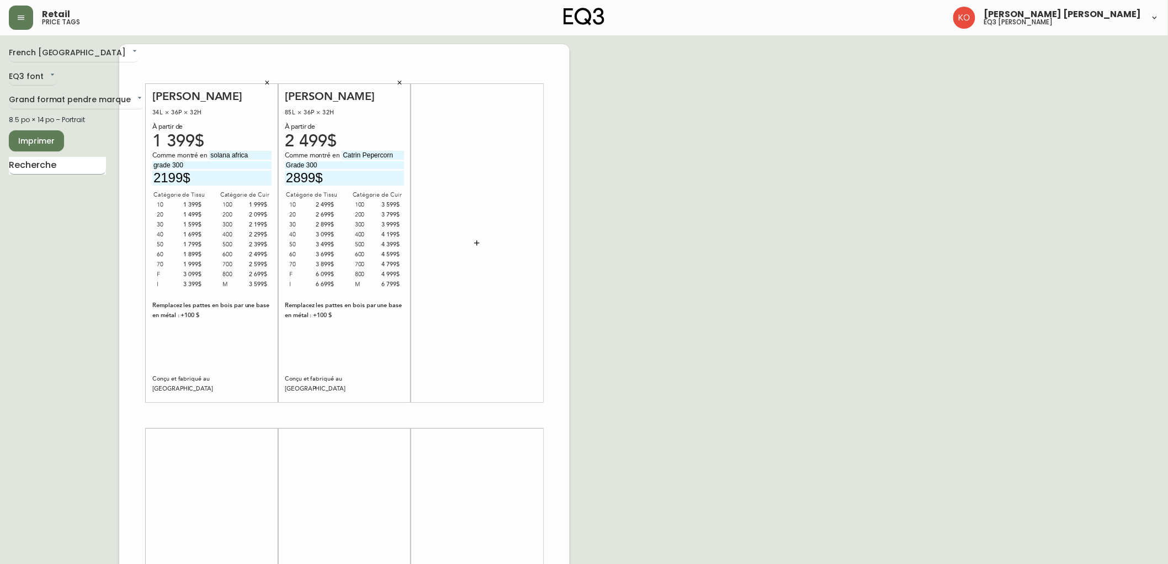
click at [72, 161] on input "text" at bounding box center [57, 166] width 97 height 18
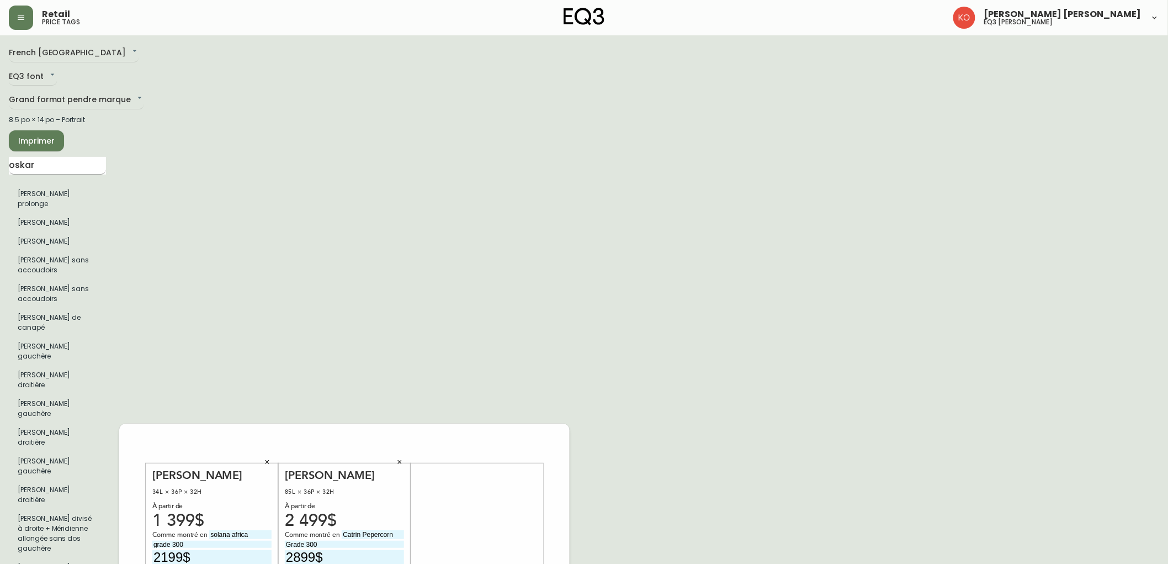
click at [67, 168] on input "oskar" at bounding box center [57, 166] width 97 height 18
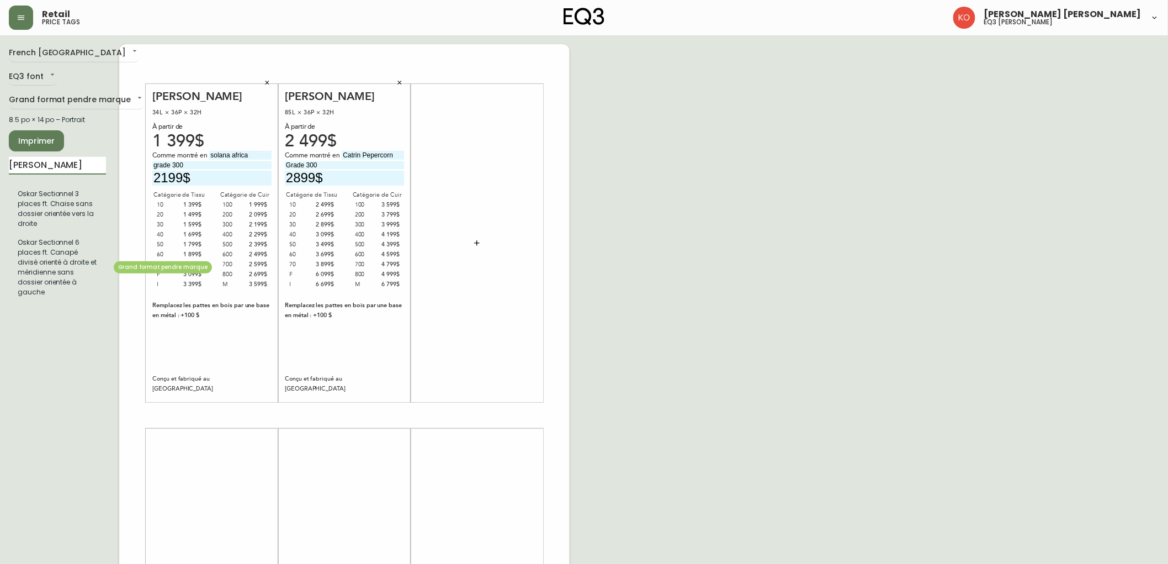
type input "oskar se"
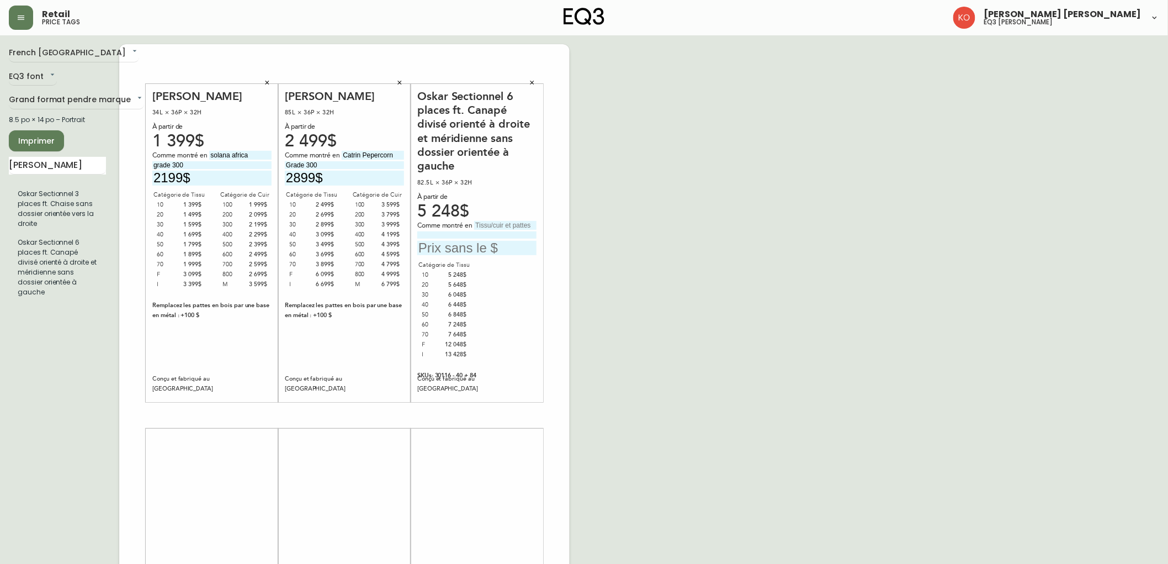
click at [498, 226] on input "text" at bounding box center [505, 225] width 62 height 9
type input "s"
type input "D"
type input "Solana Cocoa"
click at [470, 233] on input at bounding box center [476, 234] width 119 height 7
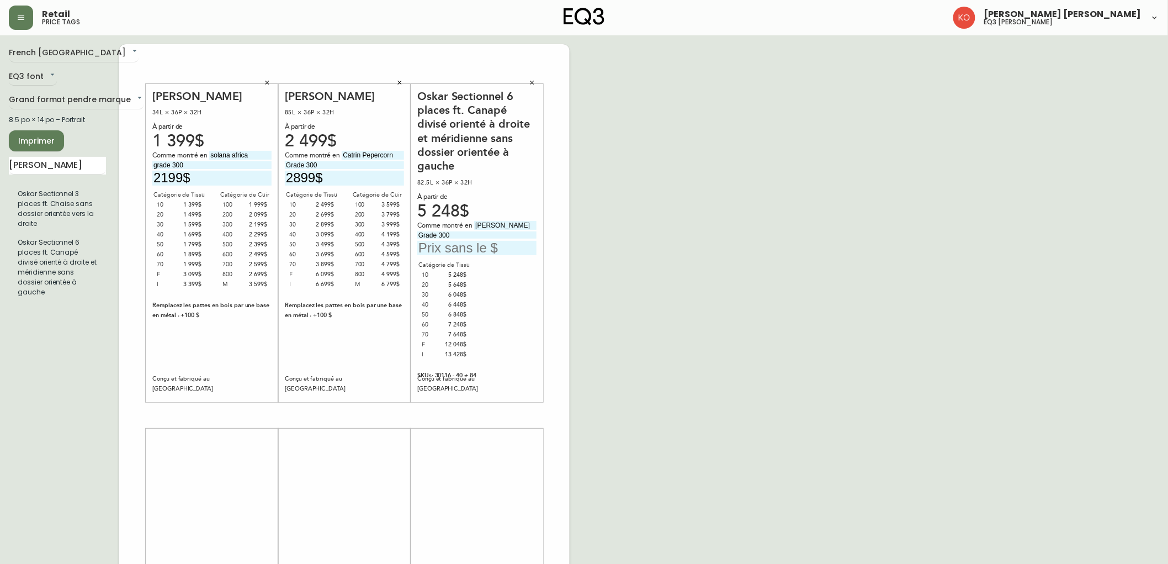
type input "Grade 300"
click at [475, 248] on input "text" at bounding box center [476, 248] width 119 height 15
type input "8598$"
click at [571, 273] on div "French Canada fr_CA EQ3 font EQ3 Grand format pendre marque large 8.5 po × 14 p…" at bounding box center [584, 415] width 1150 height 742
click at [63, 169] on input "oskar se" at bounding box center [57, 166] width 97 height 18
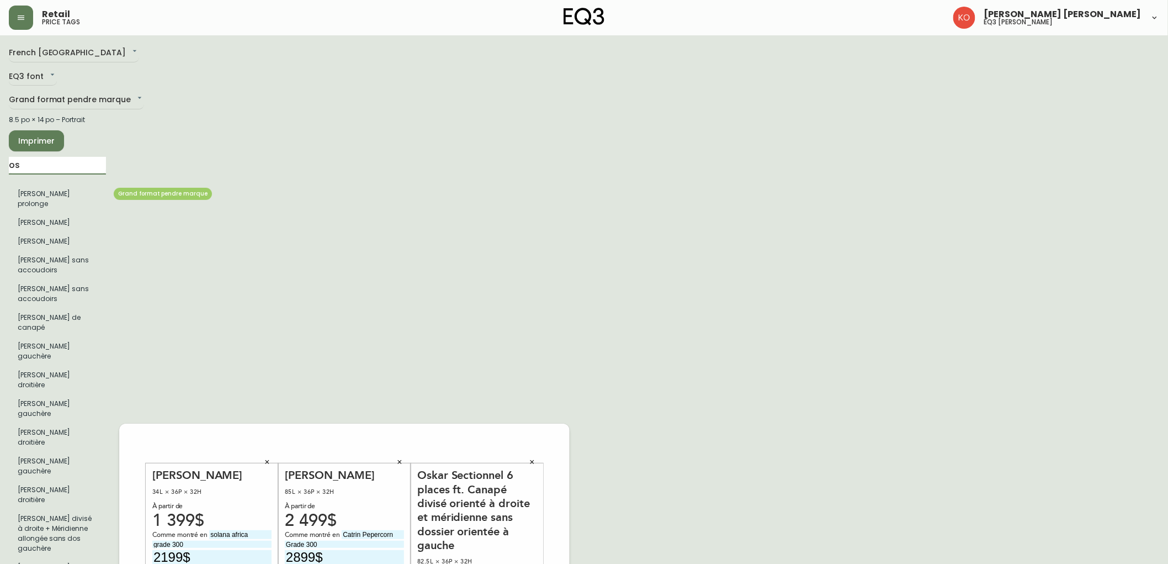
type input "o"
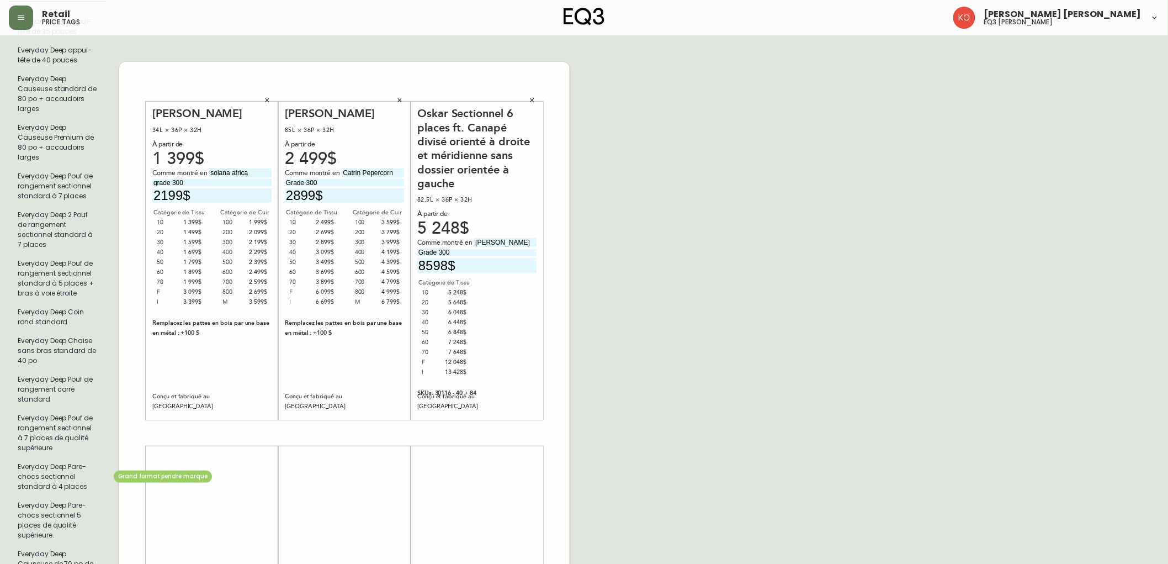
scroll to position [111, 0]
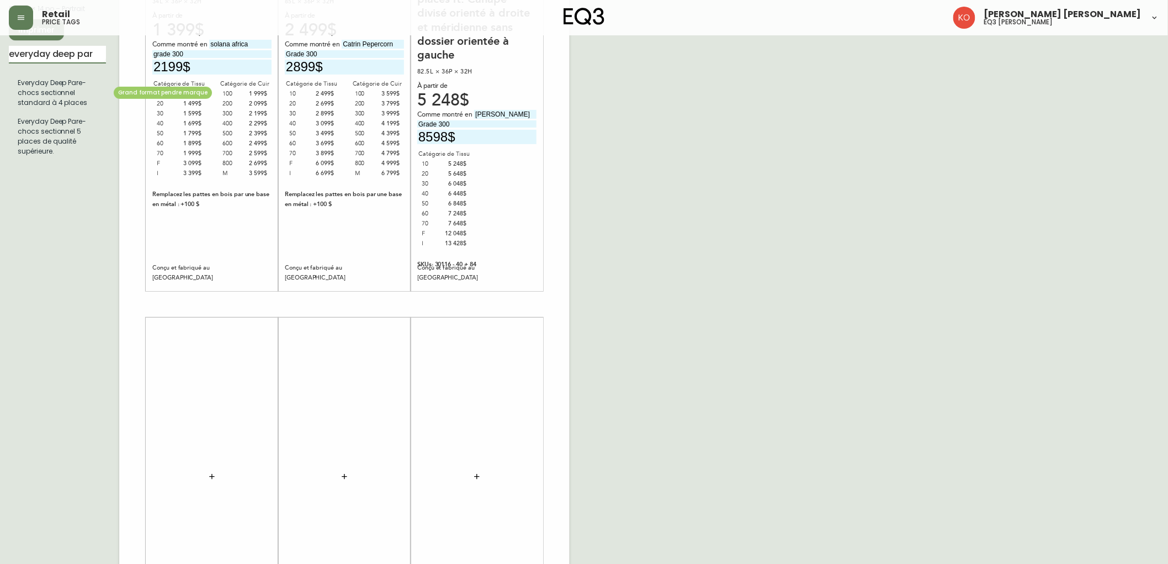
type input "everyday deep par"
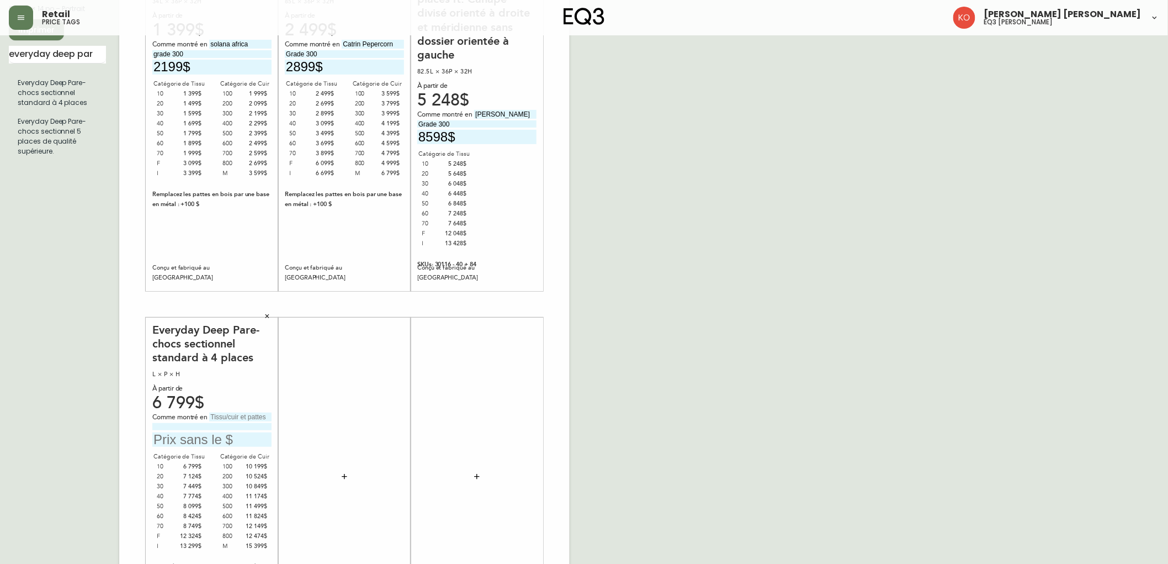
click at [247, 418] on input "text" at bounding box center [240, 416] width 62 height 9
type input "Boucle Cream"
click at [224, 427] on input at bounding box center [211, 426] width 119 height 7
type input "Grade 70"
click at [232, 444] on input "text" at bounding box center [211, 439] width 119 height 15
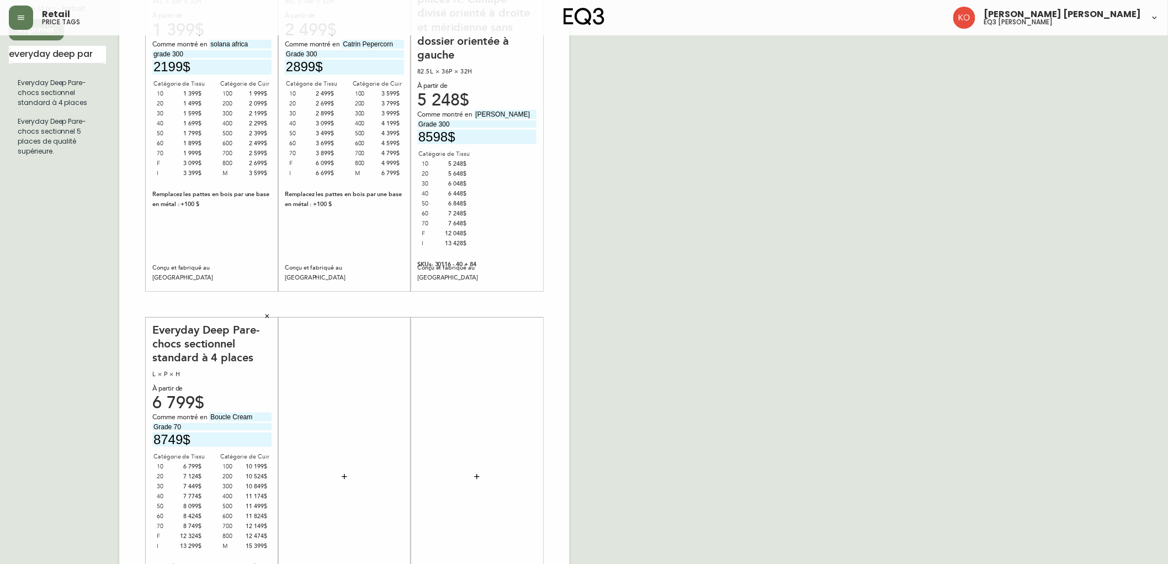
type input "8749$"
click at [79, 57] on input "everyday deep par" at bounding box center [57, 55] width 97 height 18
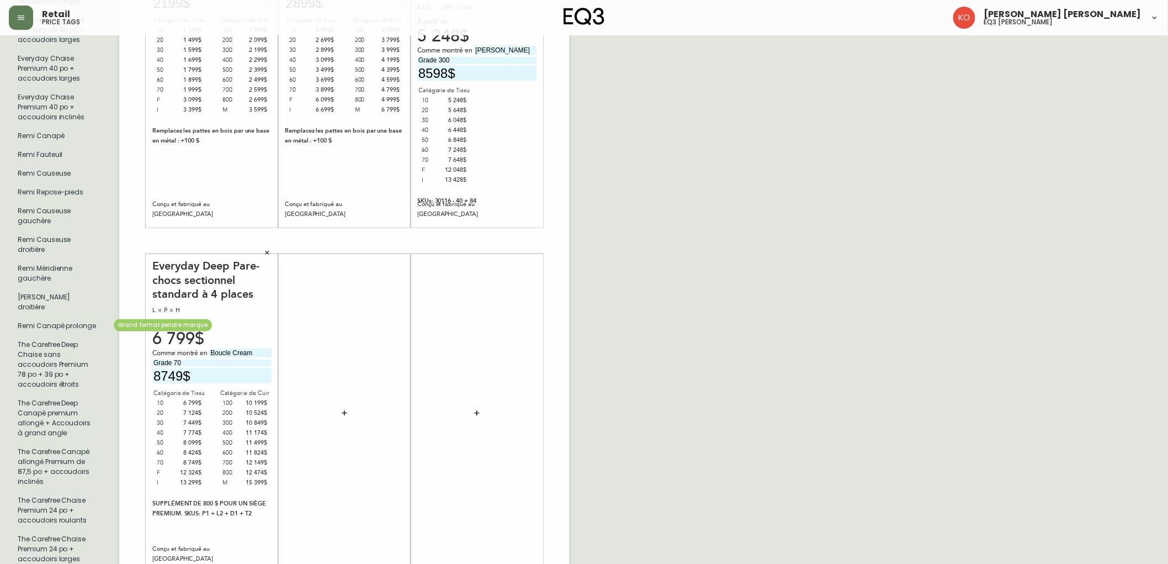
scroll to position [278, 0]
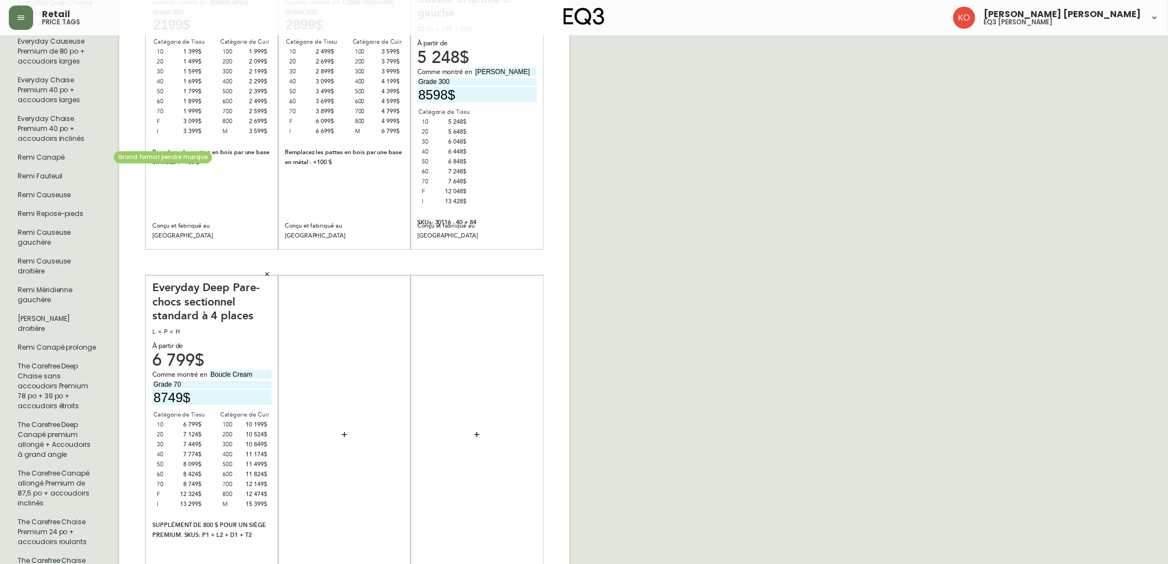
type input "remi"
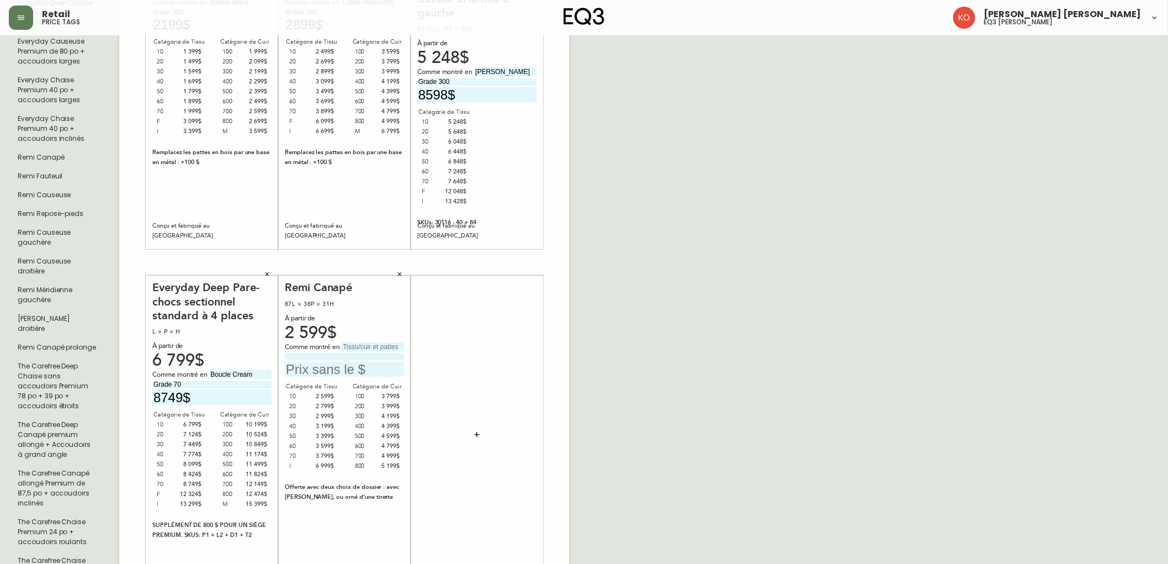
click at [344, 362] on input "text" at bounding box center [344, 369] width 119 height 15
type input "2999$"
click at [370, 343] on input "text" at bounding box center [373, 346] width 62 height 9
type input "Valley Cream"
click at [352, 354] on input at bounding box center [344, 356] width 119 height 7
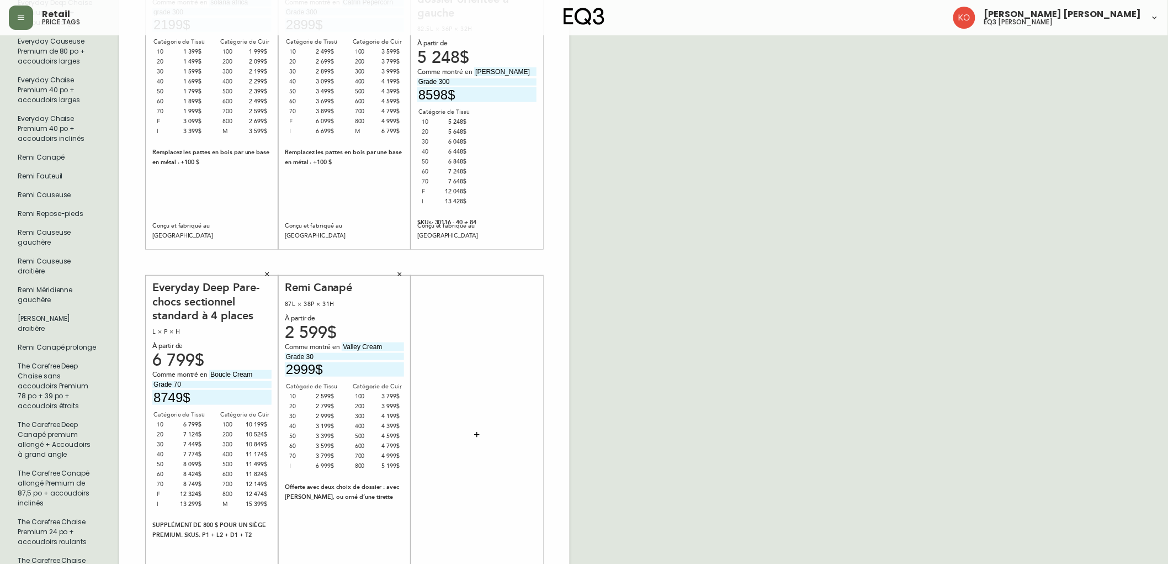
type input "Grade 30"
click at [721, 354] on div "French Canada fr_CA EQ3 font EQ3 Grand format pendre marque large 8.5 po × 14 p…" at bounding box center [584, 262] width 1150 height 993
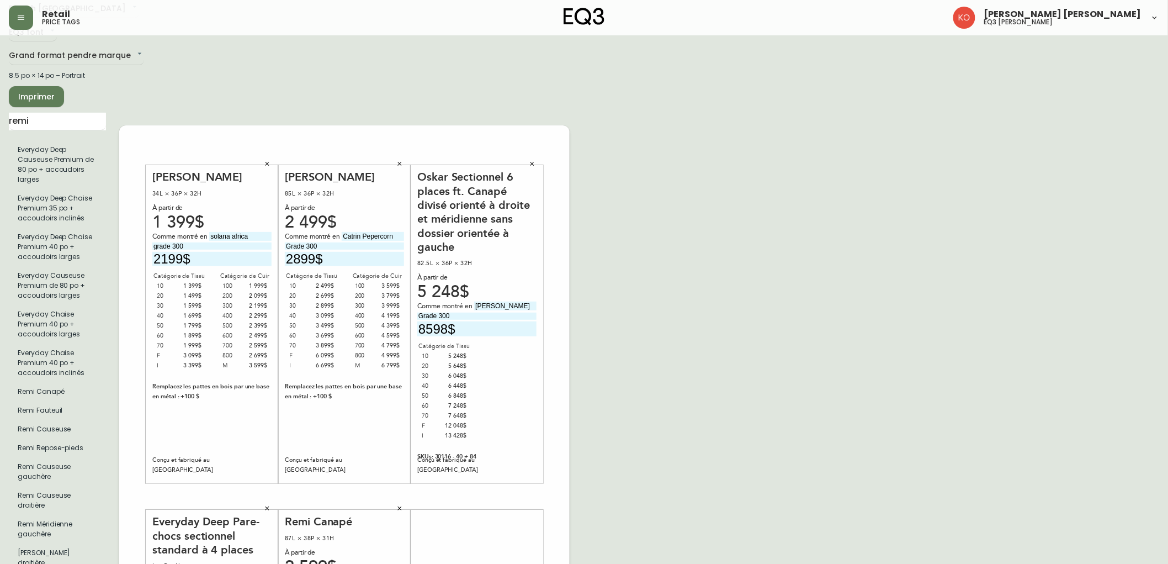
scroll to position [0, 0]
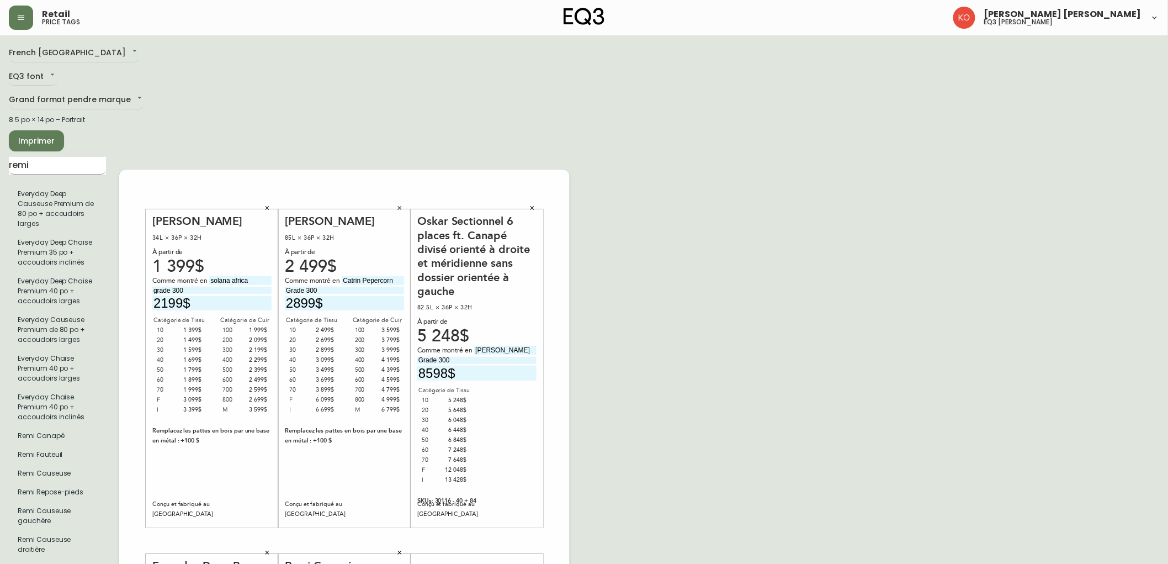
click at [62, 165] on input "remi" at bounding box center [57, 166] width 97 height 18
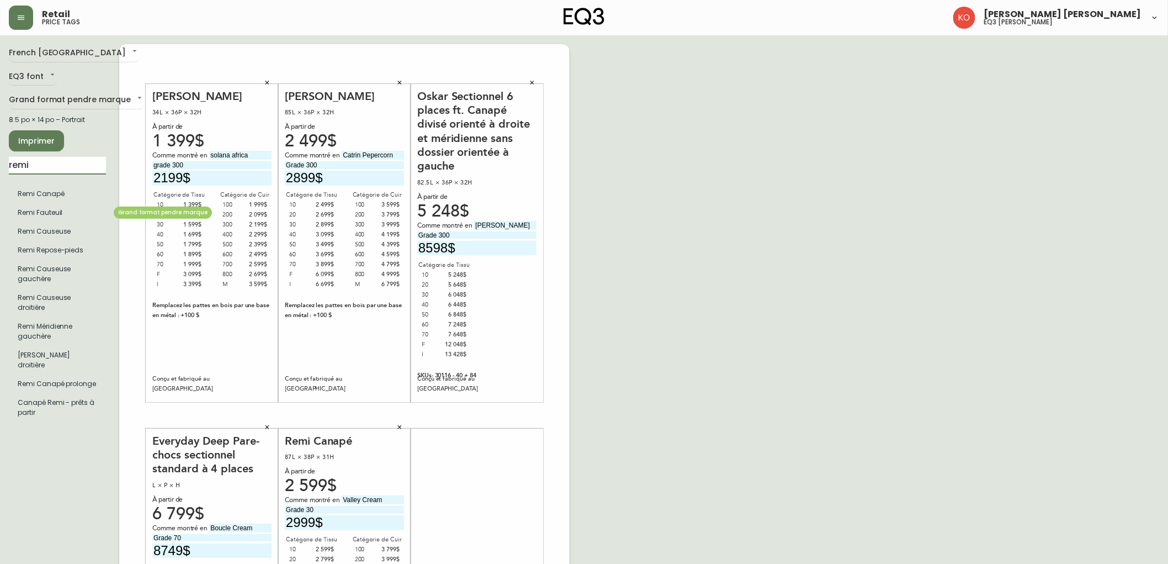
type input "remi"
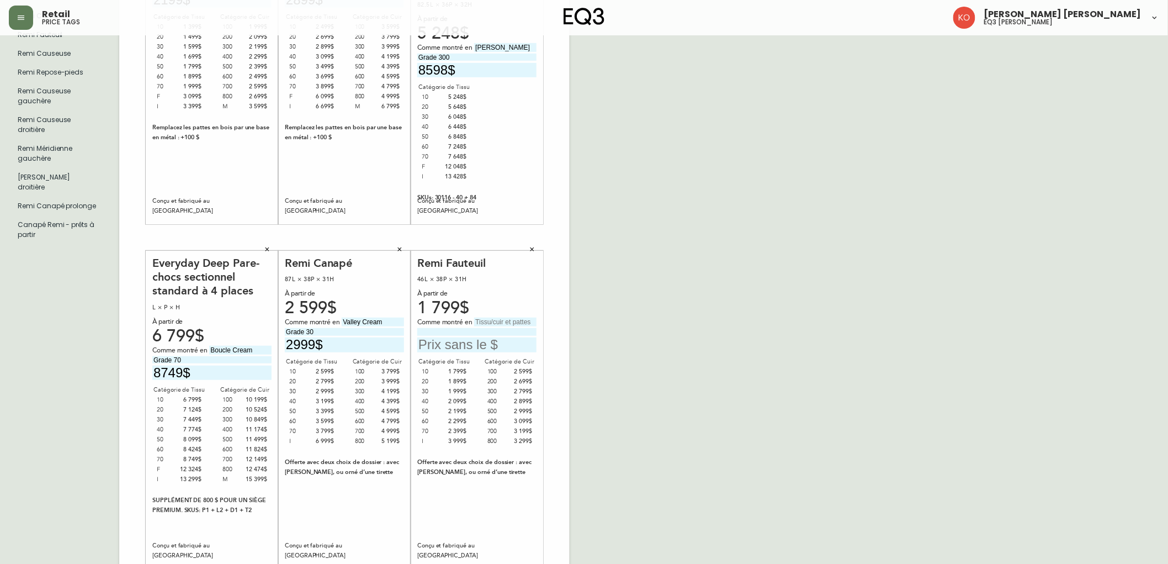
scroll to position [184, 0]
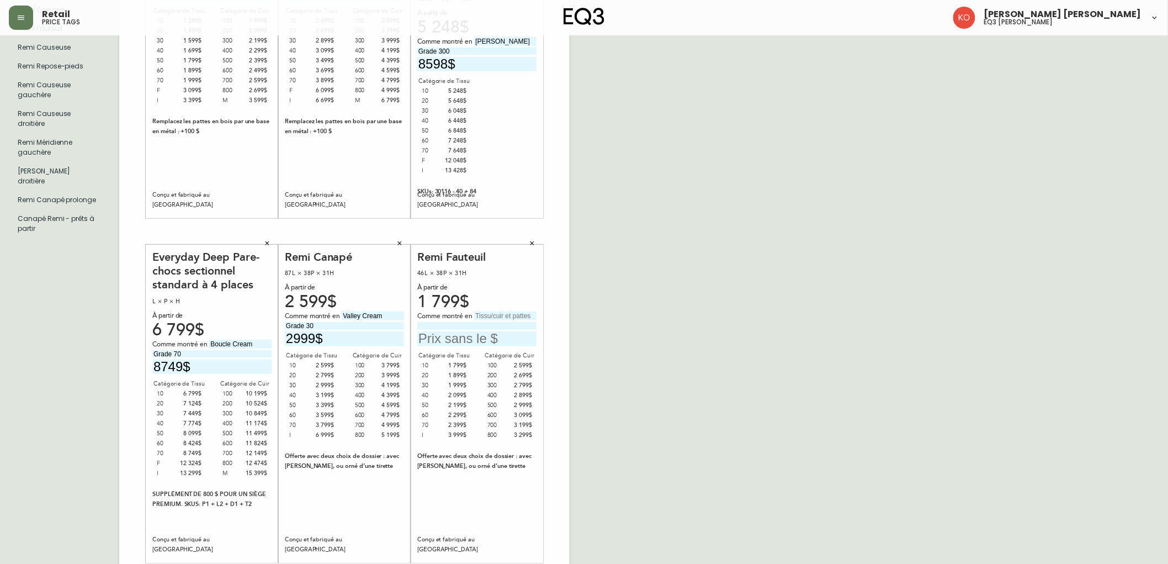
click at [493, 316] on input "text" at bounding box center [505, 315] width 62 height 9
type input "Elba desert"
click at [501, 341] on input "text" at bounding box center [476, 338] width 119 height 15
type input "3099$"
click at [489, 326] on input at bounding box center [476, 325] width 119 height 7
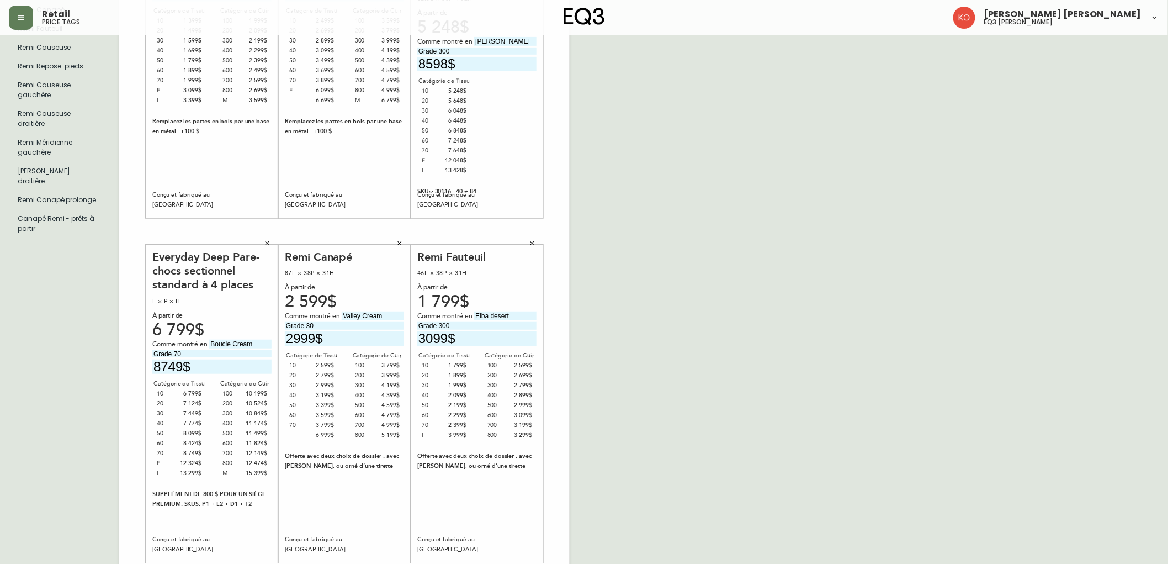
click at [442, 326] on input "Grade 300" at bounding box center [476, 325] width 119 height 7
type input "Grade 600"
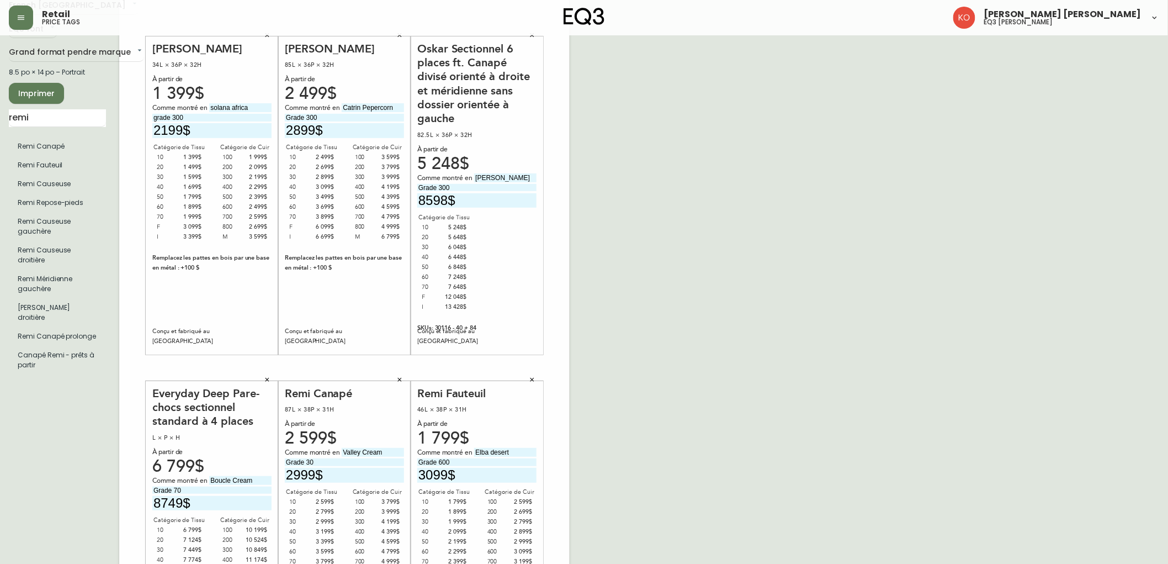
scroll to position [39, 0]
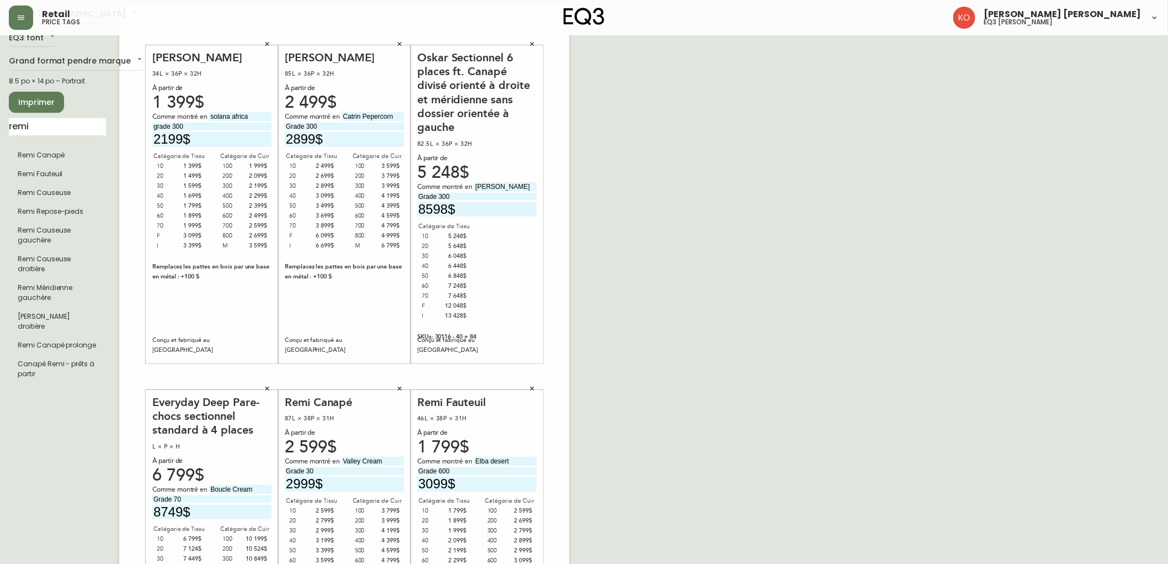
click at [685, 405] on div "French Canada fr_CA EQ3 font EQ3 Grand format pendre marque large 8.5 po × 14 p…" at bounding box center [584, 377] width 1150 height 742
click at [60, 97] on button "Imprimer" at bounding box center [36, 102] width 55 height 21
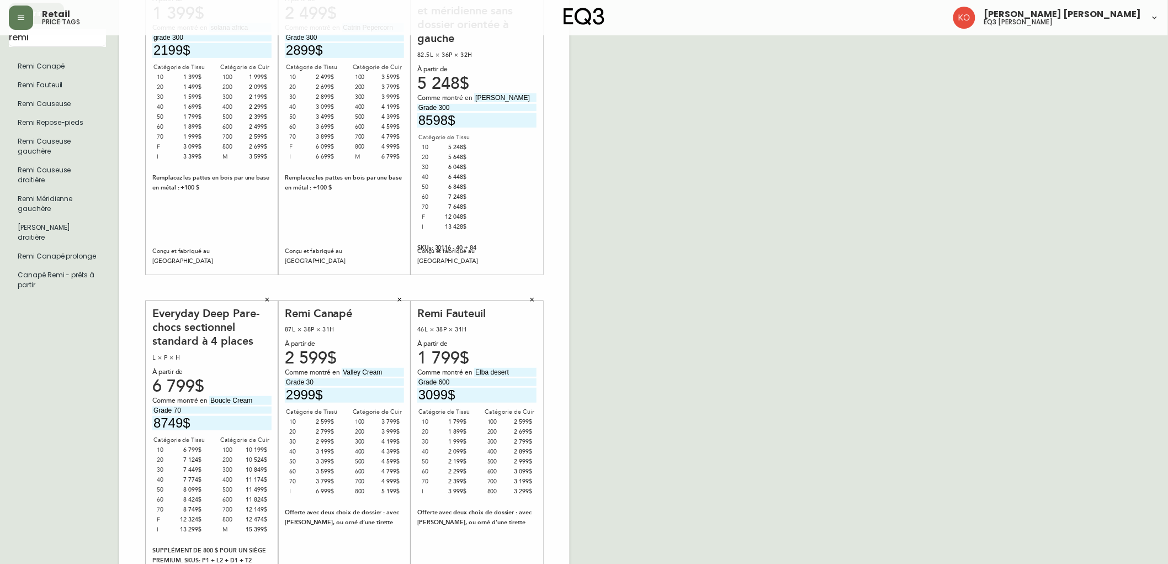
scroll to position [0, 0]
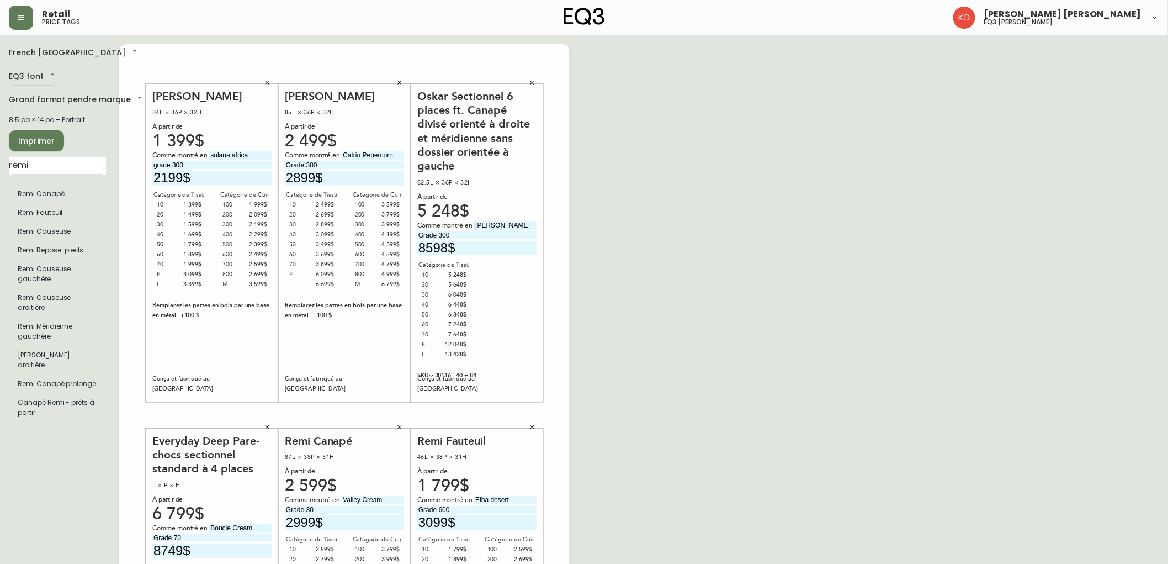
click at [266, 85] on icon "button" at bounding box center [267, 82] width 7 height 7
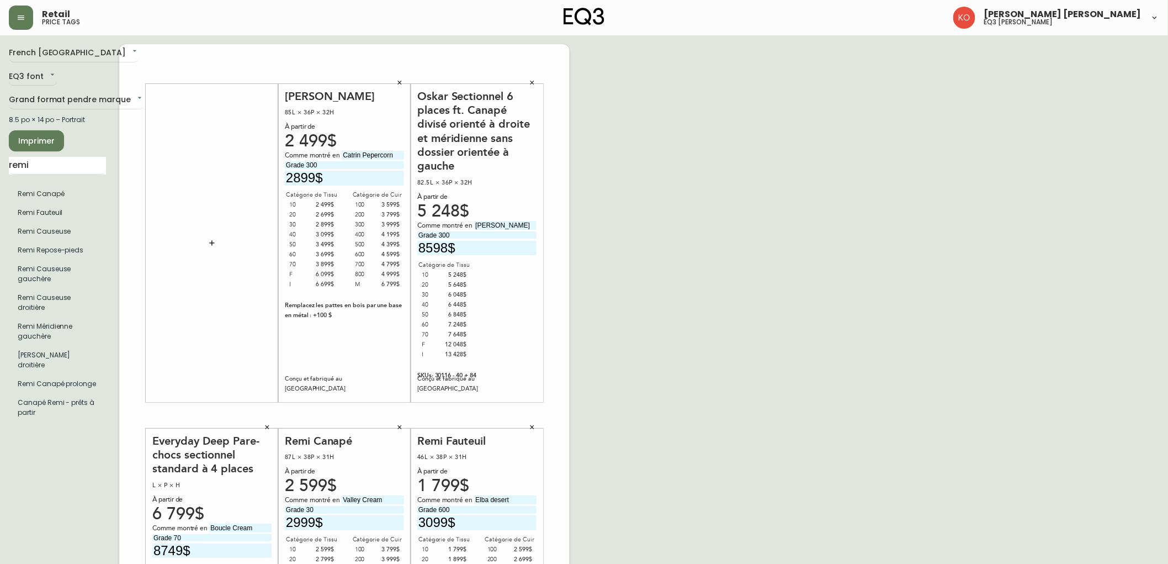
click at [396, 82] on icon "button" at bounding box center [399, 82] width 7 height 7
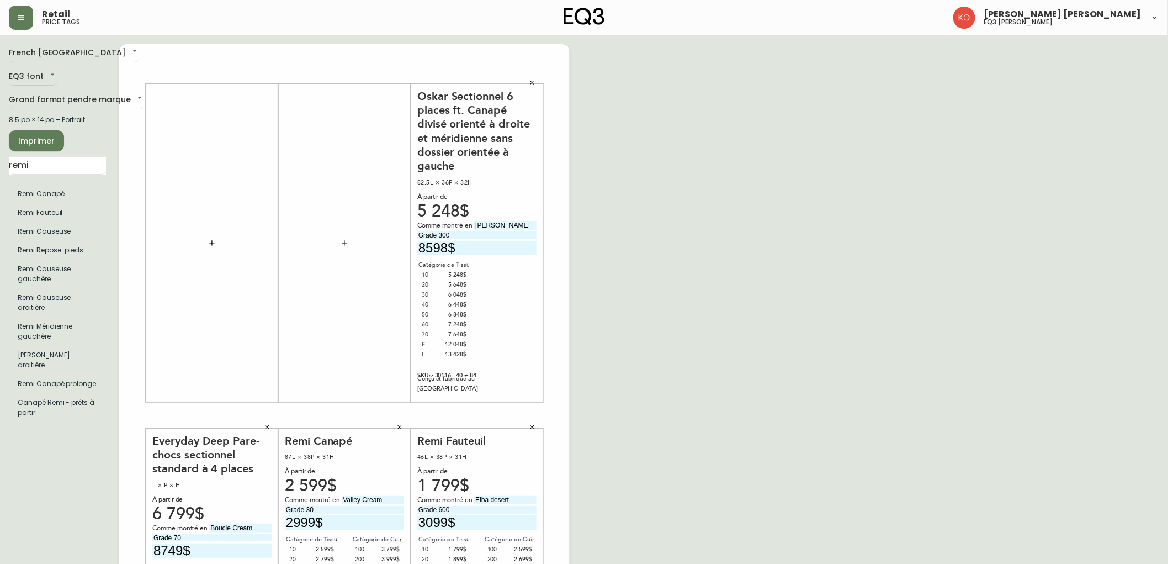
click at [529, 83] on icon "button" at bounding box center [532, 82] width 7 height 7
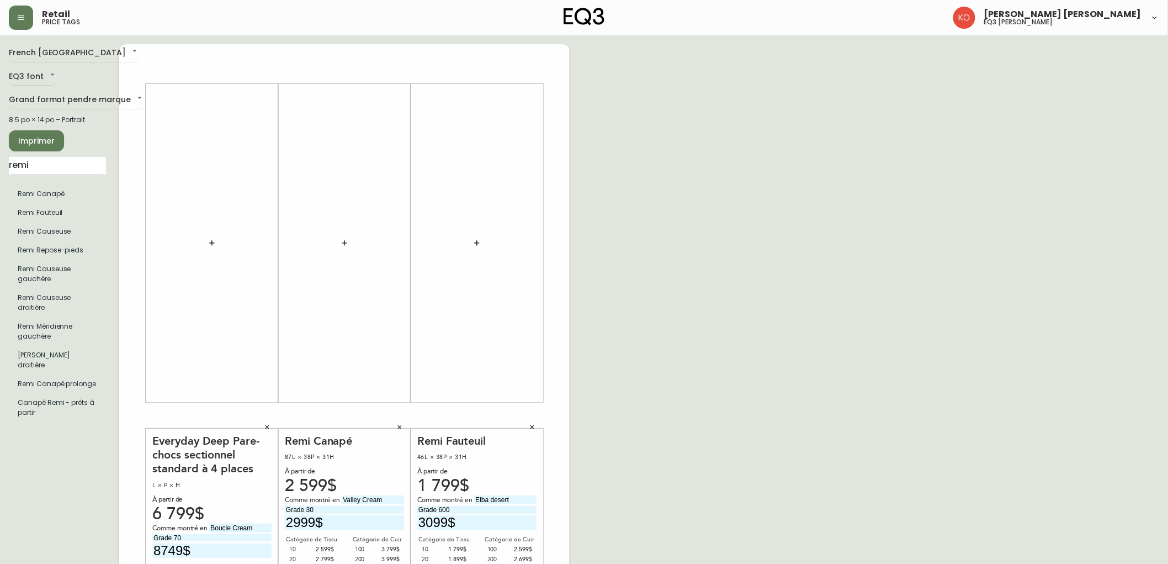
click at [532, 422] on button "button" at bounding box center [532, 427] width 17 height 17
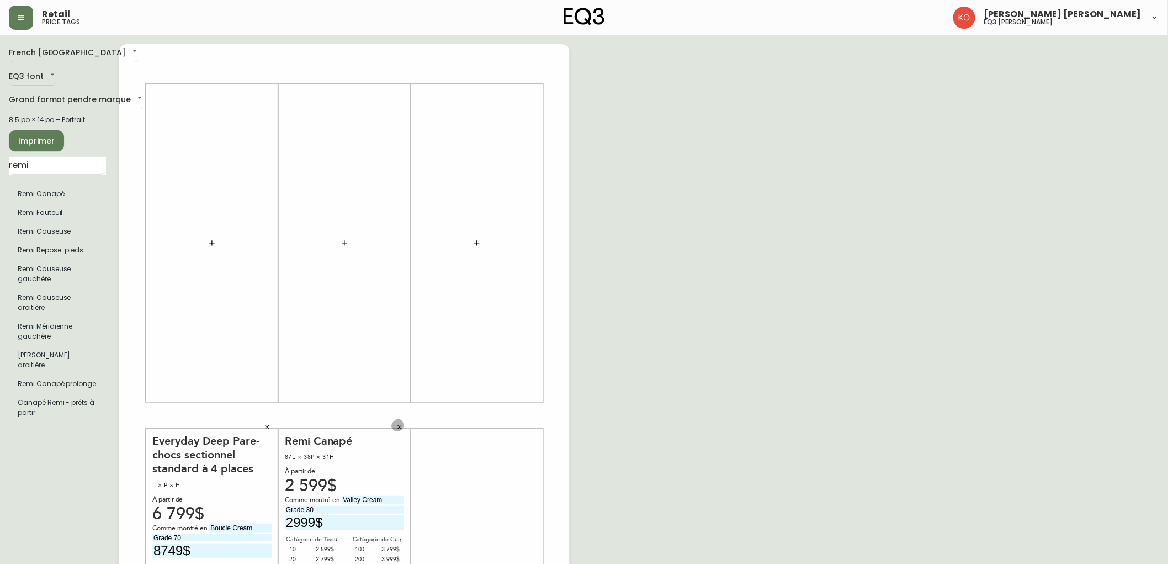
click at [405, 423] on button "button" at bounding box center [399, 427] width 17 height 17
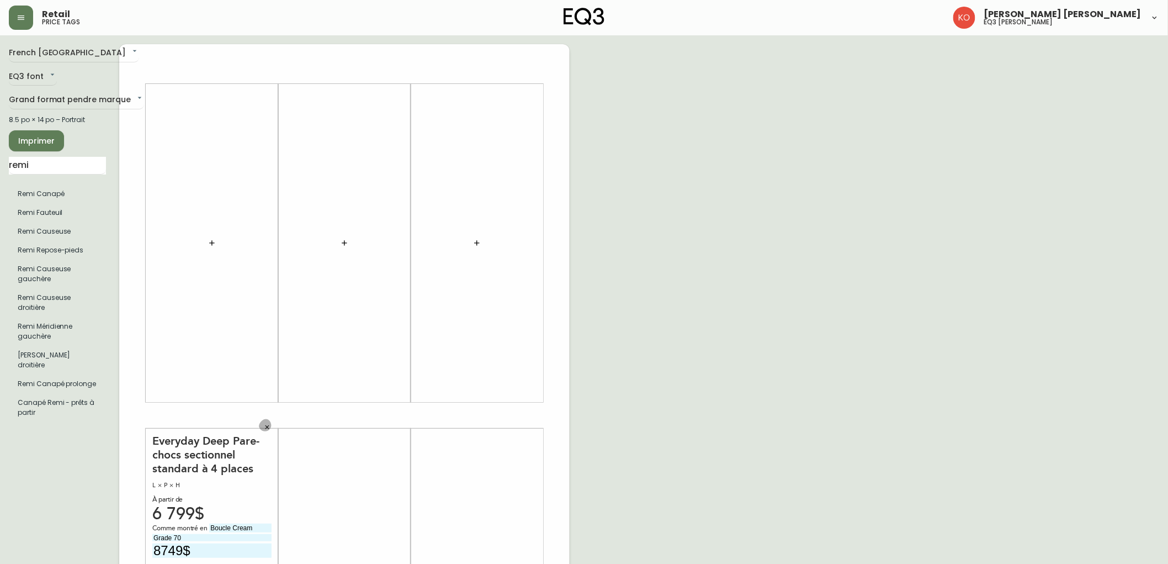
click at [269, 428] on icon "button" at bounding box center [267, 427] width 7 height 7
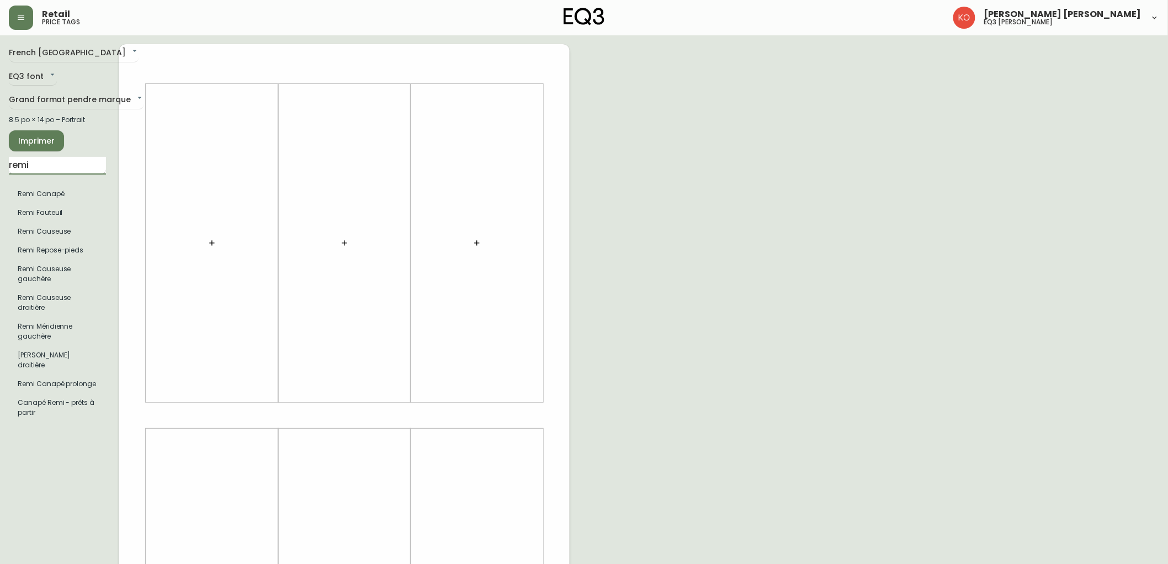
click at [87, 163] on input "remi" at bounding box center [57, 166] width 97 height 18
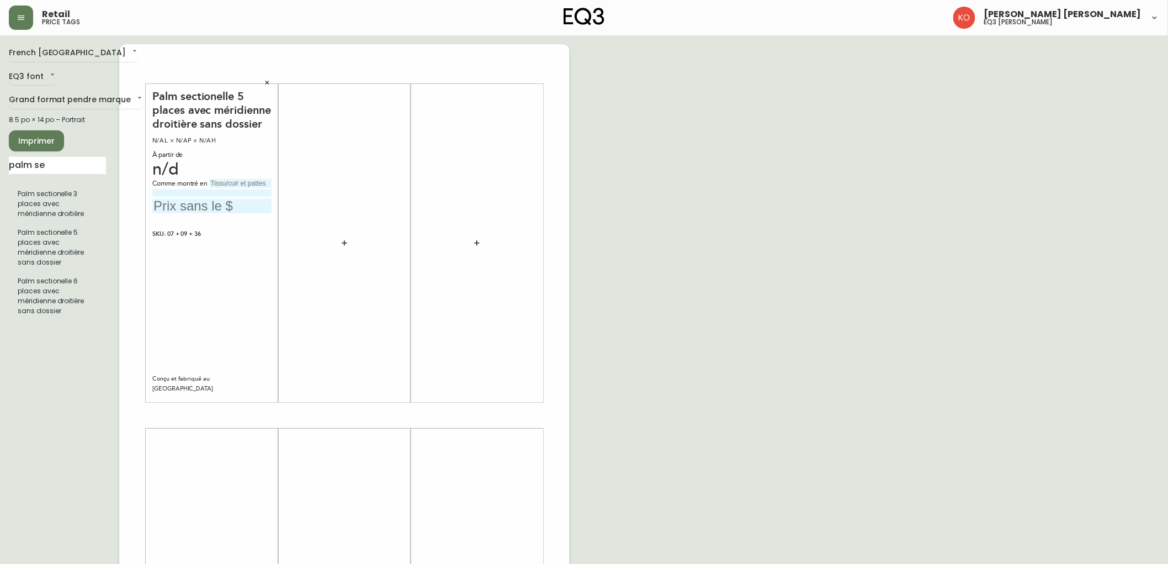
click at [169, 174] on div "n/d" at bounding box center [211, 170] width 119 height 10
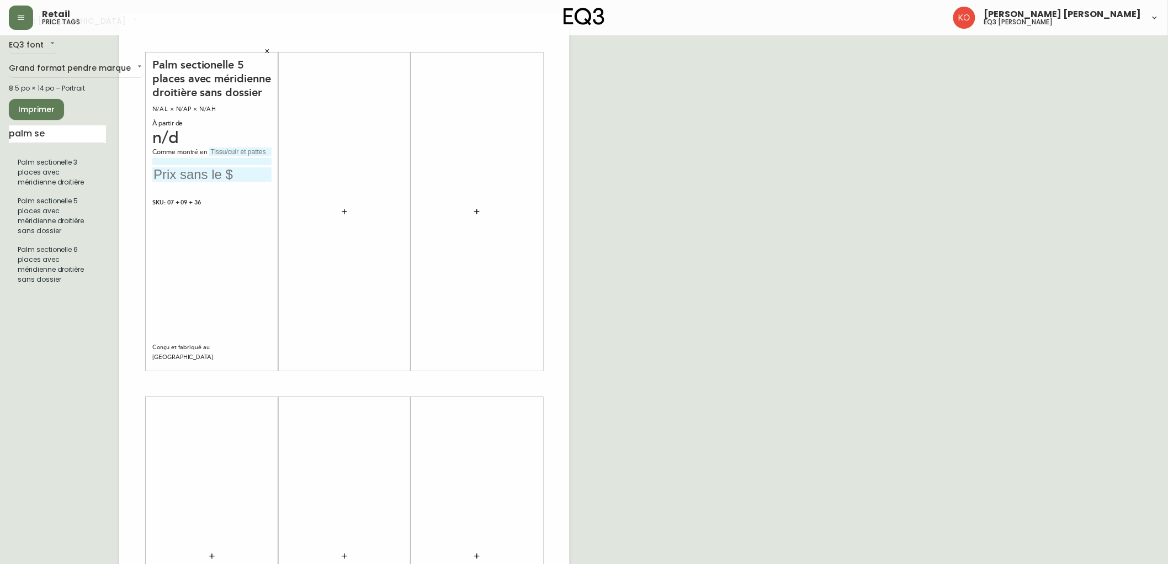
scroll to position [61, 0]
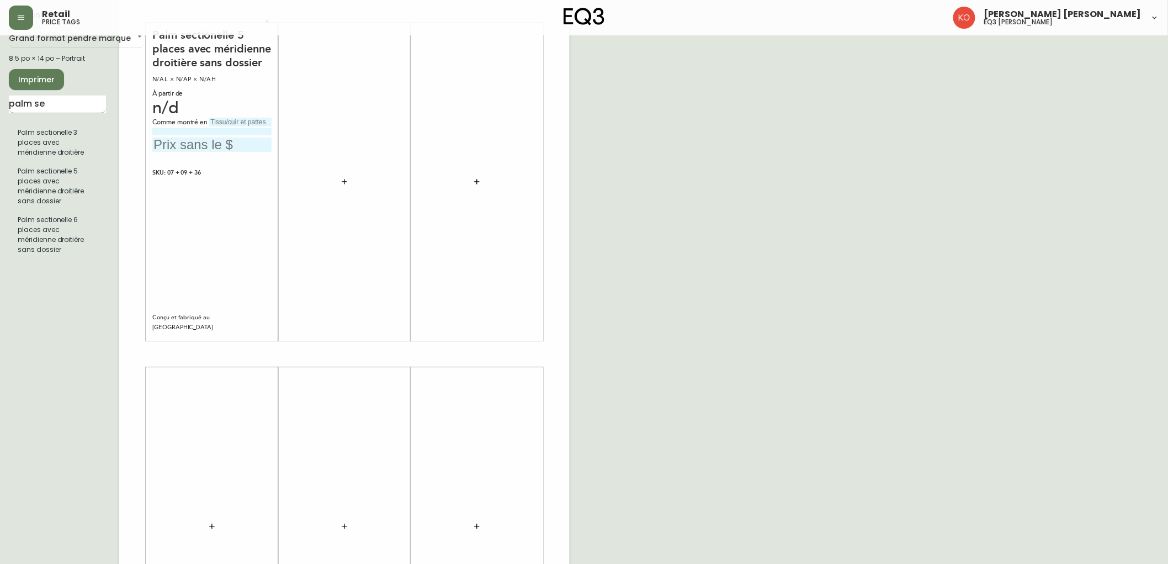
click at [74, 110] on input "palm se" at bounding box center [57, 105] width 97 height 18
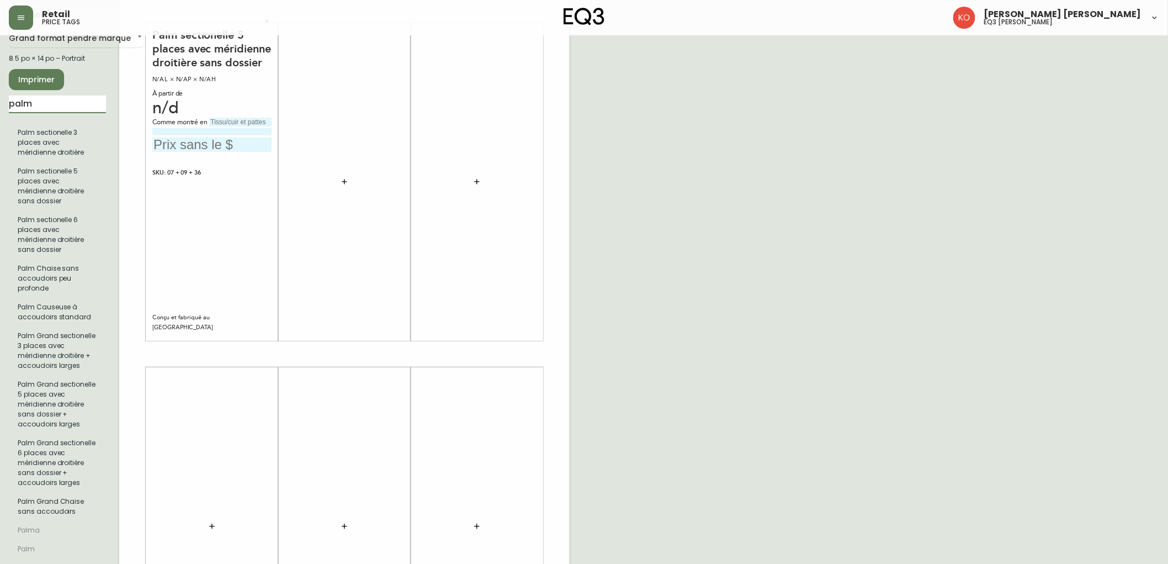
type input "palm"
click at [341, 186] on button "button" at bounding box center [344, 182] width 22 height 22
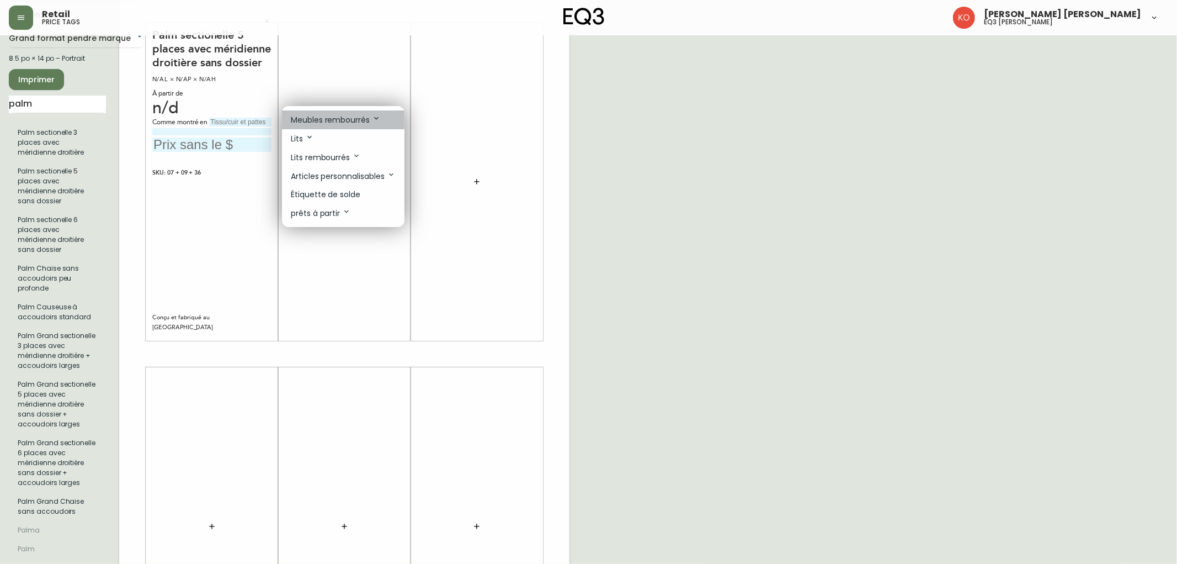
click at [344, 119] on p "Meubles rembourrés" at bounding box center [336, 120] width 90 height 12
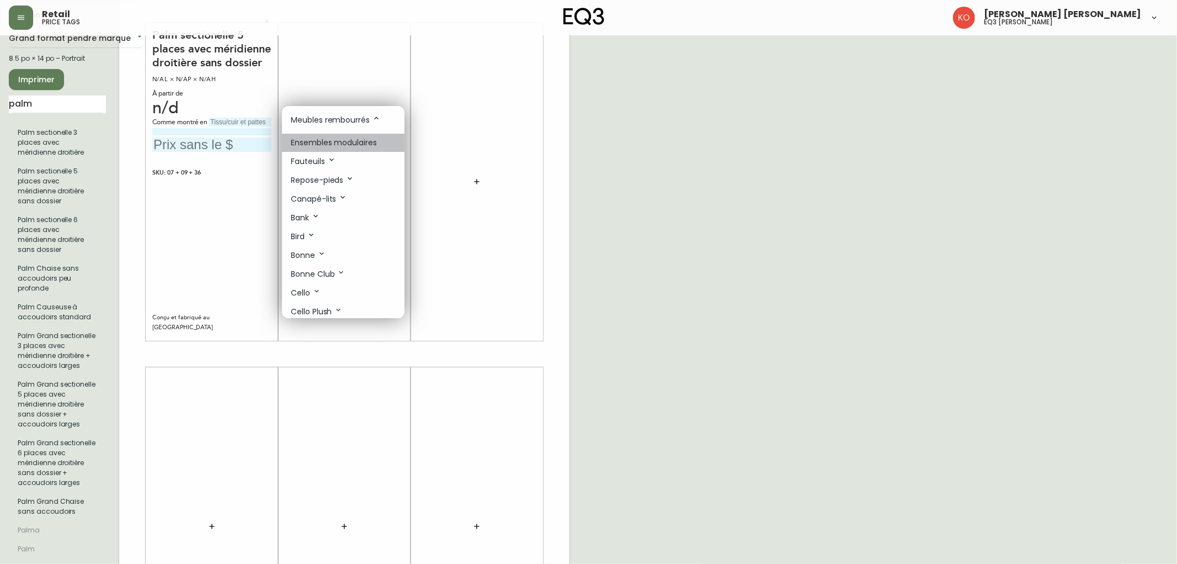
click at [358, 139] on p "Ensembles modulaires" at bounding box center [334, 143] width 86 height 12
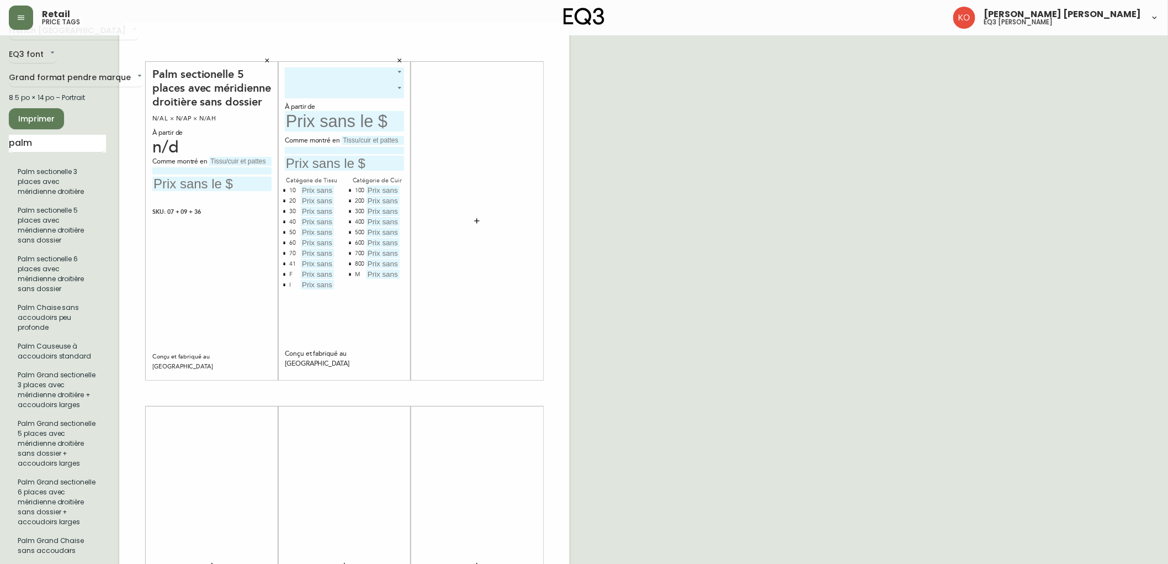
scroll to position [0, 0]
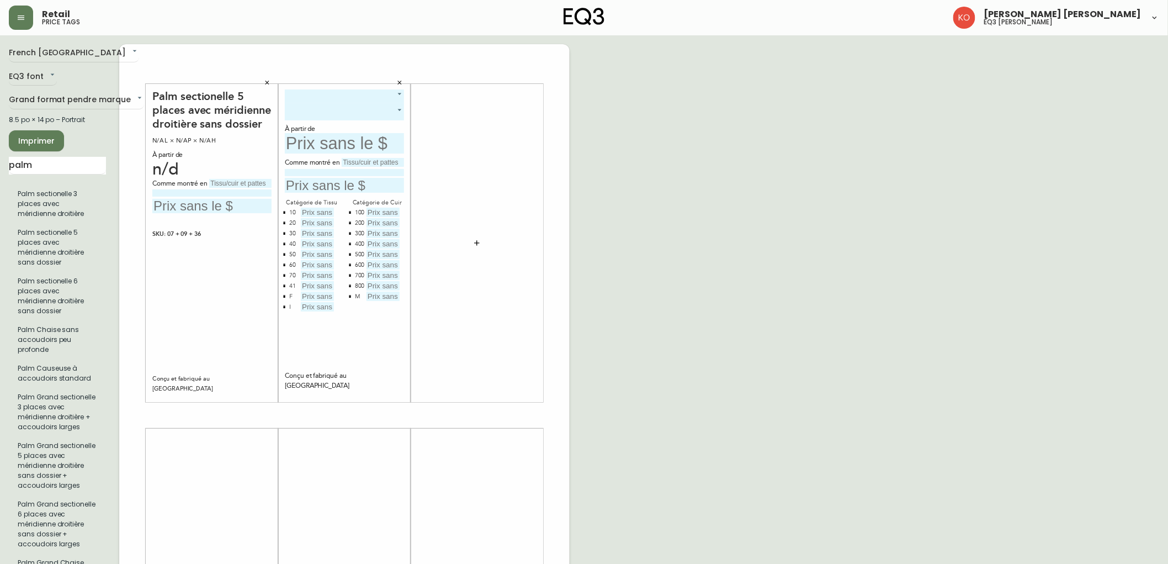
click at [395, 92] on body "Retail price tags Karine Olaizola Bernier eq3 laval - le corbusier French Canad…" at bounding box center [584, 393] width 1168 height 786
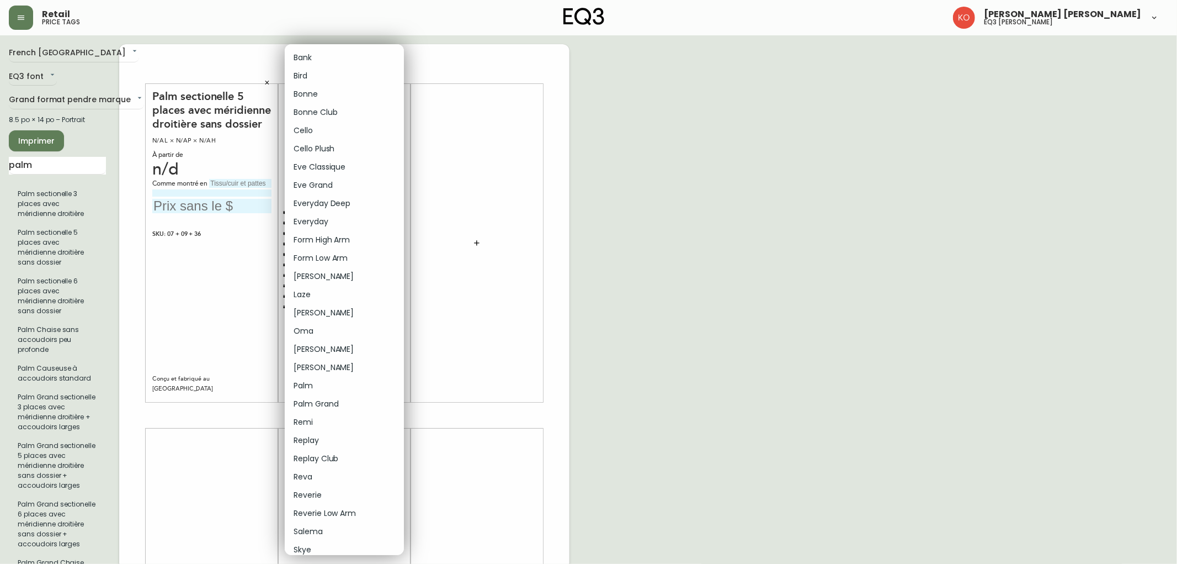
click at [335, 386] on li "Palm" at bounding box center [344, 385] width 119 height 18
type input "18"
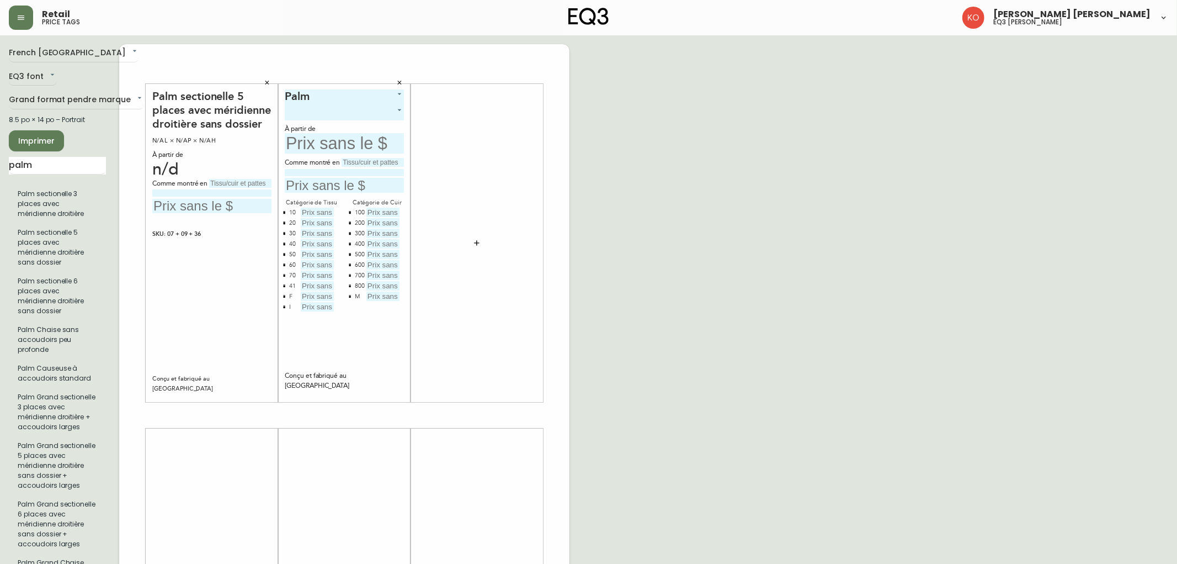
click at [397, 105] on body "Retail price tags Karine Olaizola Bernier eq3 laval - le corbusier French Canad…" at bounding box center [588, 393] width 1177 height 786
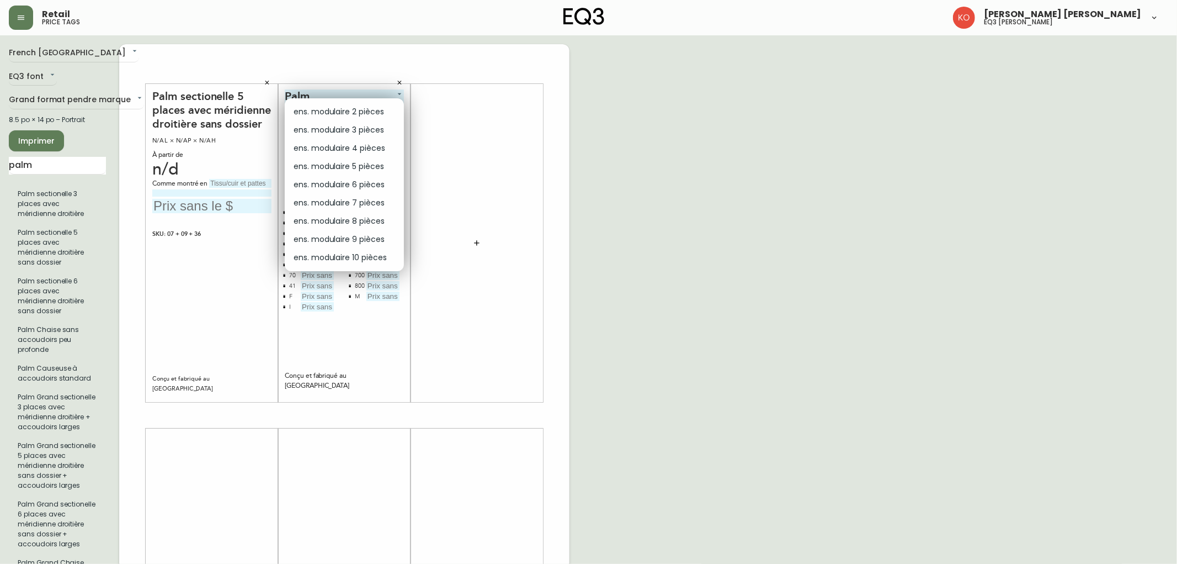
click at [379, 125] on li "ens. modulaire 3 pièces" at bounding box center [344, 130] width 119 height 18
type input "1"
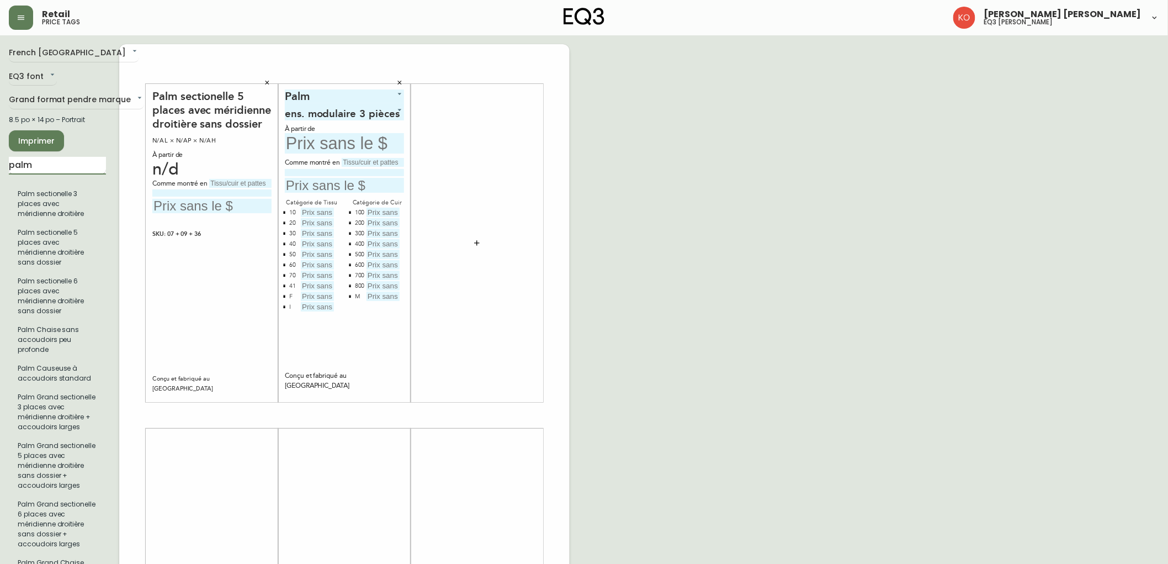
click at [73, 168] on input "palm" at bounding box center [57, 166] width 97 height 18
click at [317, 169] on input at bounding box center [344, 172] width 119 height 7
click at [377, 160] on input "text" at bounding box center [373, 162] width 62 height 9
type input "Dreamy Creamy"
click at [334, 185] on input "text" at bounding box center [344, 185] width 119 height 15
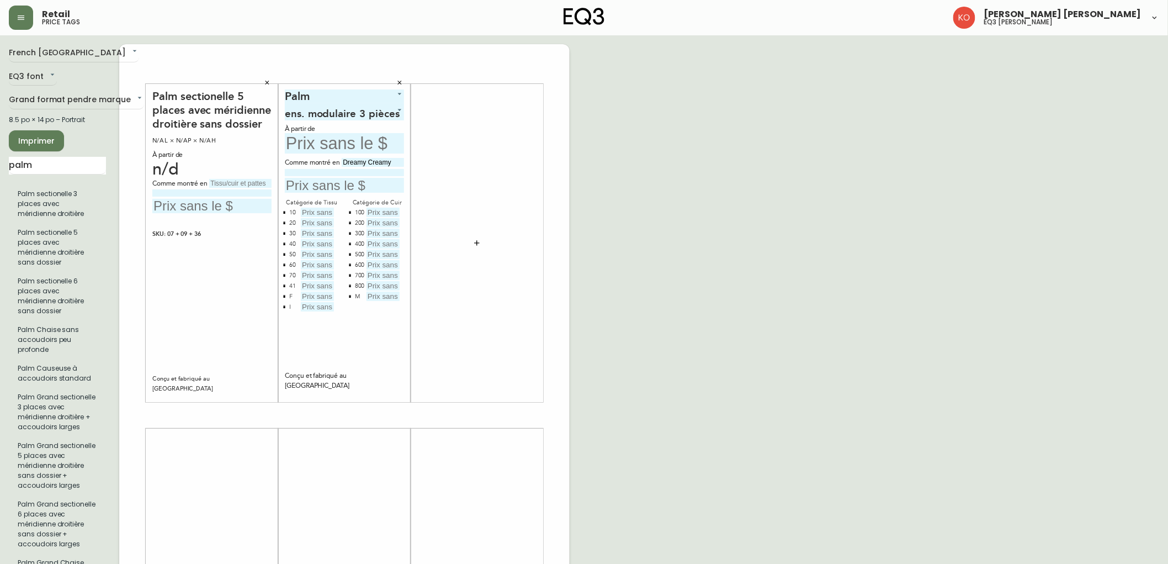
click at [336, 170] on input at bounding box center [344, 172] width 119 height 7
click at [308, 169] on input at bounding box center [344, 172] width 119 height 7
type input "g"
type input "Grade 20"
click at [76, 162] on input "palm" at bounding box center [57, 166] width 97 height 18
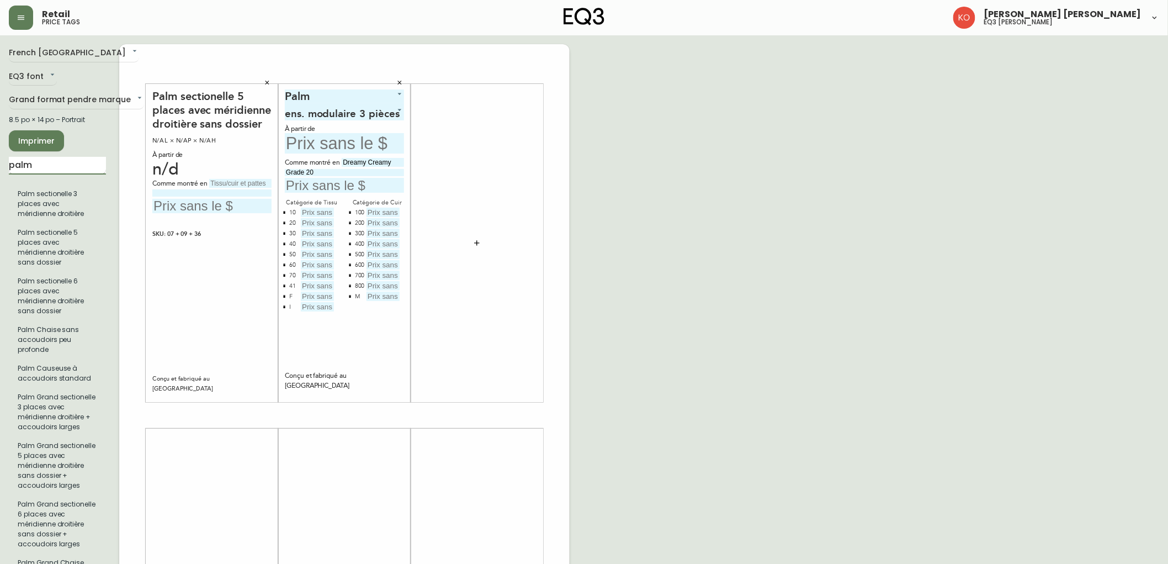
click at [76, 162] on input "palm" at bounding box center [57, 166] width 97 height 18
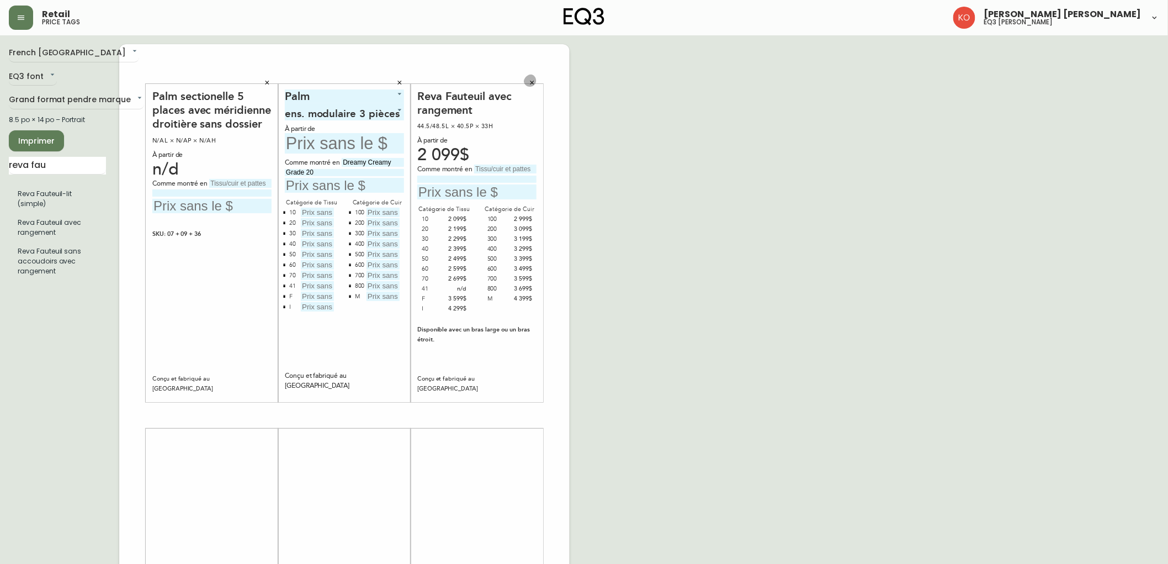
click at [533, 81] on icon "button" at bounding box center [532, 82] width 7 height 7
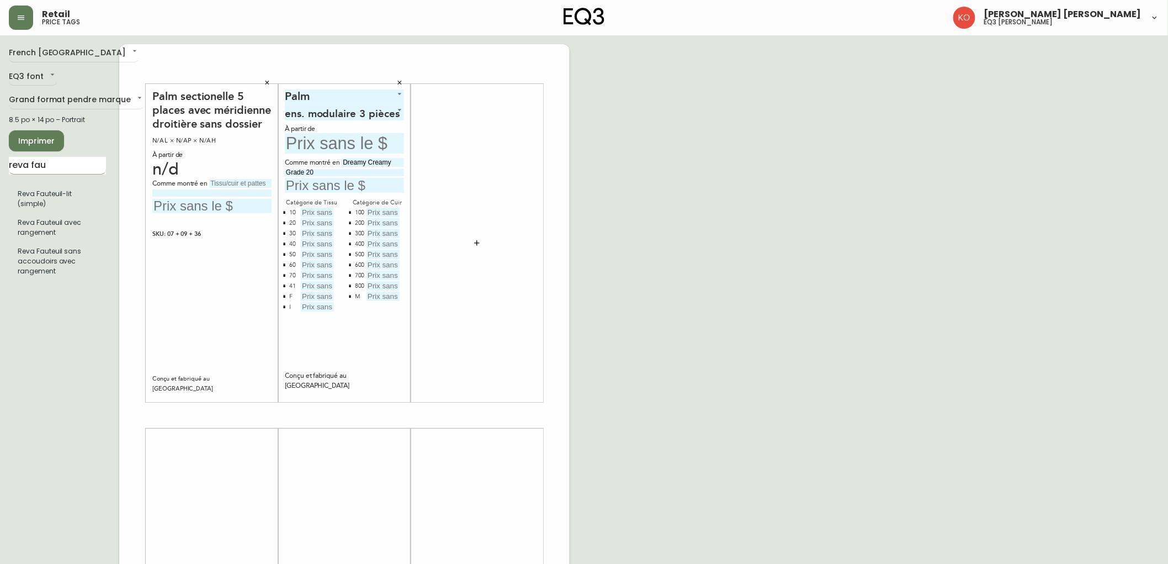
click at [81, 164] on input "reva fau" at bounding box center [57, 166] width 97 height 18
type input "r"
type input "arie"
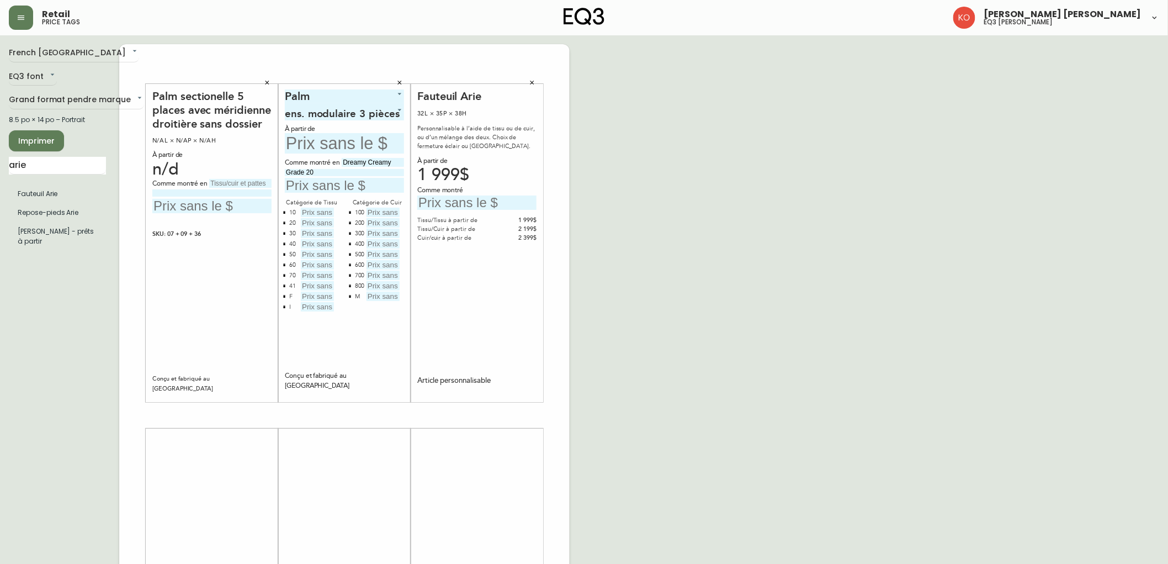
click at [532, 83] on icon "button" at bounding box center [532, 83] width 4 height 4
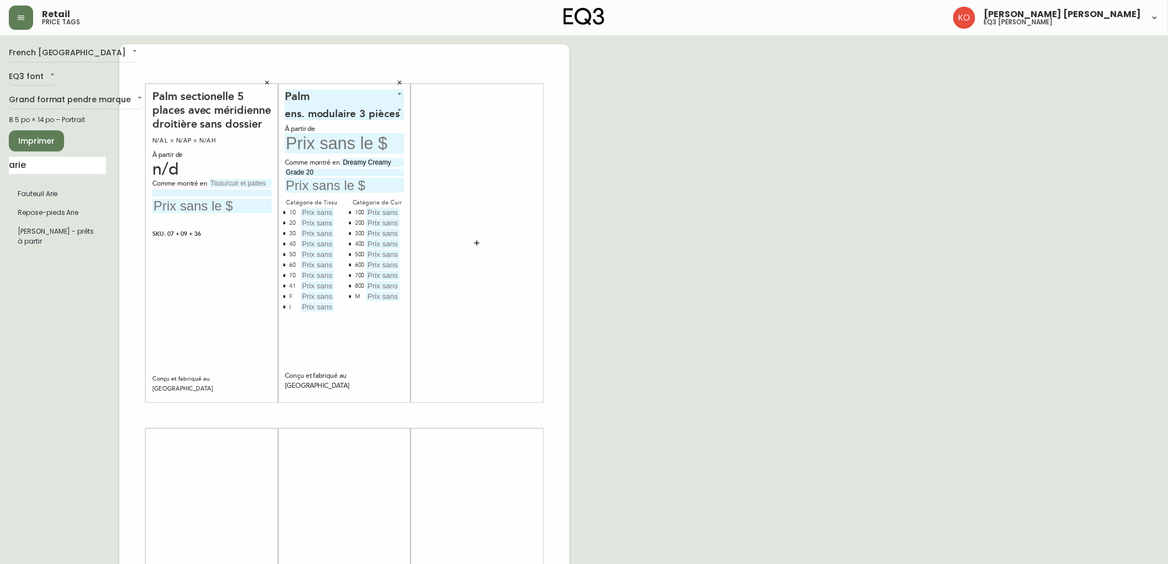
click at [365, 183] on input "text" at bounding box center [344, 185] width 119 height 15
type input "9849$"
click at [326, 146] on input "text" at bounding box center [344, 143] width 119 height 20
type input "9449$"
click at [520, 111] on div at bounding box center [476, 242] width 119 height 307
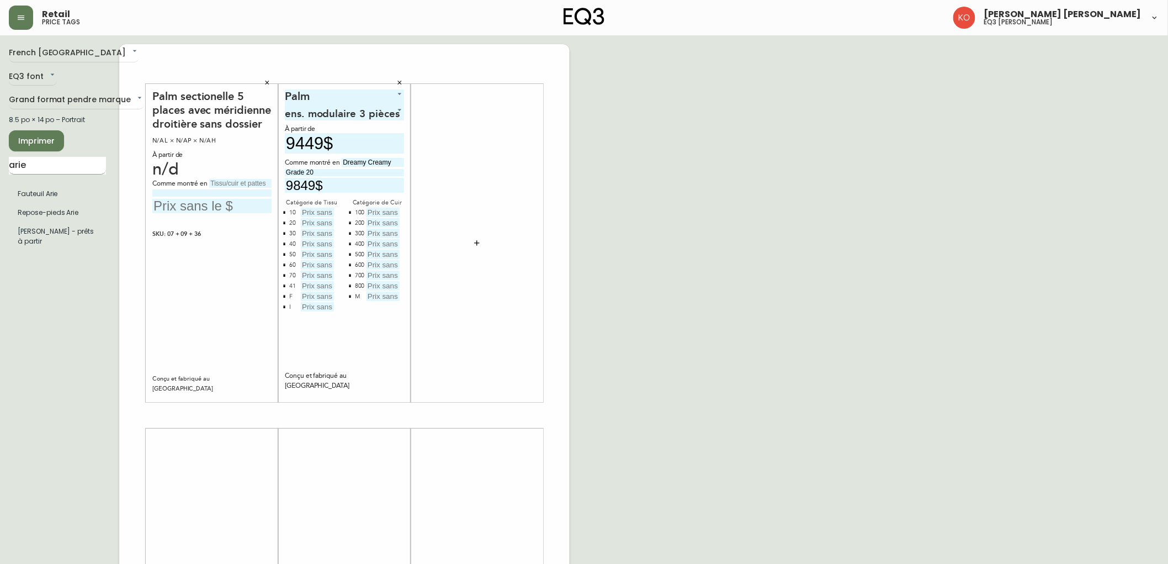
click at [50, 165] on input "arie" at bounding box center [57, 166] width 97 height 18
type input "a"
click at [61, 157] on input "text" at bounding box center [57, 166] width 97 height 18
type input "reverie canapé pr"
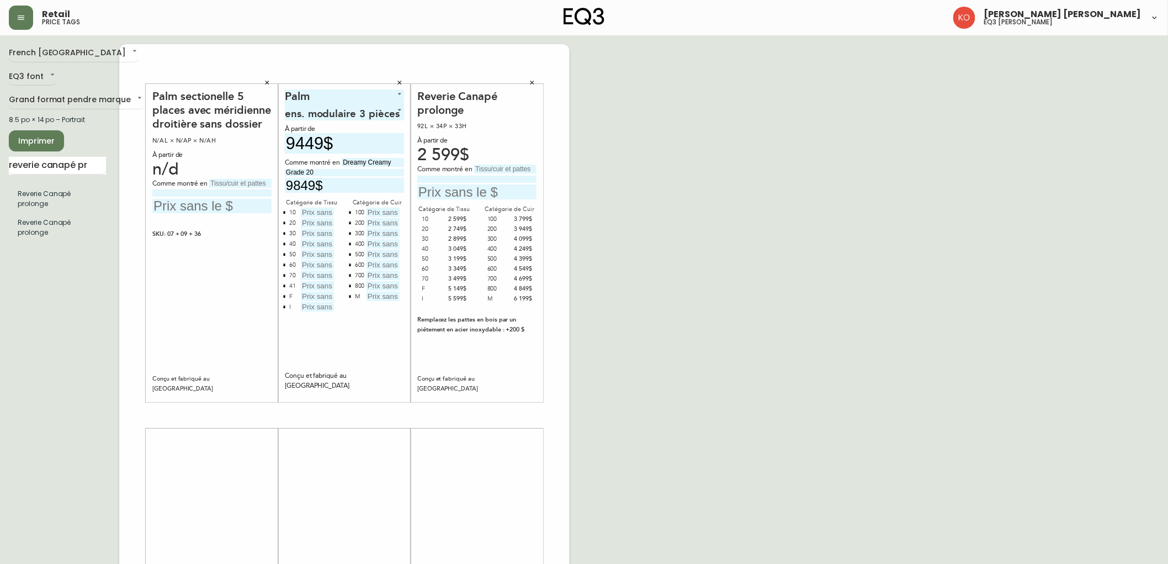
click at [534, 80] on icon "button" at bounding box center [532, 82] width 7 height 7
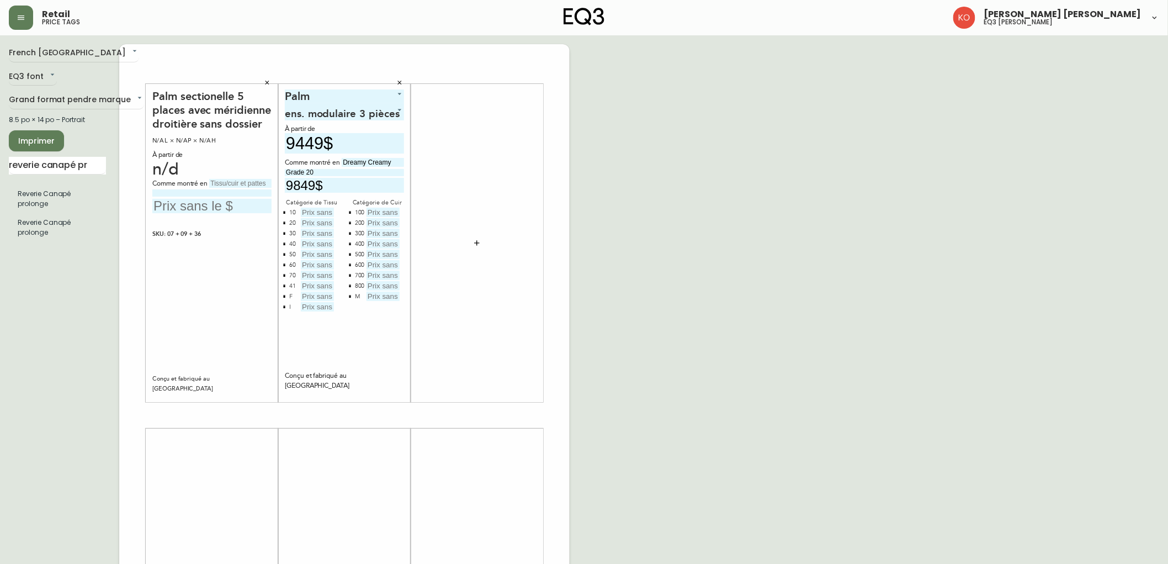
click at [36, 139] on span "Imprimer" at bounding box center [37, 141] width 38 height 14
click at [54, 144] on span "Imprimer" at bounding box center [37, 141] width 38 height 14
click at [25, 144] on span "Imprimer" at bounding box center [37, 141] width 38 height 14
